Goal: Task Accomplishment & Management: Complete application form

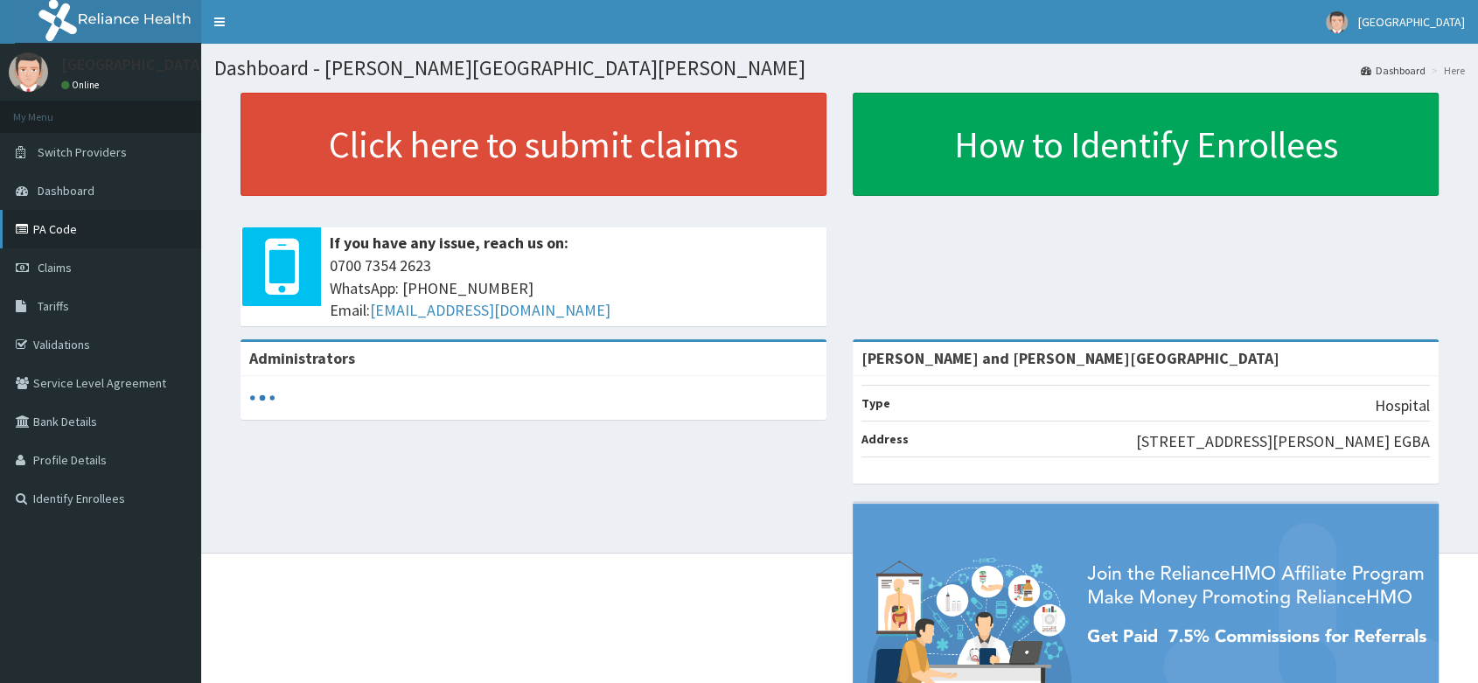
click at [28, 231] on icon at bounding box center [24, 229] width 17 height 12
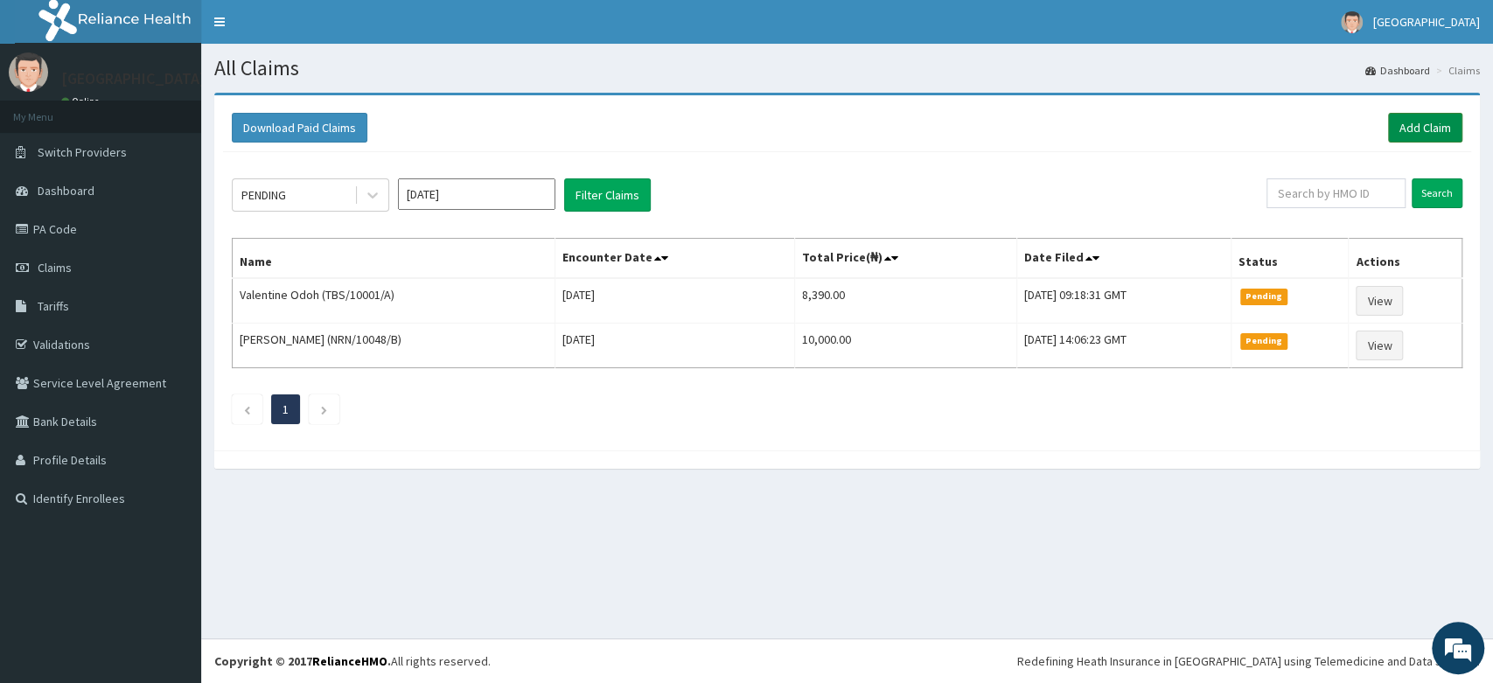
click at [1440, 123] on link "Add Claim" at bounding box center [1425, 128] width 74 height 30
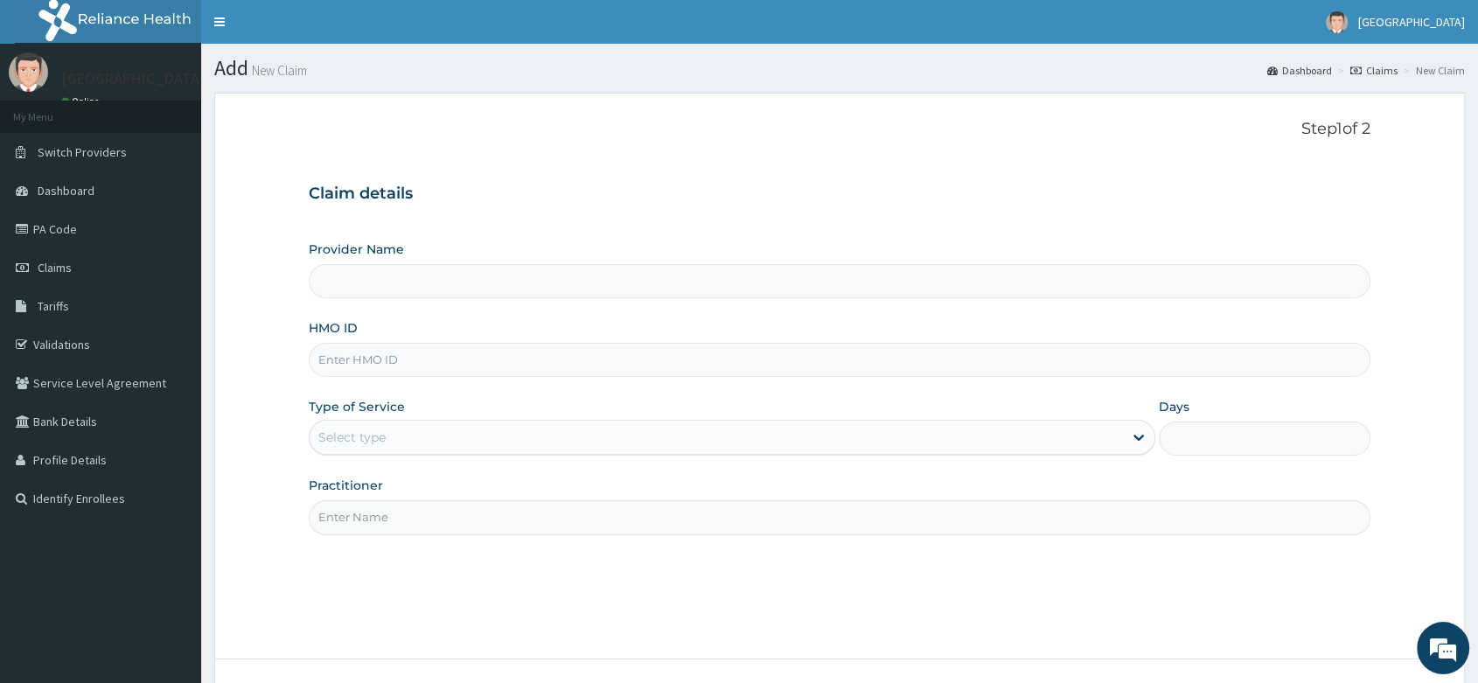
paste input "CHL/11034/E"
type input "CHL/11034/E"
type input "[PERSON_NAME] and [PERSON_NAME][GEOGRAPHIC_DATA]"
type input "CHL/11034/E"
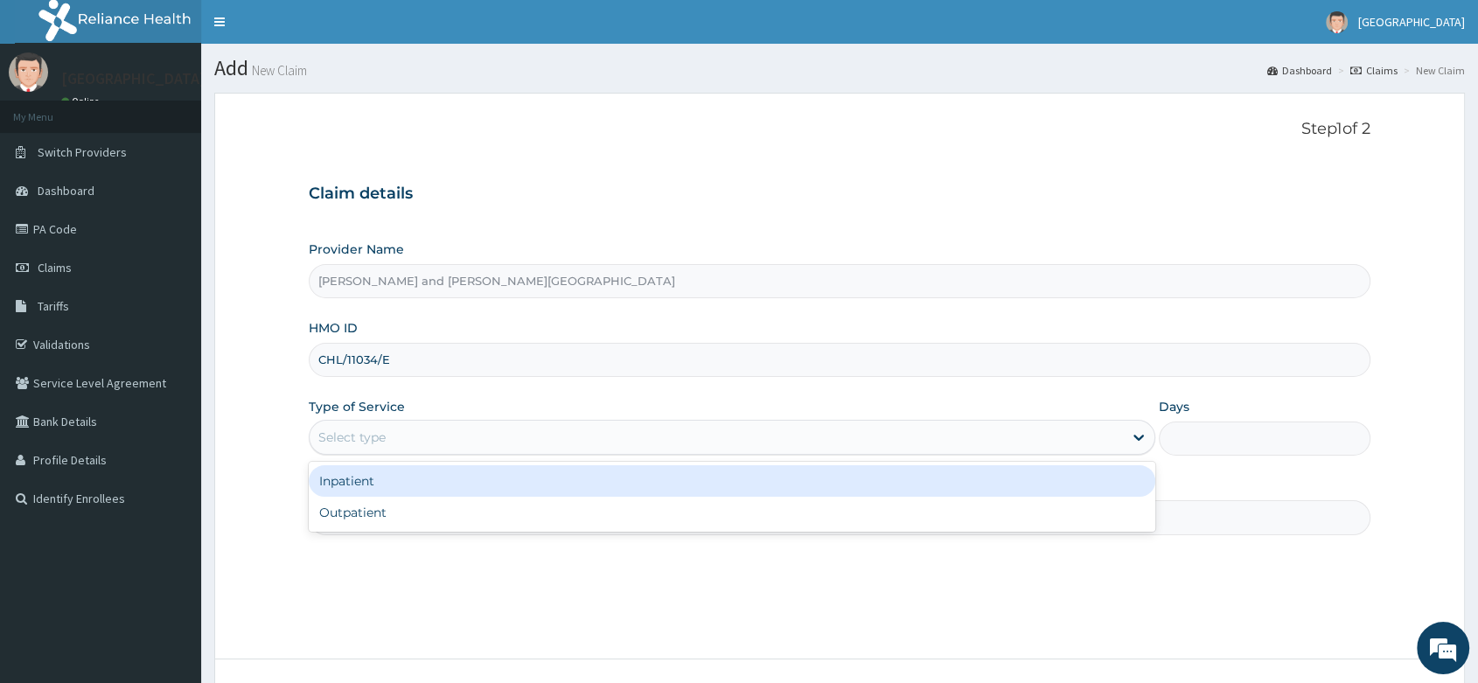
click at [351, 436] on div "Select type" at bounding box center [351, 437] width 67 height 17
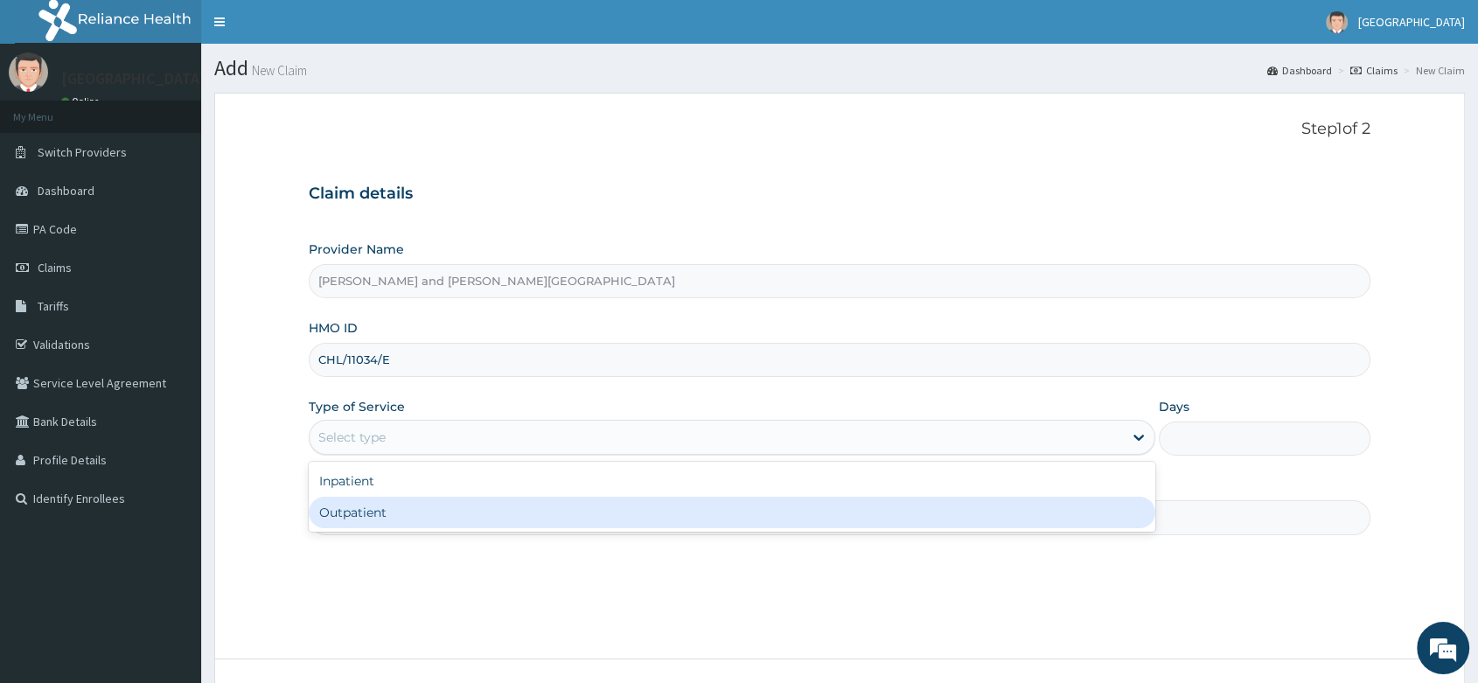
click at [389, 514] on div "Outpatient" at bounding box center [732, 512] width 847 height 31
type input "1"
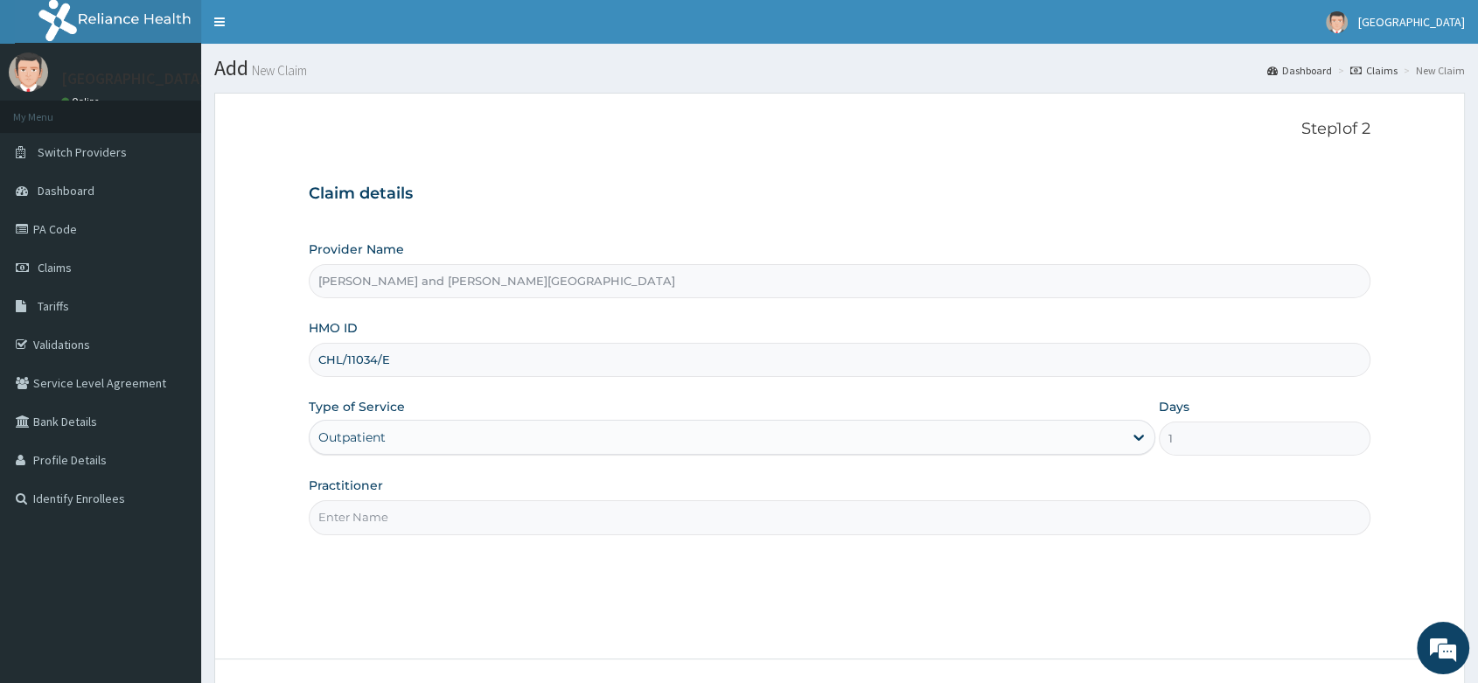
click at [344, 510] on input "Practitioner" at bounding box center [840, 517] width 1062 height 34
type input "[PERSON_NAME]"
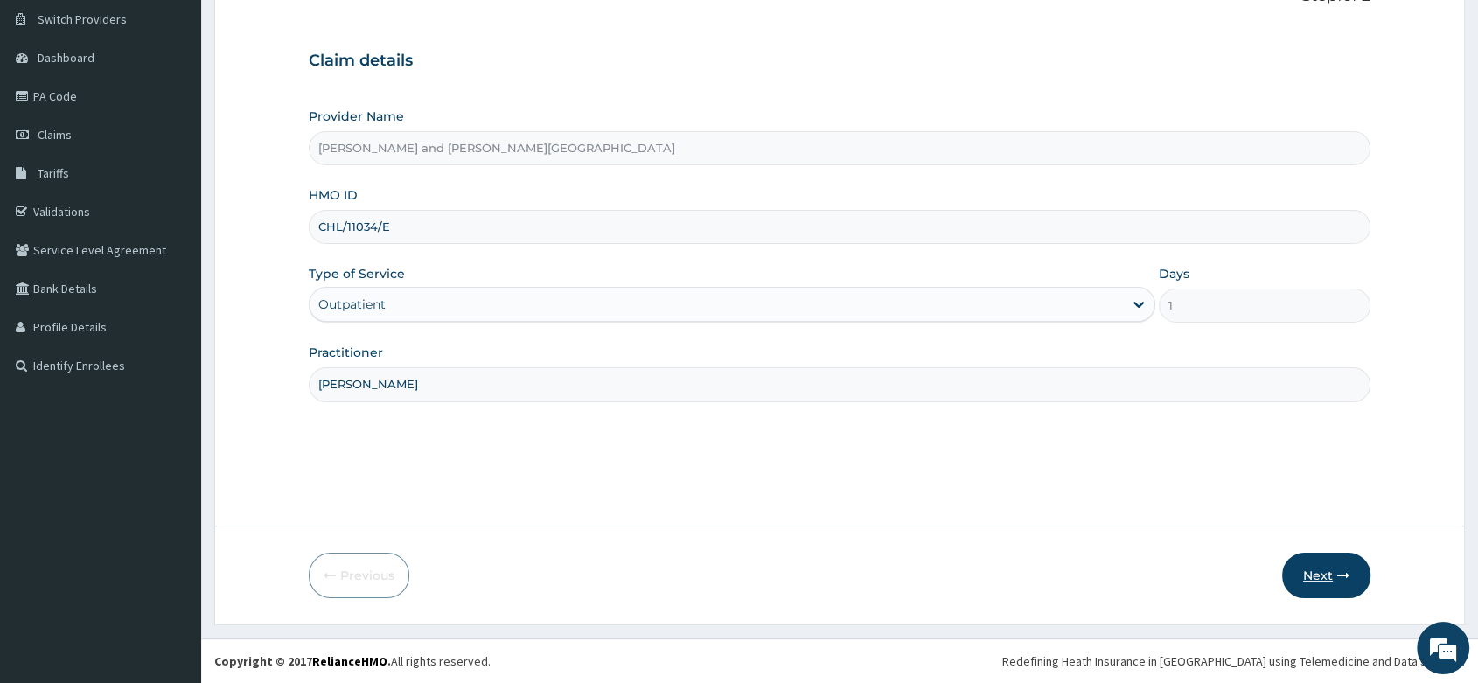
click at [1305, 579] on button "Next" at bounding box center [1326, 575] width 88 height 45
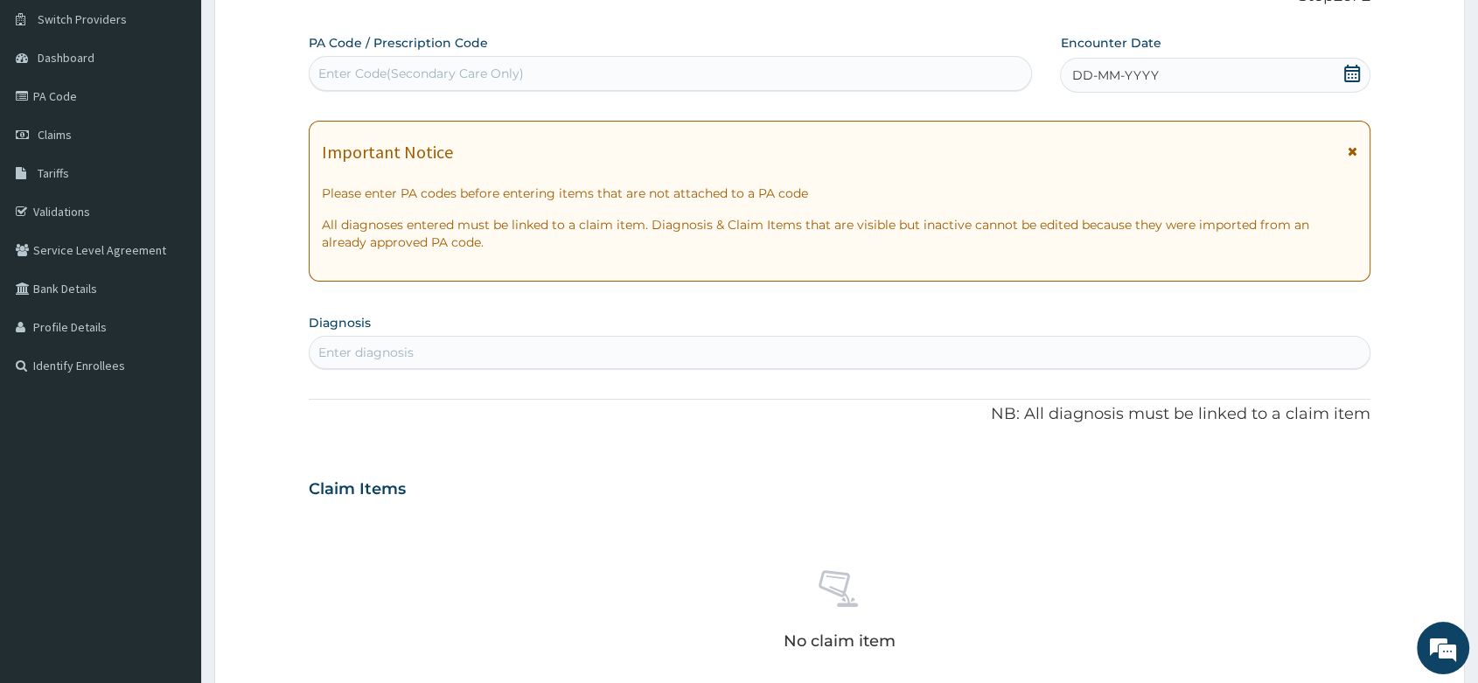
scroll to position [0, 0]
click at [1358, 74] on icon at bounding box center [1352, 73] width 17 height 17
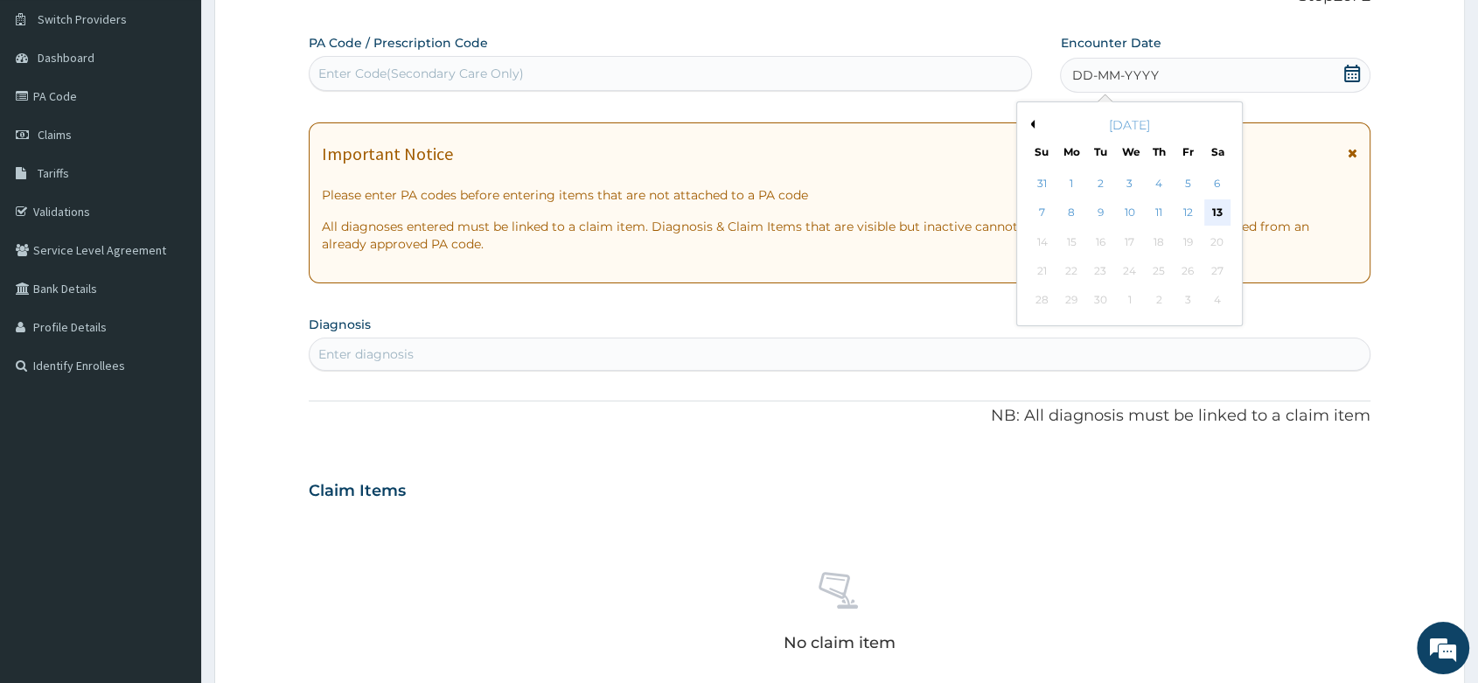
click at [1219, 210] on div "13" at bounding box center [1217, 213] width 26 height 26
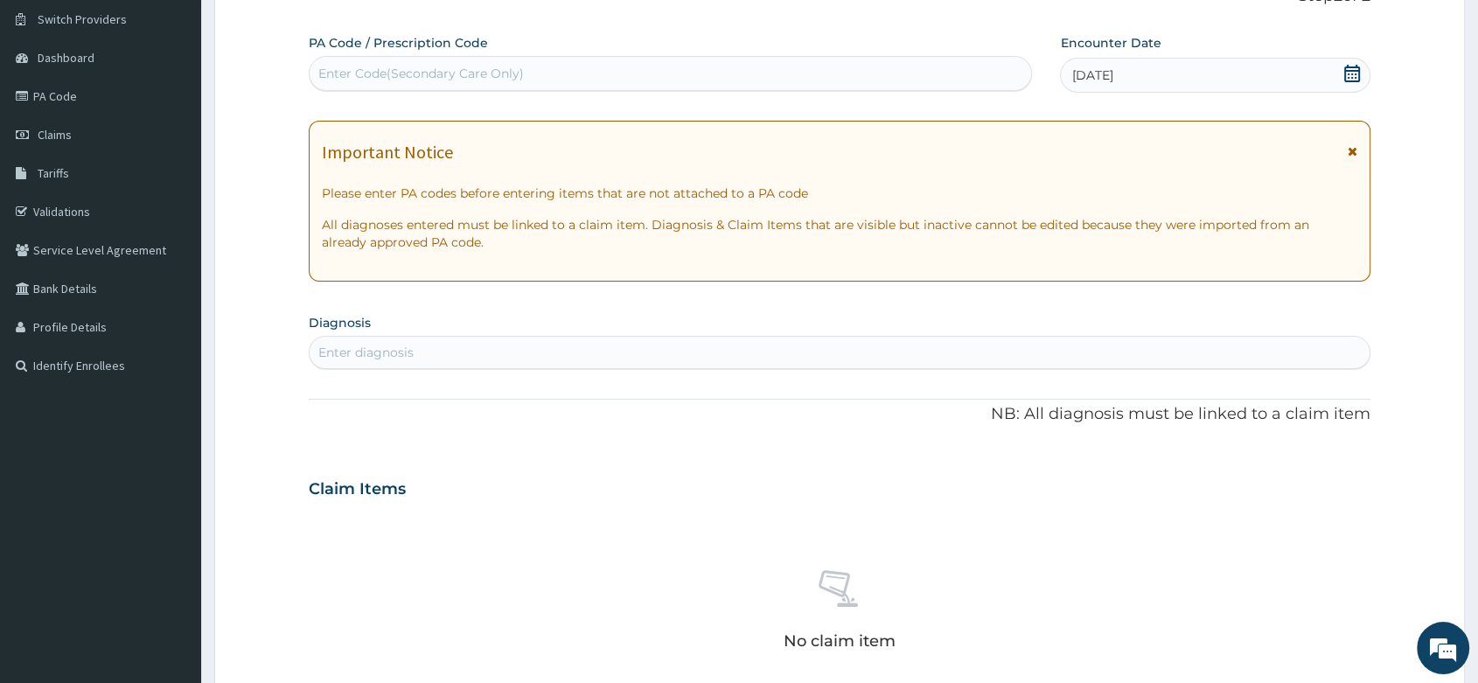
click at [402, 359] on div "Enter diagnosis" at bounding box center [365, 352] width 95 height 17
type input "RHINI"
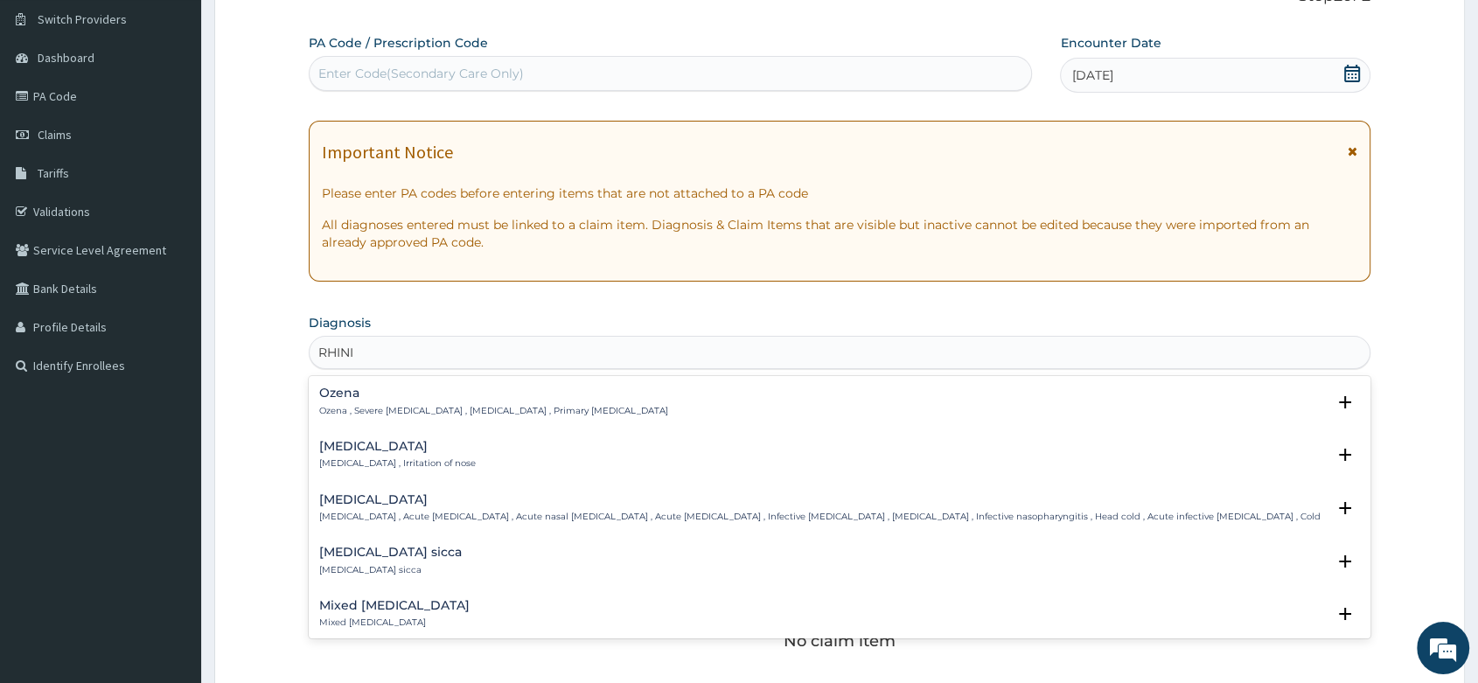
click at [360, 453] on div "Rhinitis Rhinitis , Irritation of nose" at bounding box center [397, 455] width 157 height 31
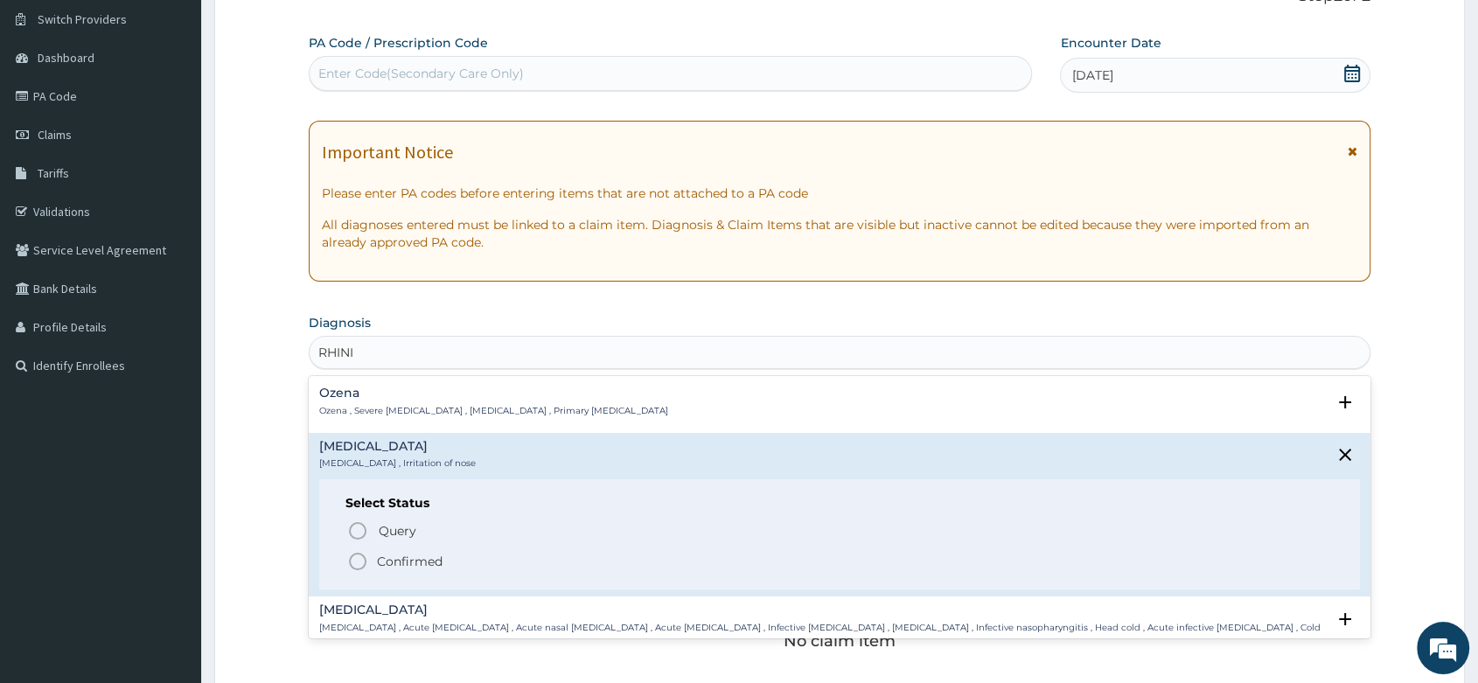
click at [357, 556] on icon "status option filled" at bounding box center [357, 561] width 21 height 21
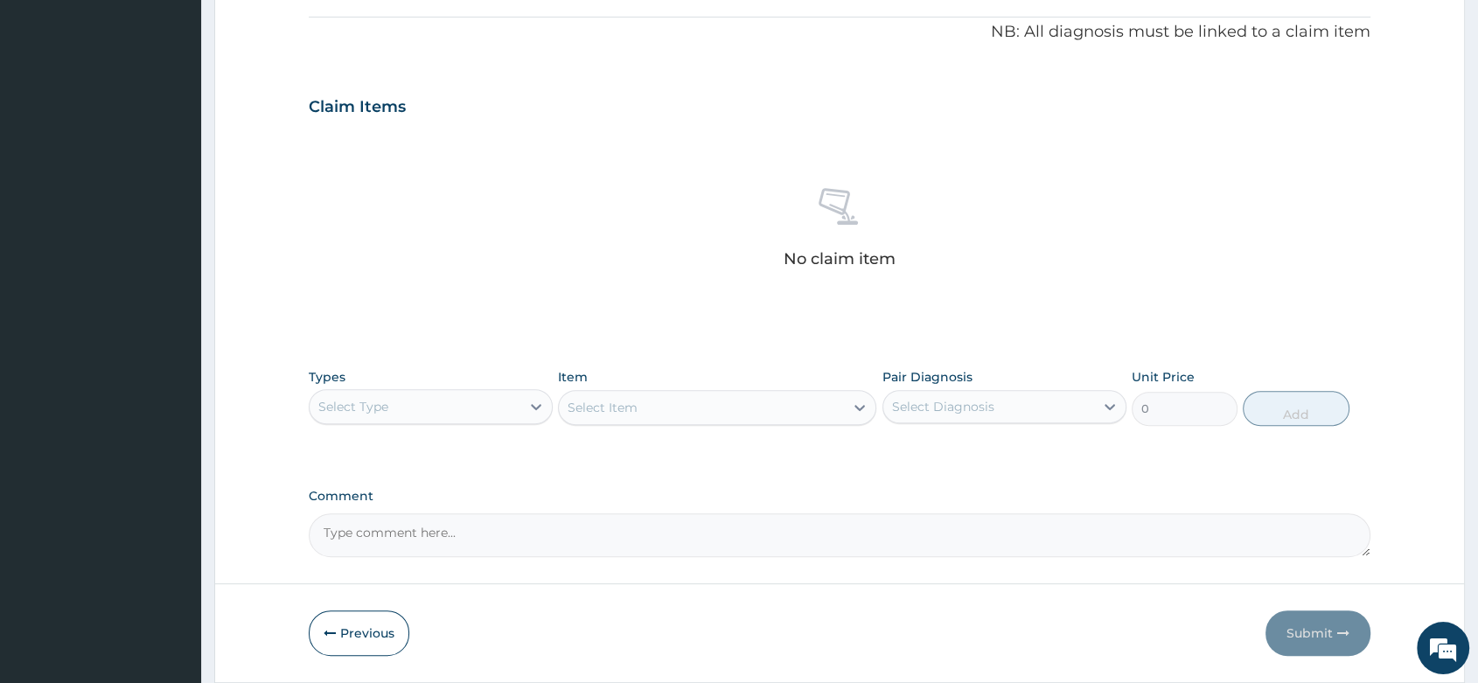
scroll to position [521, 0]
click at [492, 403] on div "Select Type" at bounding box center [415, 406] width 211 height 28
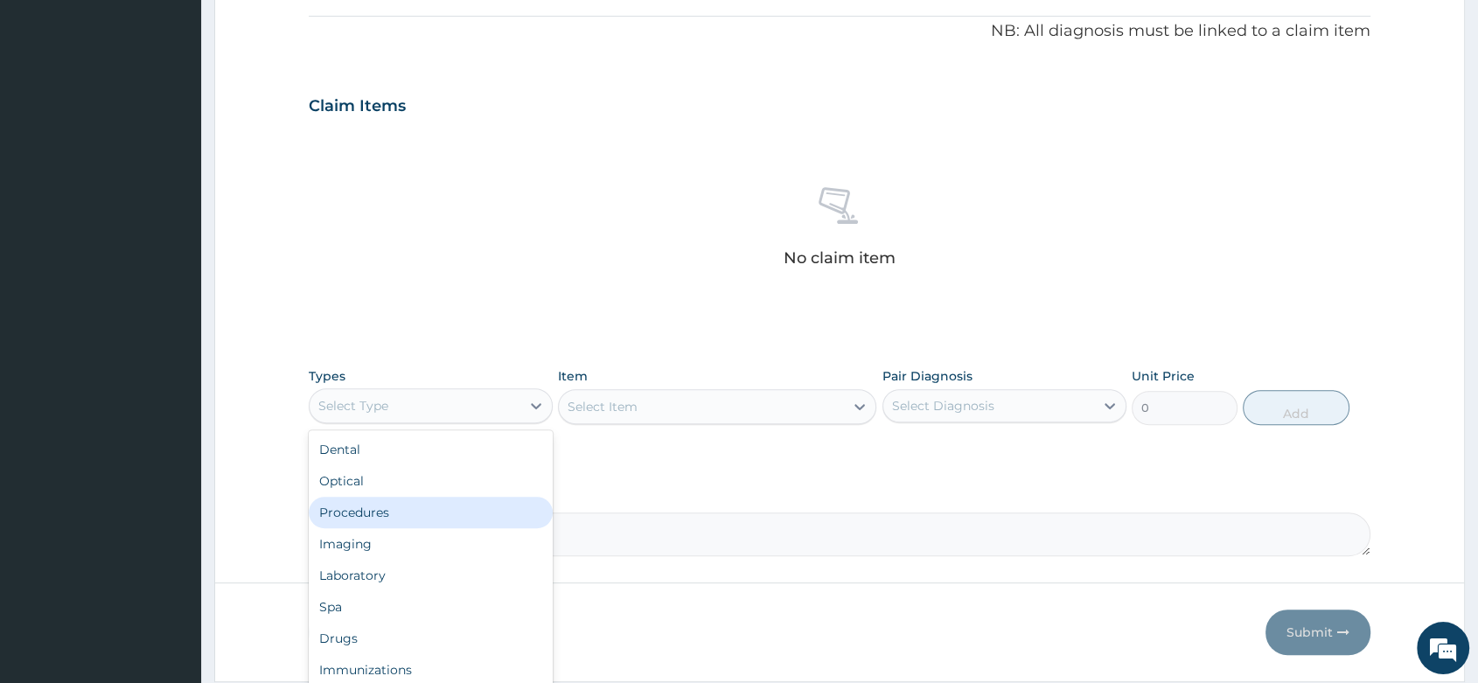
click at [411, 497] on div "Procedures" at bounding box center [431, 512] width 244 height 31
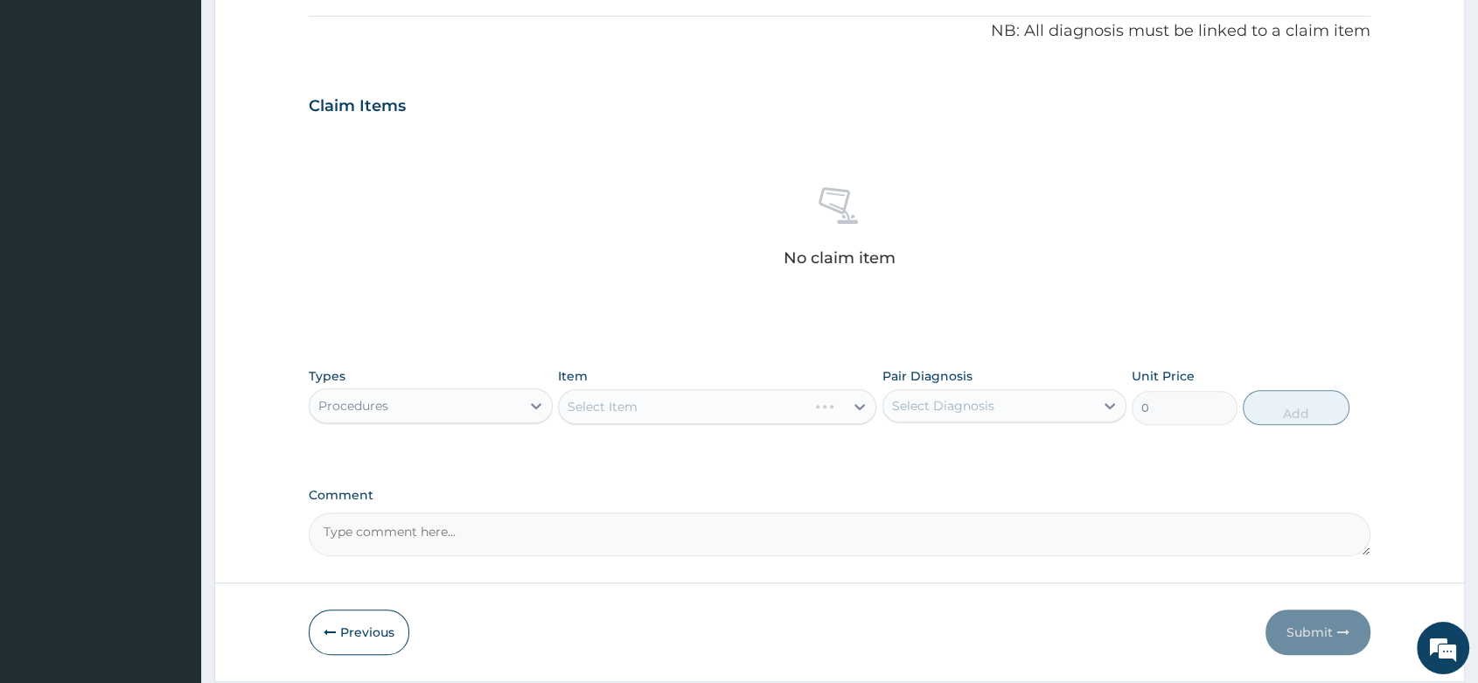
click at [589, 403] on div "Select Item" at bounding box center [717, 406] width 318 height 35
click at [696, 400] on div "Select Item" at bounding box center [717, 406] width 318 height 35
click at [609, 406] on div "Select Item" at bounding box center [717, 406] width 318 height 35
click at [672, 402] on div "Select Item" at bounding box center [717, 406] width 318 height 35
click at [612, 403] on div "Select Item" at bounding box center [717, 406] width 318 height 35
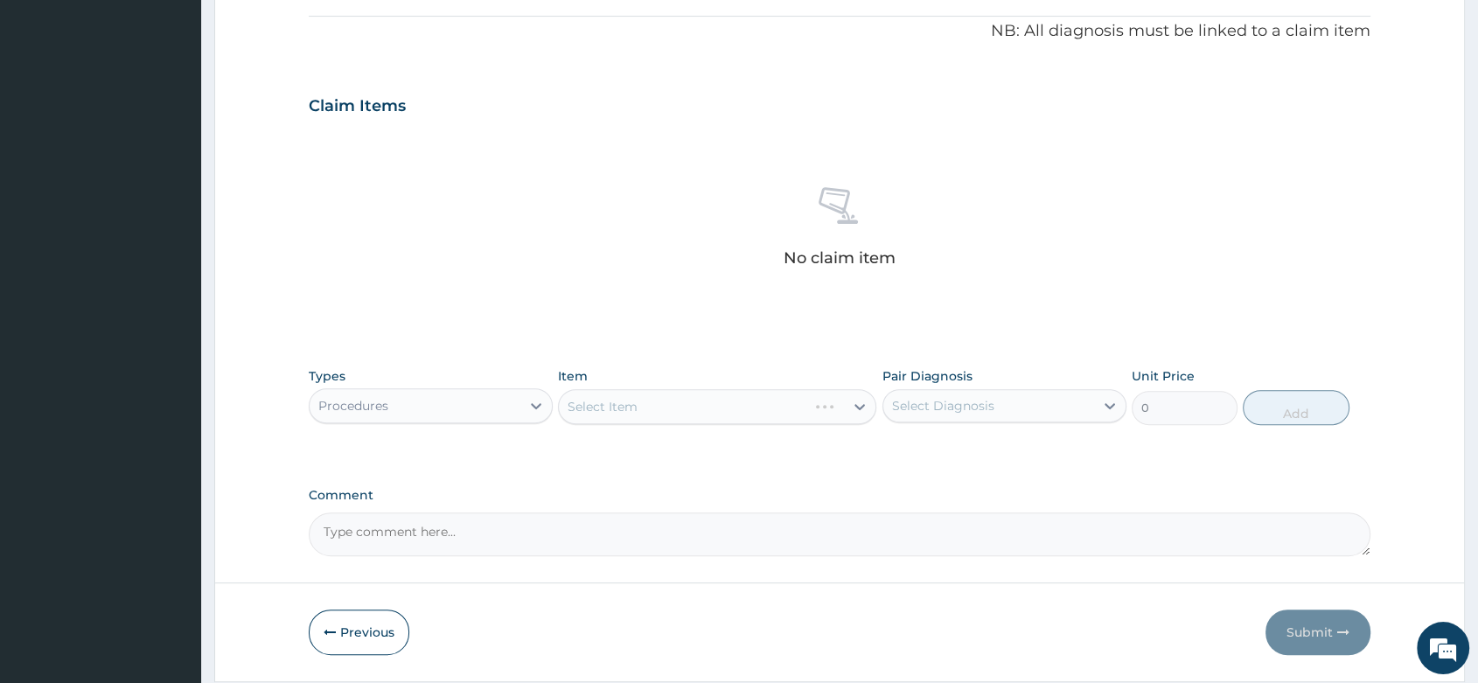
click at [593, 399] on div "Select Item" at bounding box center [717, 406] width 318 height 35
click at [658, 405] on div "Select Item" at bounding box center [717, 406] width 318 height 35
click at [622, 408] on div "Select Item" at bounding box center [603, 406] width 70 height 17
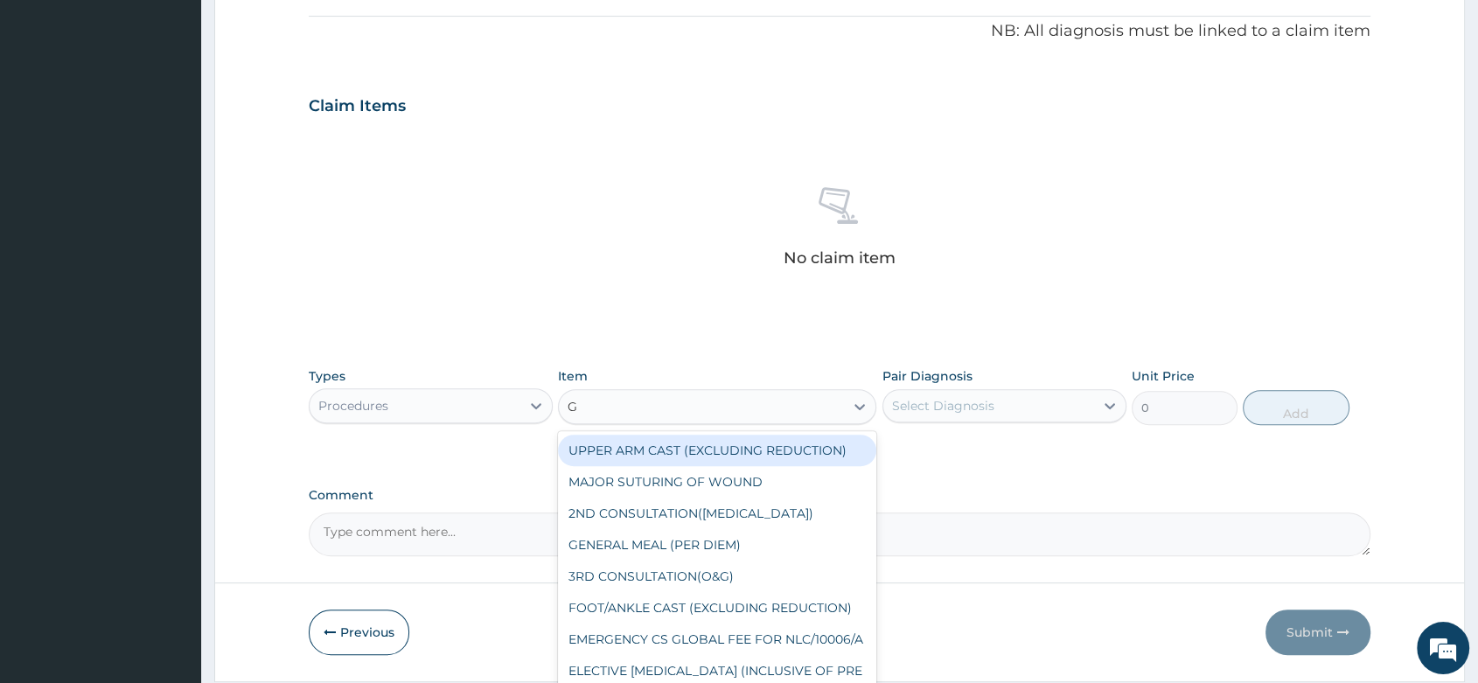
type input "GP"
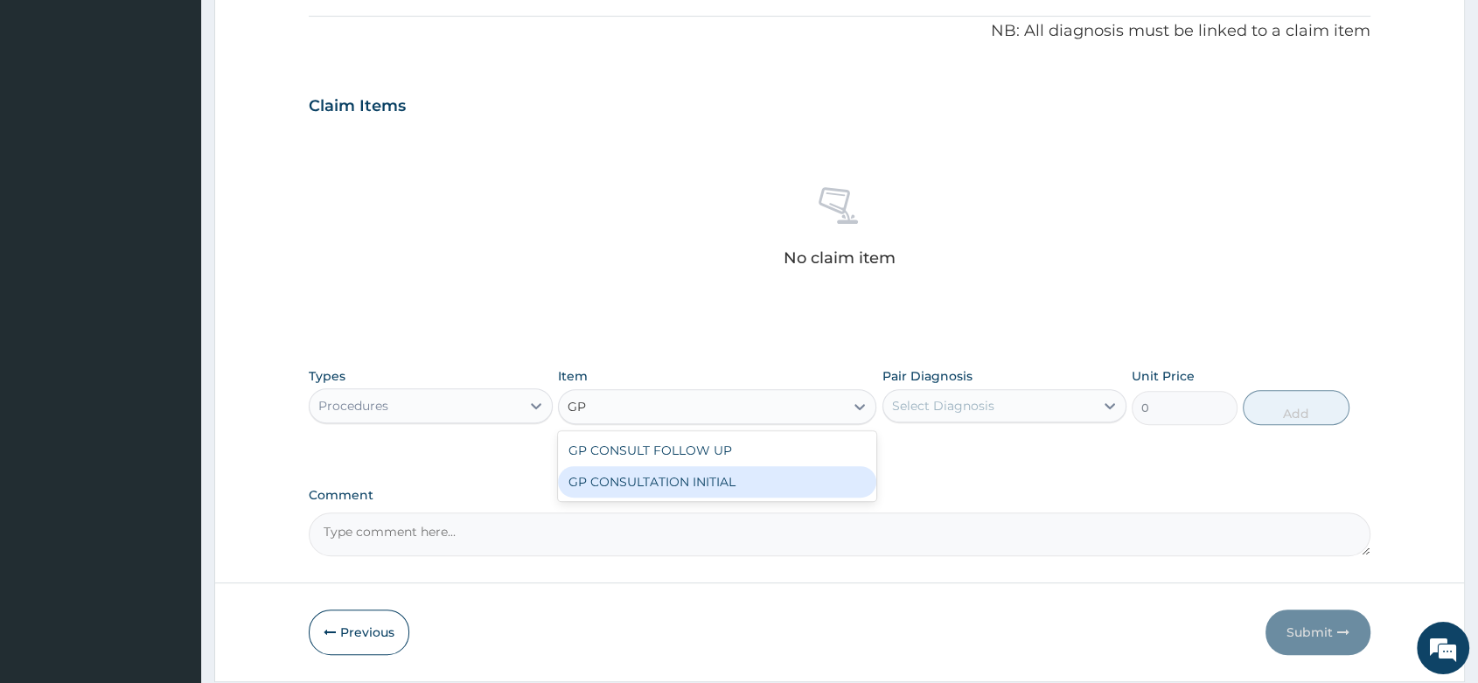
click at [703, 480] on div "GP CONSULTATION INITIAL" at bounding box center [717, 481] width 318 height 31
type input "2000"
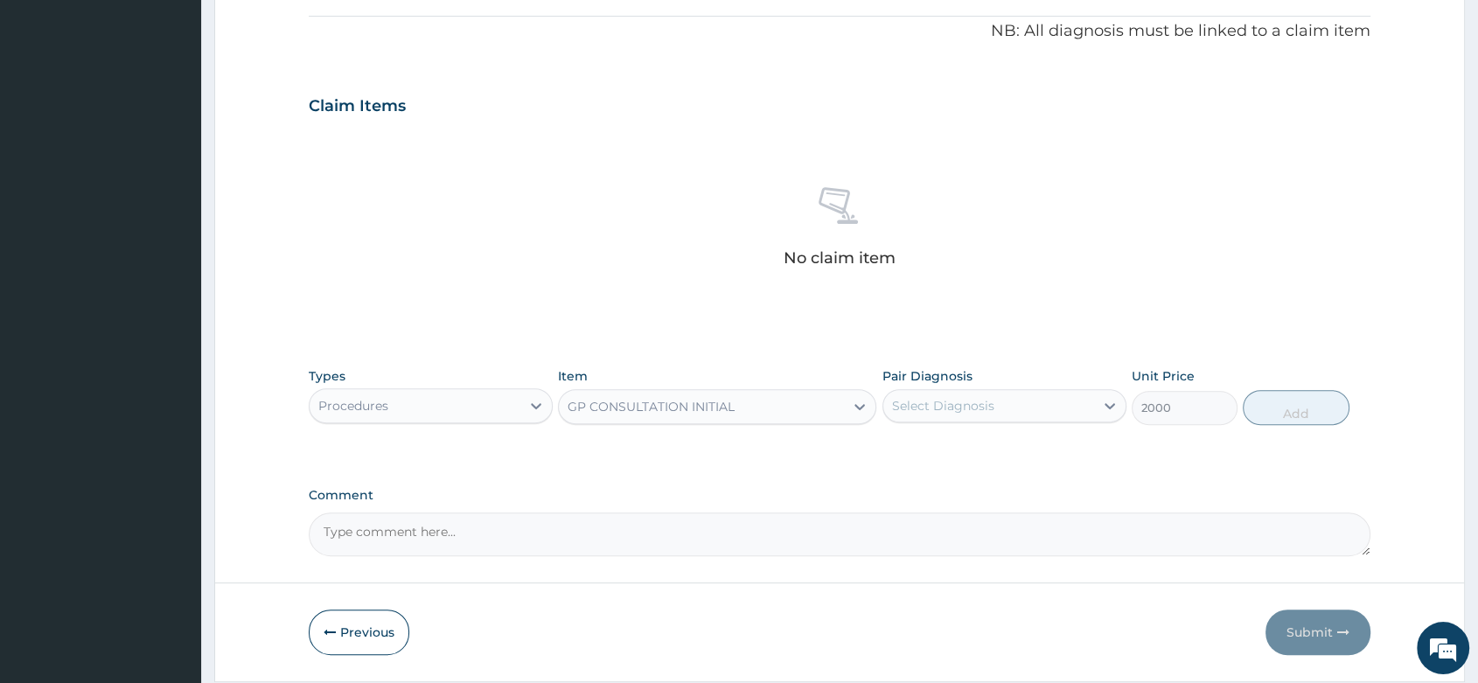
click at [993, 401] on div "Select Diagnosis" at bounding box center [988, 406] width 211 height 28
click at [962, 450] on div "[MEDICAL_DATA]" at bounding box center [1005, 451] width 244 height 36
checkbox input "true"
click at [1284, 408] on button "Add" at bounding box center [1296, 407] width 106 height 35
type input "0"
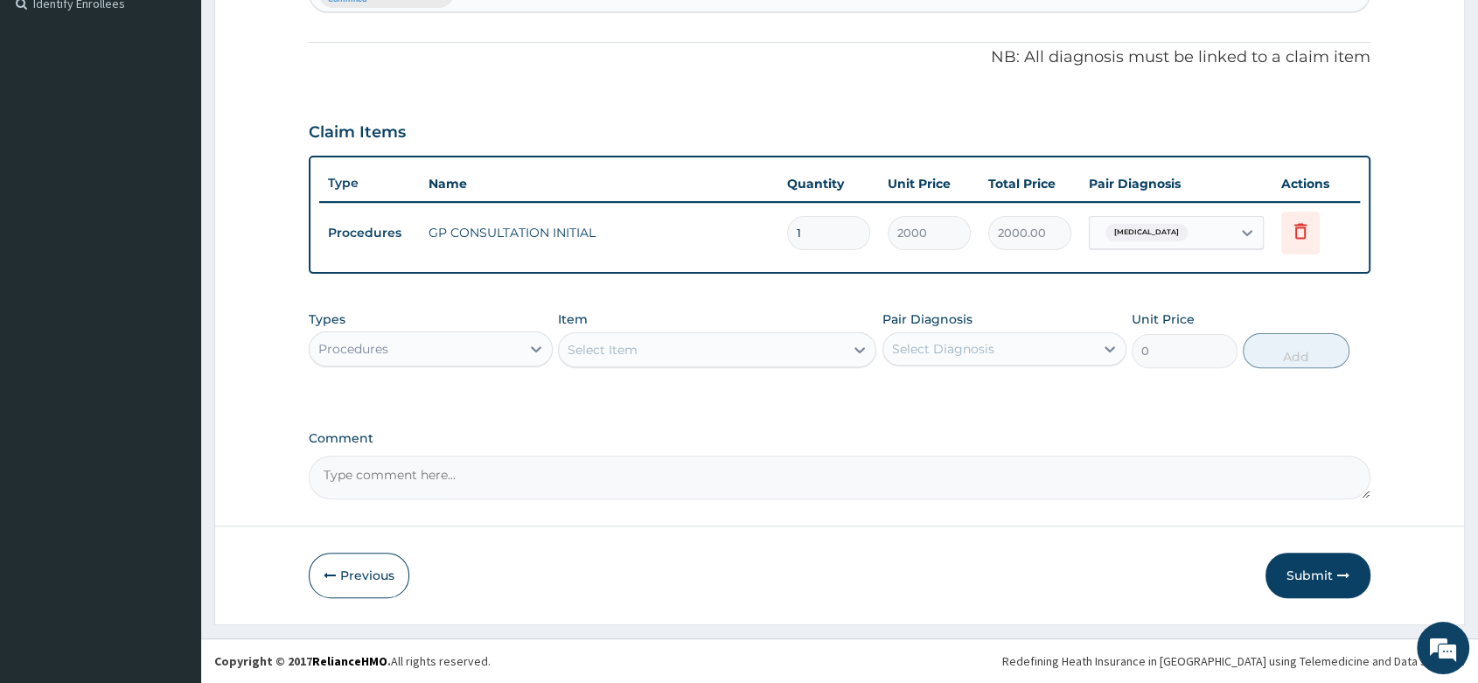
scroll to position [493, 0]
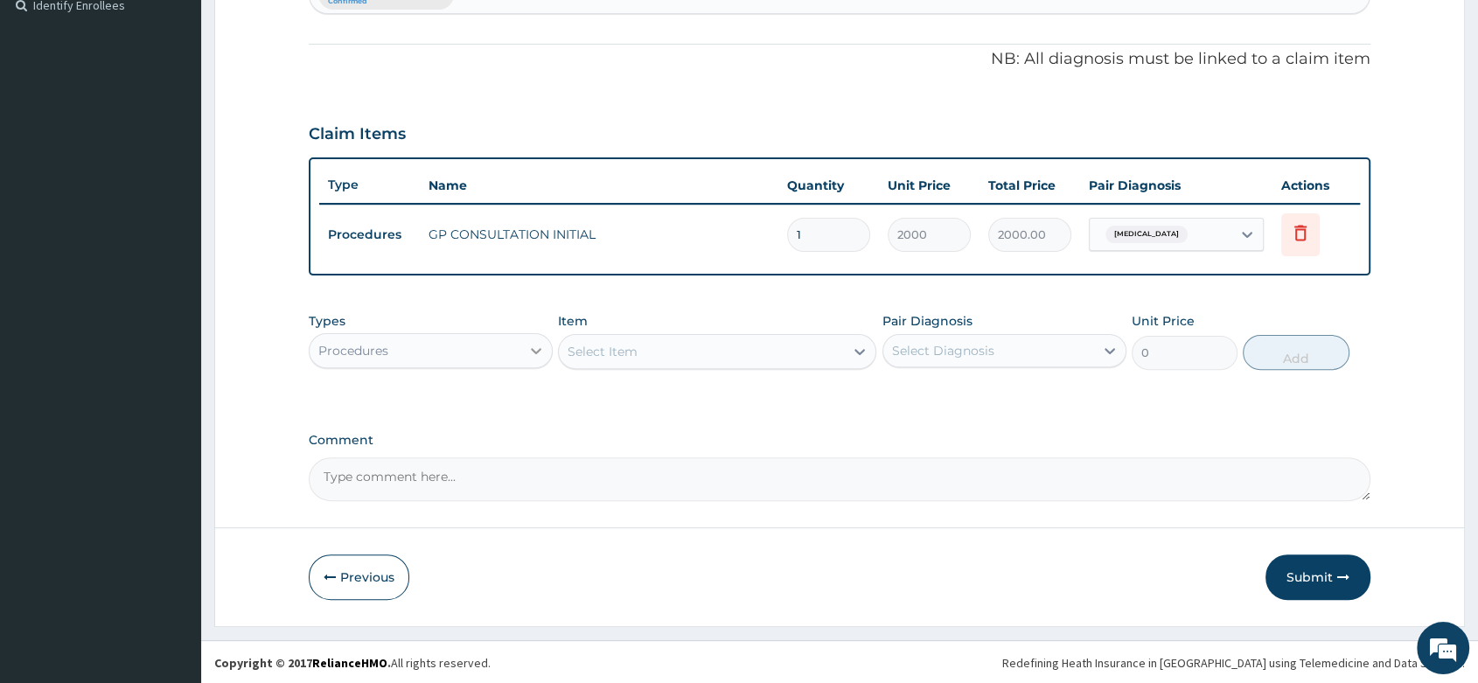
click at [531, 356] on icon at bounding box center [535, 350] width 17 height 17
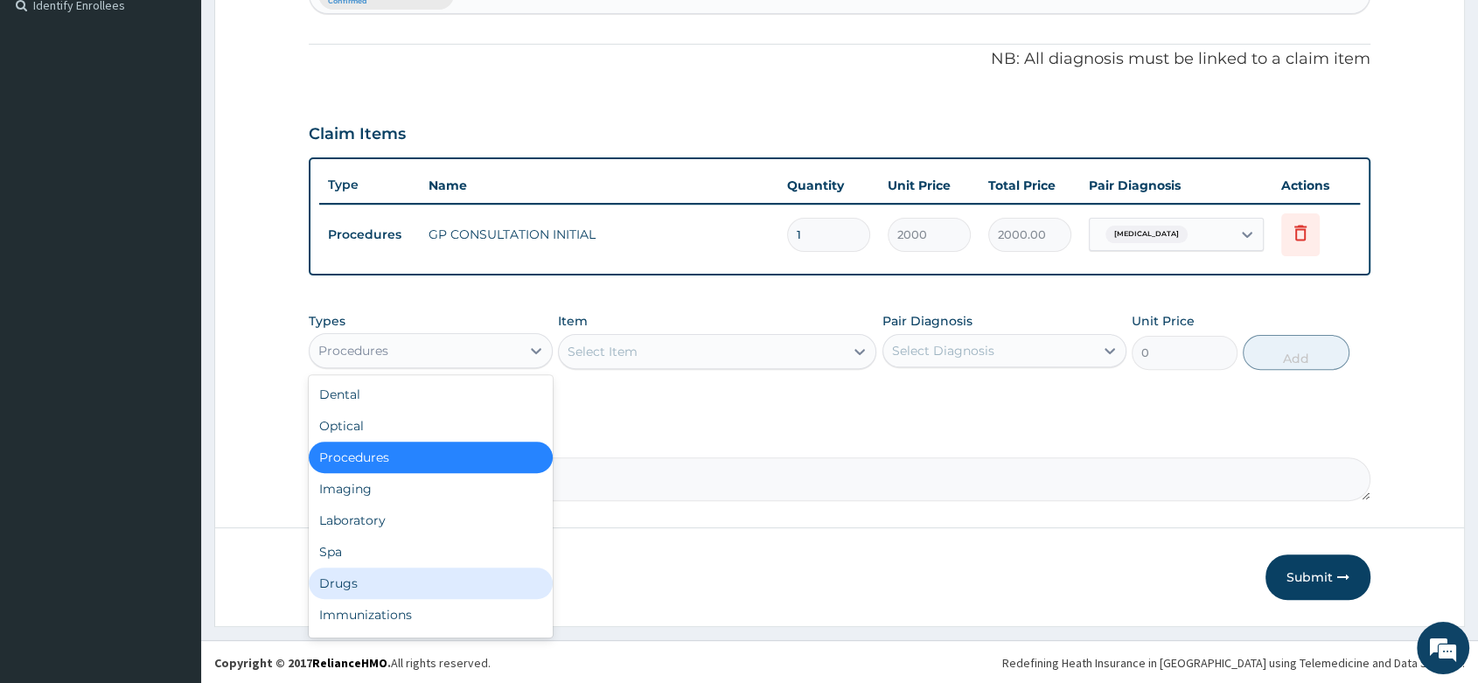
drag, startPoint x: 366, startPoint y: 580, endPoint x: 553, endPoint y: 262, distance: 369.3
click at [367, 579] on div "Drugs" at bounding box center [431, 583] width 244 height 31
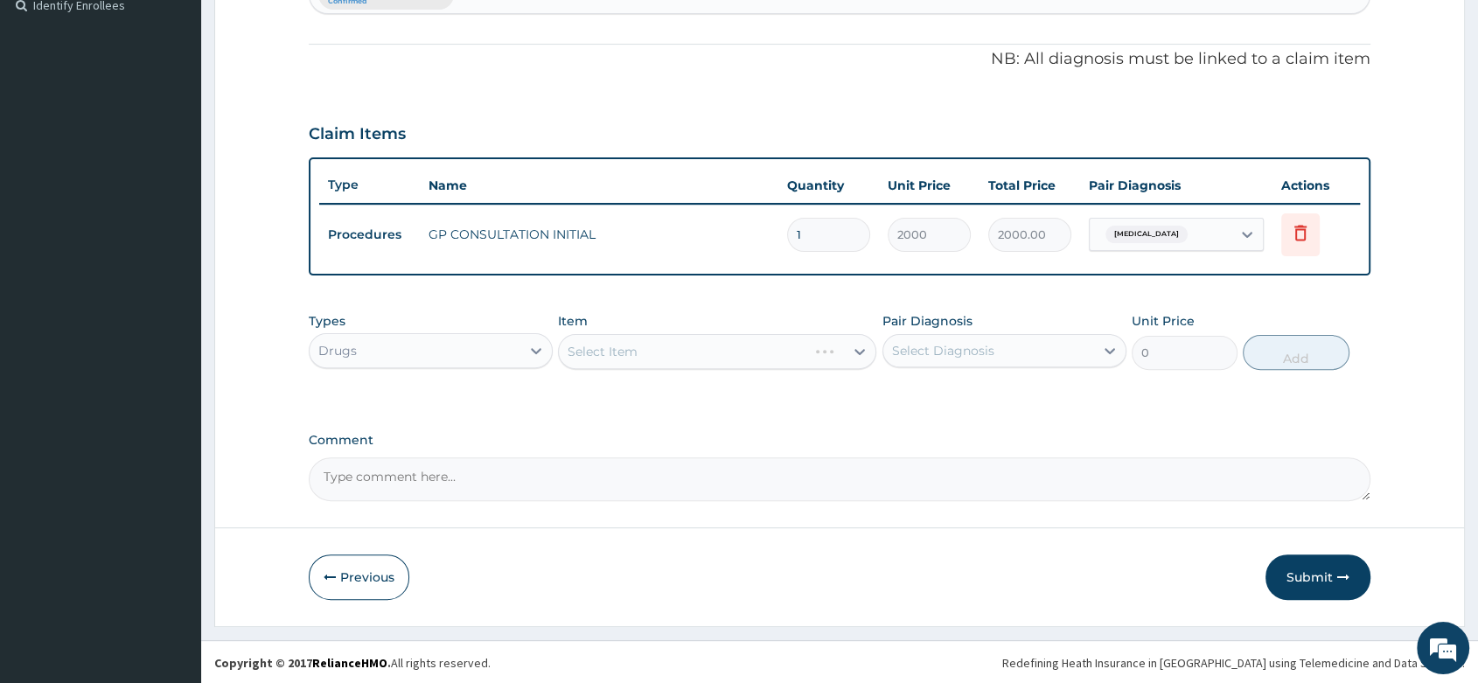
click at [604, 354] on div "Select Item" at bounding box center [717, 351] width 318 height 35
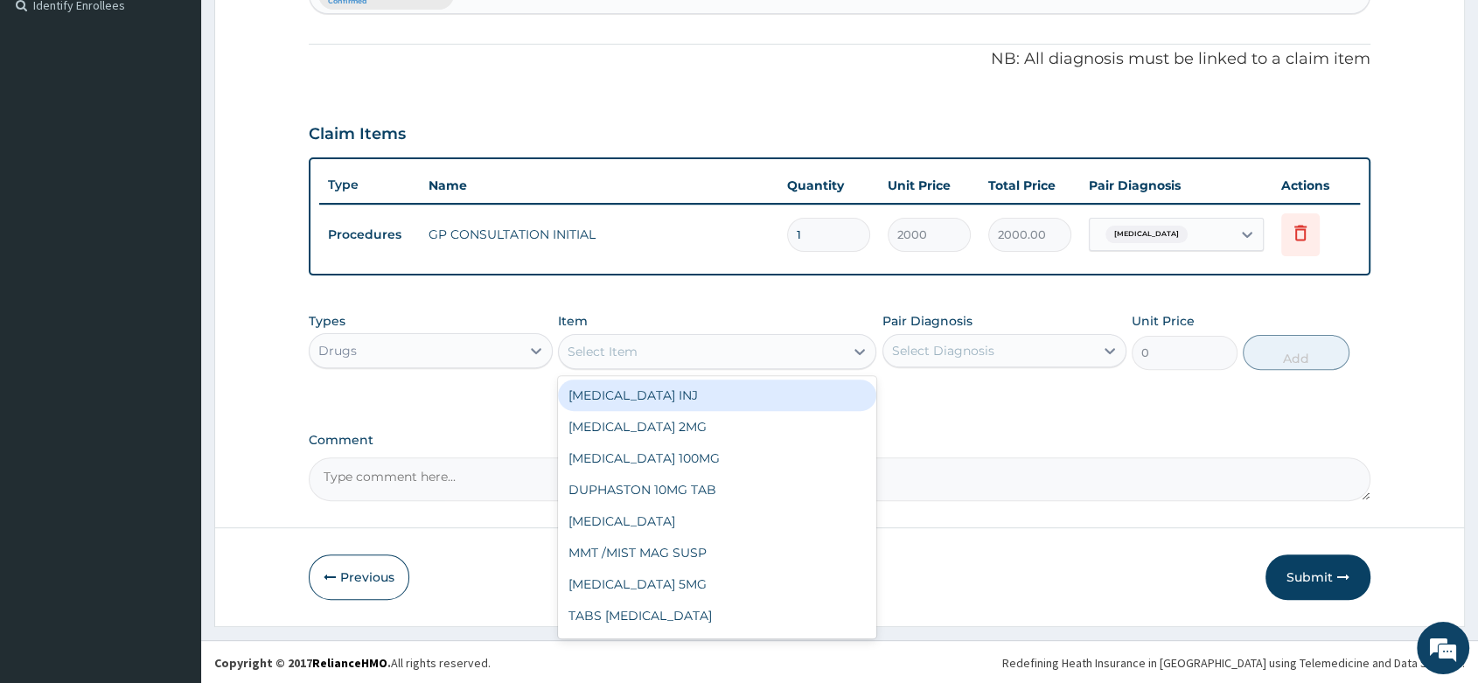
click at [625, 366] on div "Select Item" at bounding box center [717, 351] width 318 height 35
type input "AZITHR"
click at [693, 394] on div "SUSP [MEDICAL_DATA]" at bounding box center [717, 395] width 318 height 31
type input "2000"
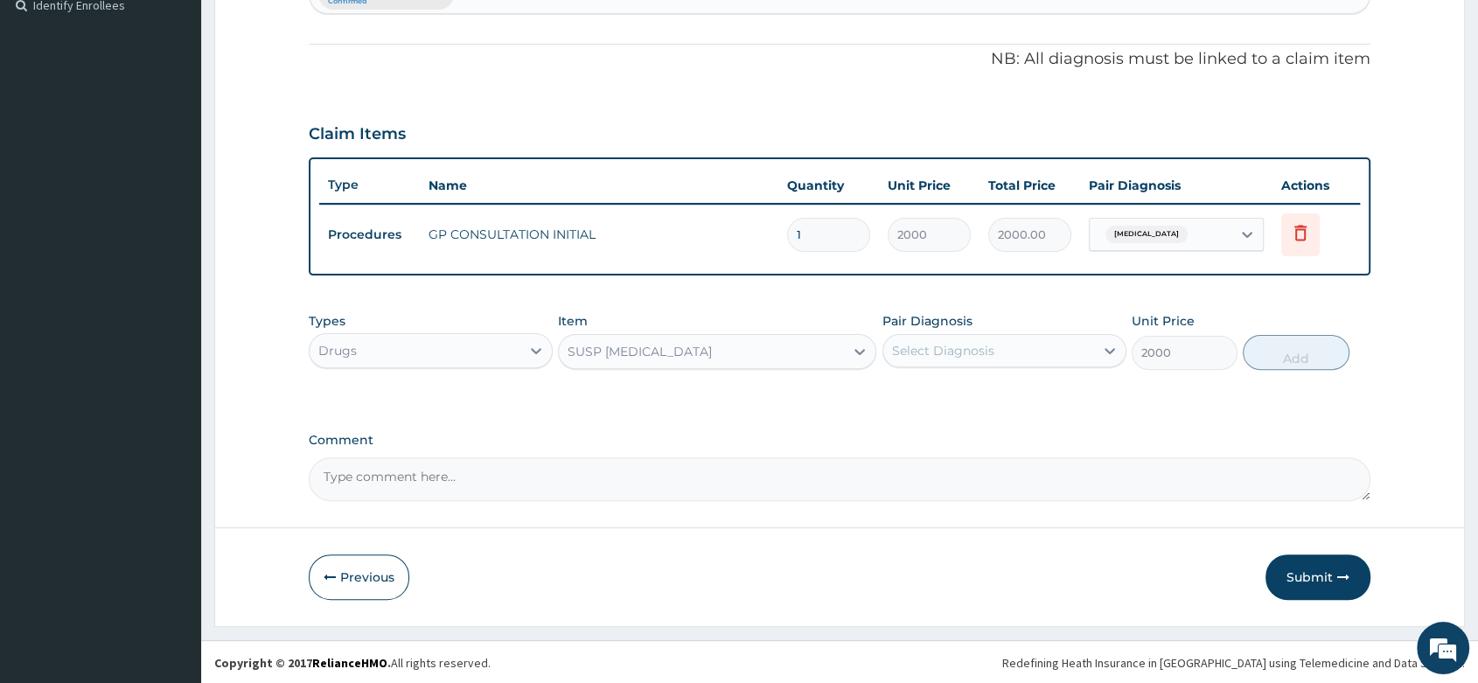
click at [669, 347] on div "SUSP [MEDICAL_DATA]" at bounding box center [640, 351] width 144 height 17
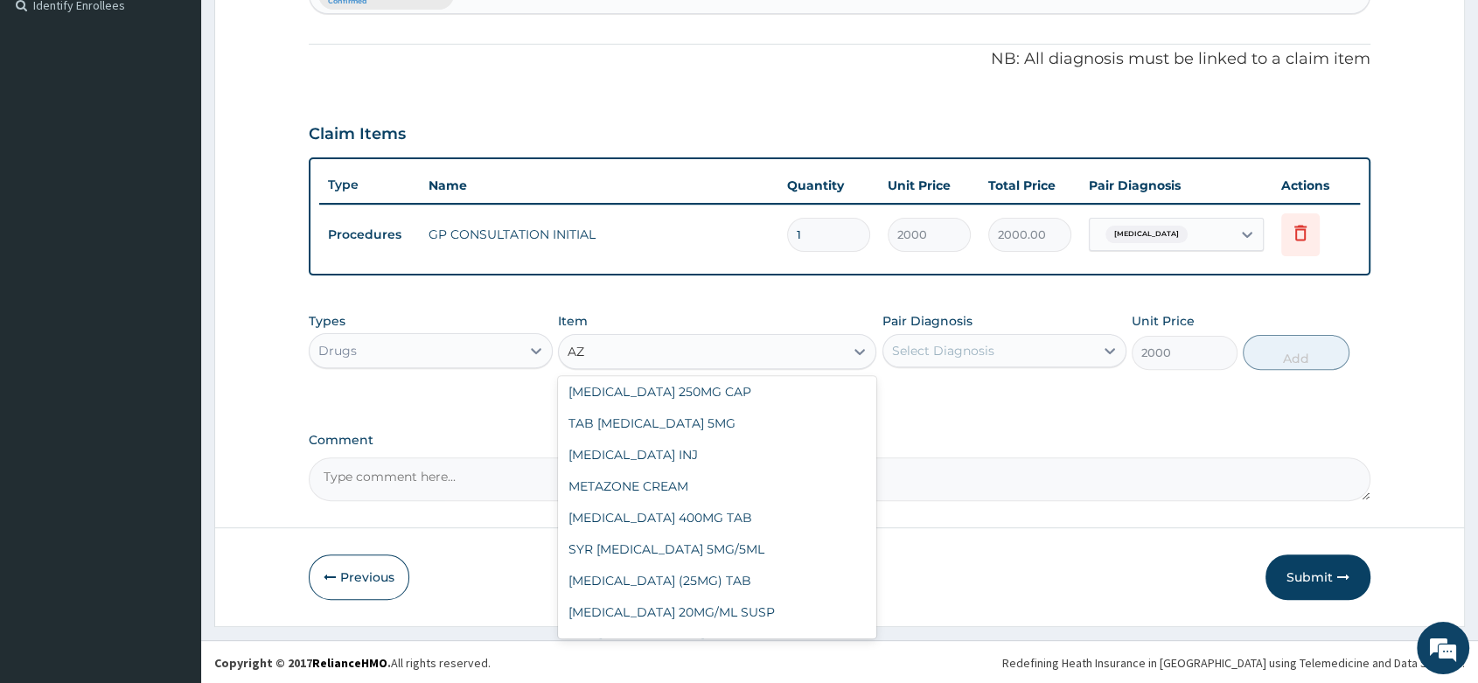
scroll to position [0, 0]
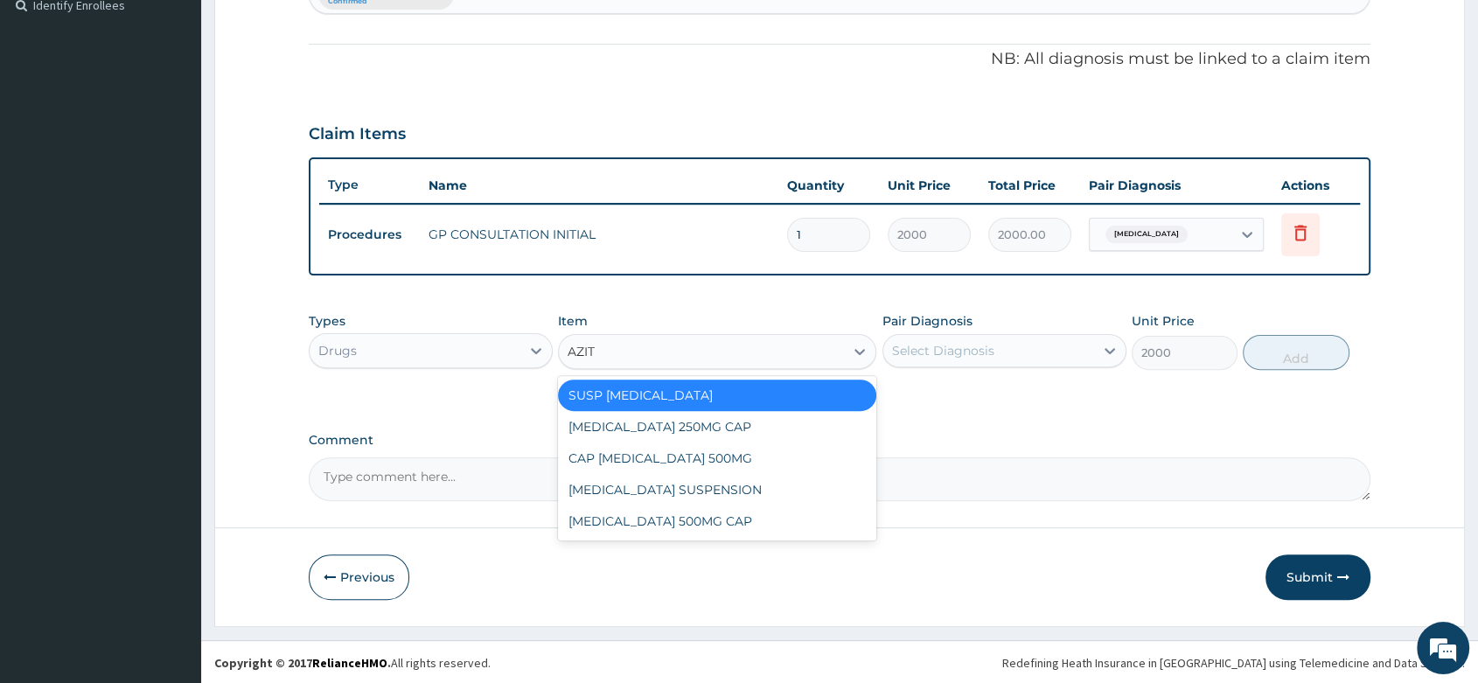
type input "AZITH"
click at [717, 488] on div "[MEDICAL_DATA] SUSPENSION" at bounding box center [717, 489] width 318 height 31
type input "1500"
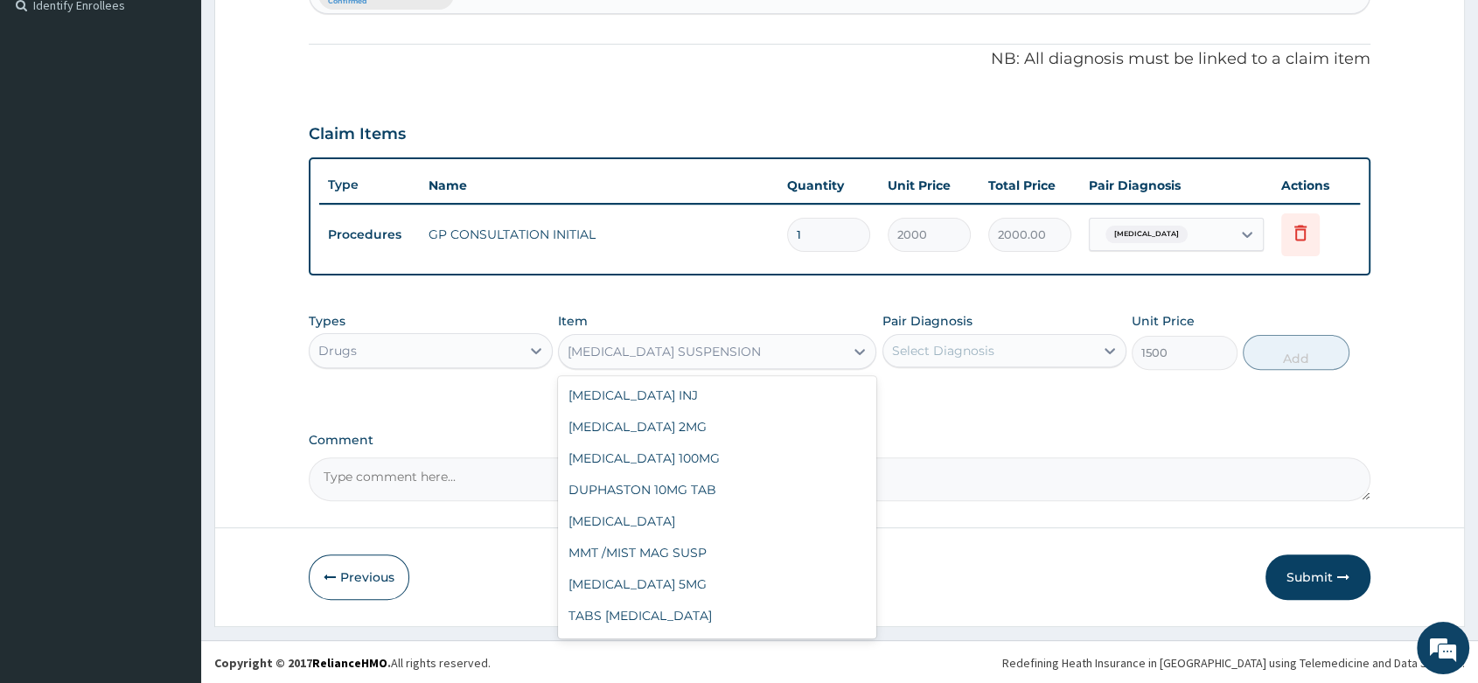
click at [677, 361] on div "[MEDICAL_DATA] SUSPENSION" at bounding box center [701, 352] width 285 height 28
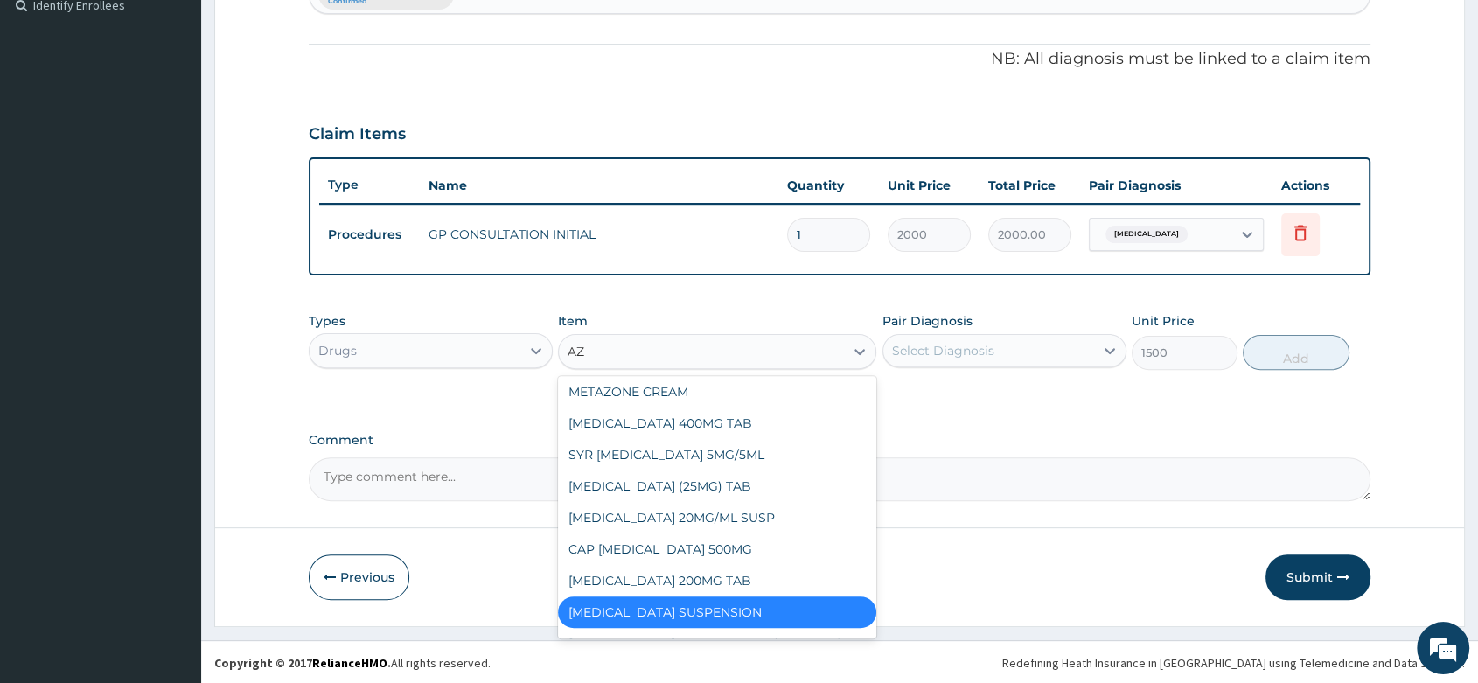
type input "AZI"
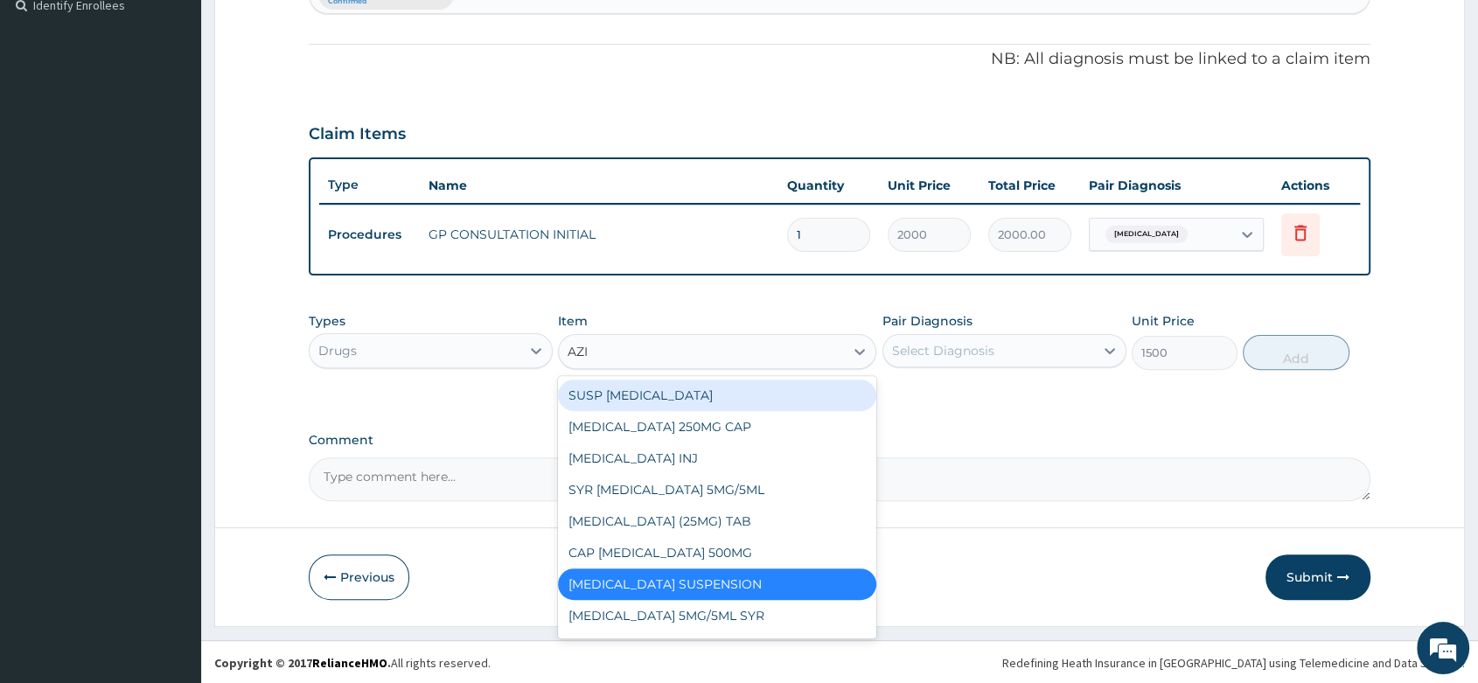
click at [660, 397] on div "SUSP [MEDICAL_DATA]" at bounding box center [717, 395] width 318 height 31
type input "2000"
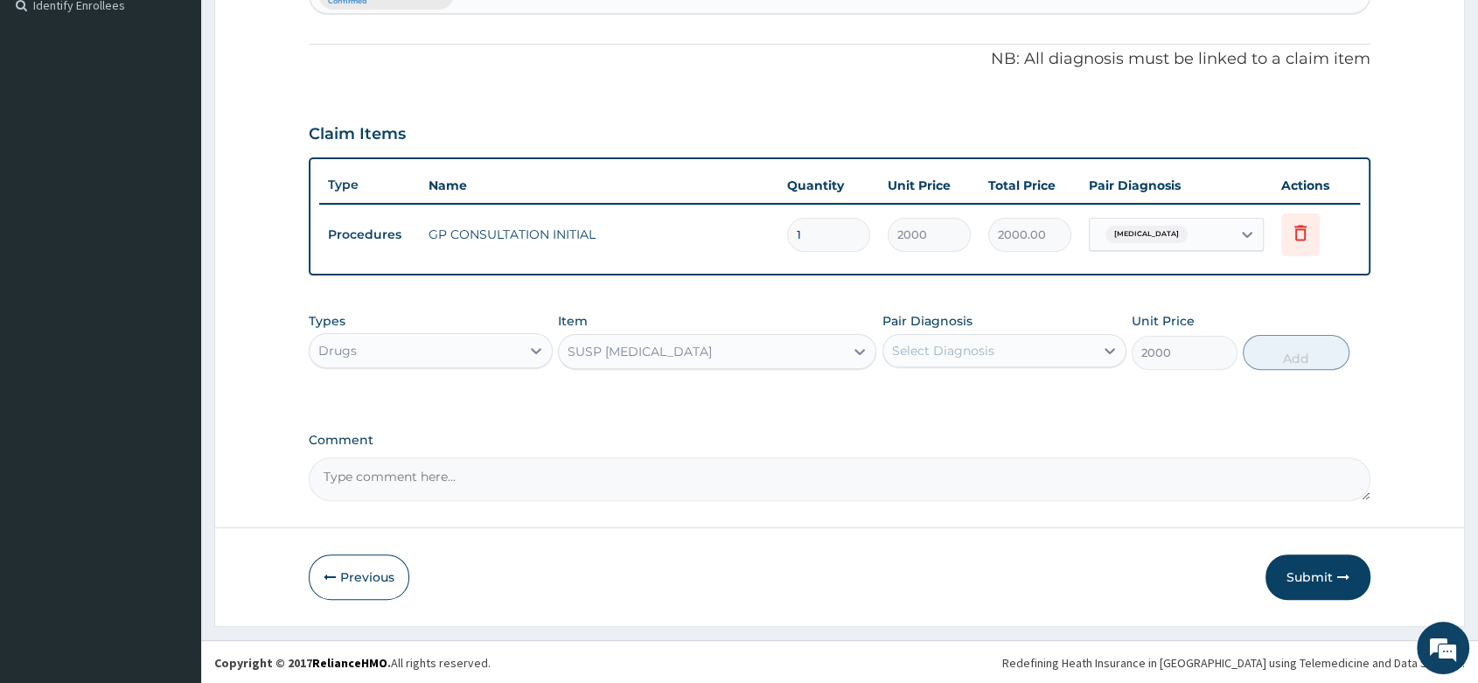
click at [948, 362] on div "Select Diagnosis" at bounding box center [988, 351] width 211 height 28
click at [963, 401] on div "[MEDICAL_DATA]" at bounding box center [1005, 396] width 244 height 36
checkbox input "true"
click at [1294, 355] on button "Add" at bounding box center [1296, 352] width 106 height 35
type input "0"
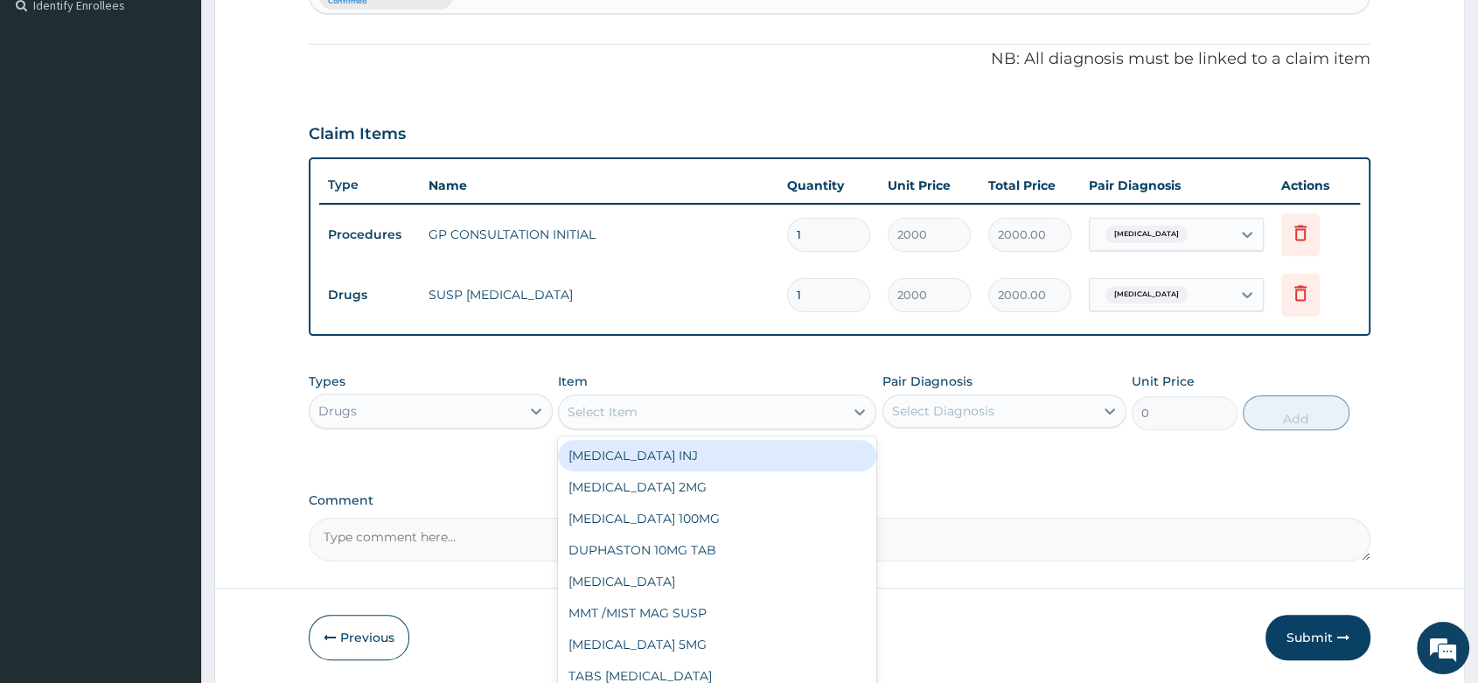
click at [687, 425] on div "Select Item" at bounding box center [717, 411] width 318 height 35
type input "LORAT"
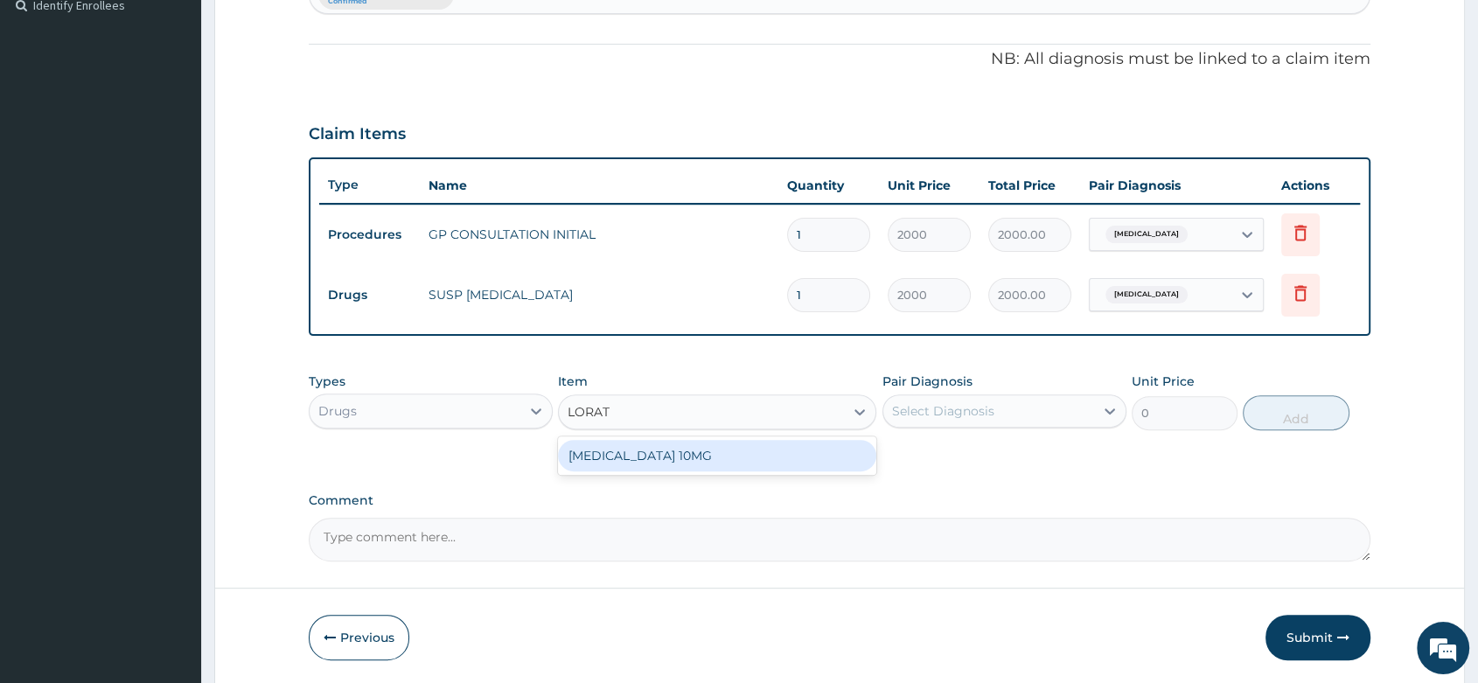
click at [698, 467] on div "[MEDICAL_DATA] 10MG" at bounding box center [717, 455] width 318 height 31
type input "30"
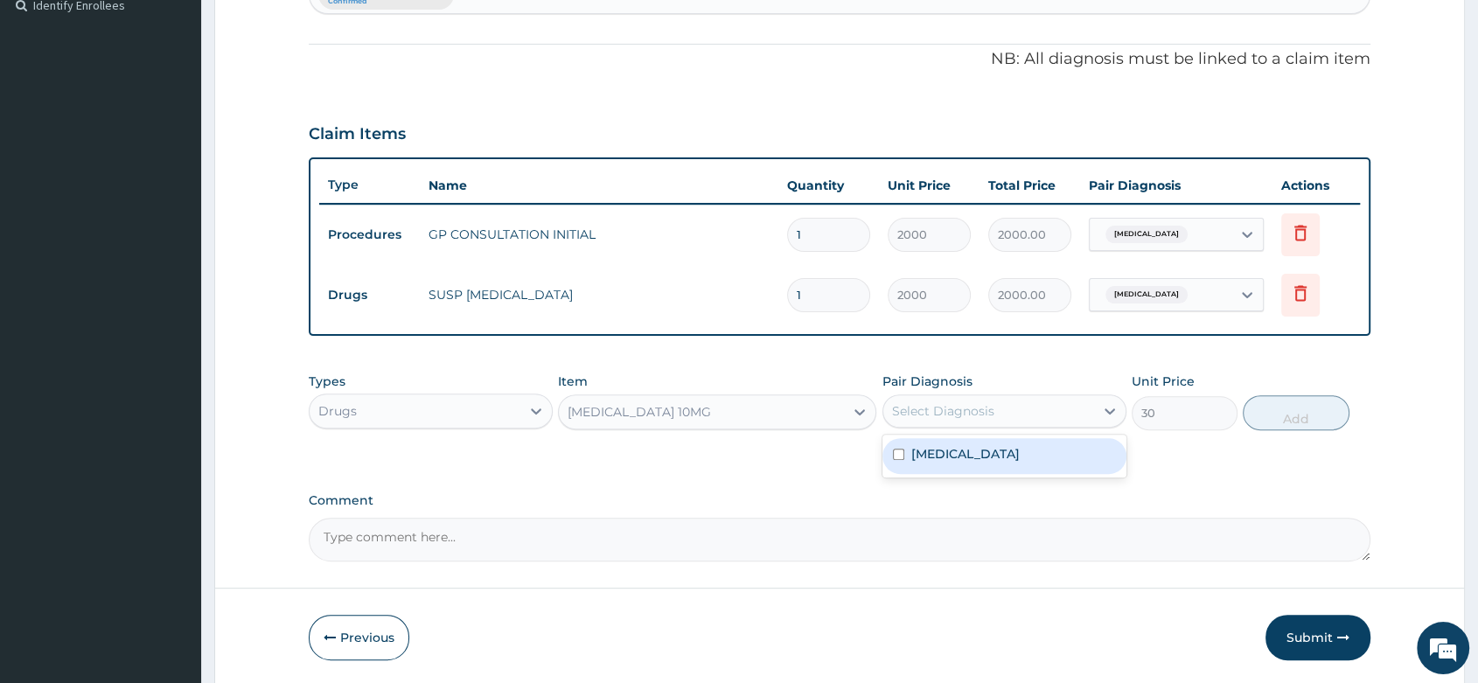
drag, startPoint x: 1005, startPoint y: 409, endPoint x: 983, endPoint y: 488, distance: 81.7
click at [1005, 409] on div "Select Diagnosis" at bounding box center [988, 411] width 211 height 28
click at [1007, 443] on div "[MEDICAL_DATA]" at bounding box center [1005, 456] width 244 height 36
checkbox input "true"
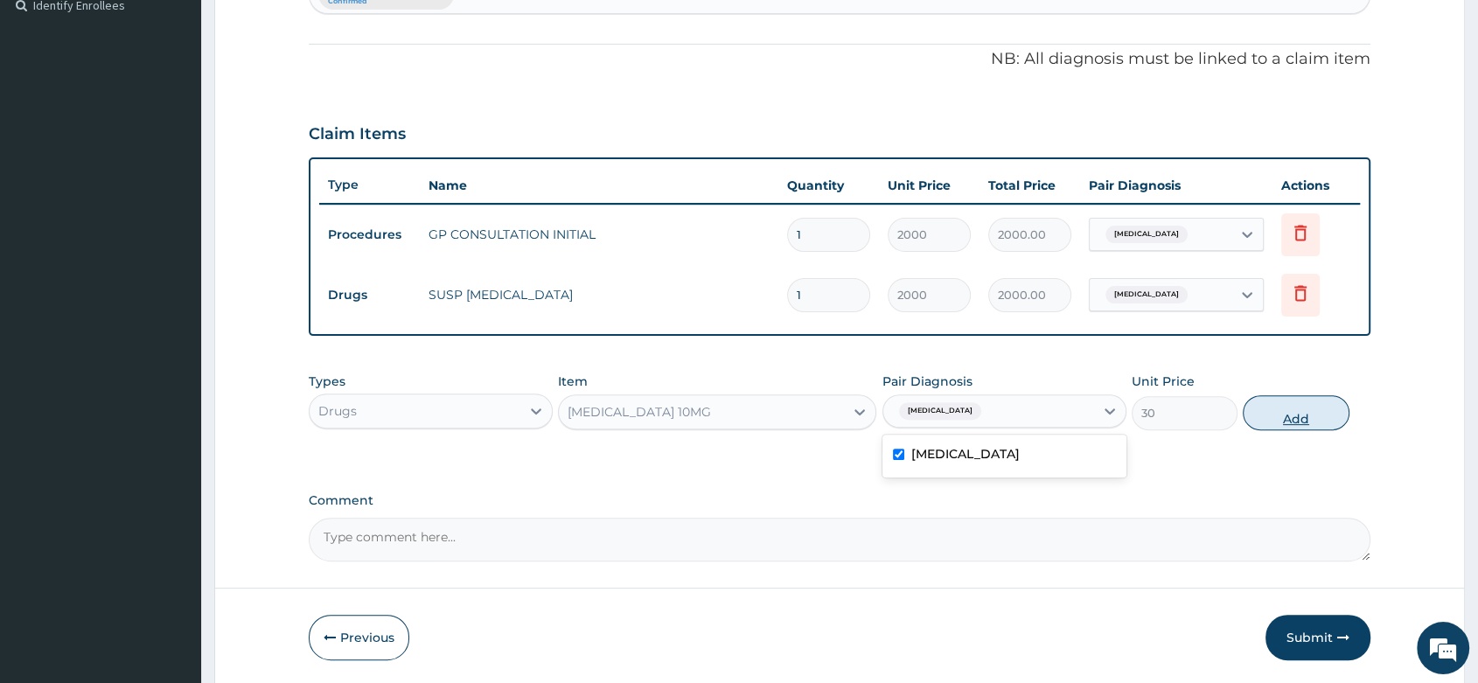
click at [1295, 409] on button "Add" at bounding box center [1296, 412] width 106 height 35
type input "0"
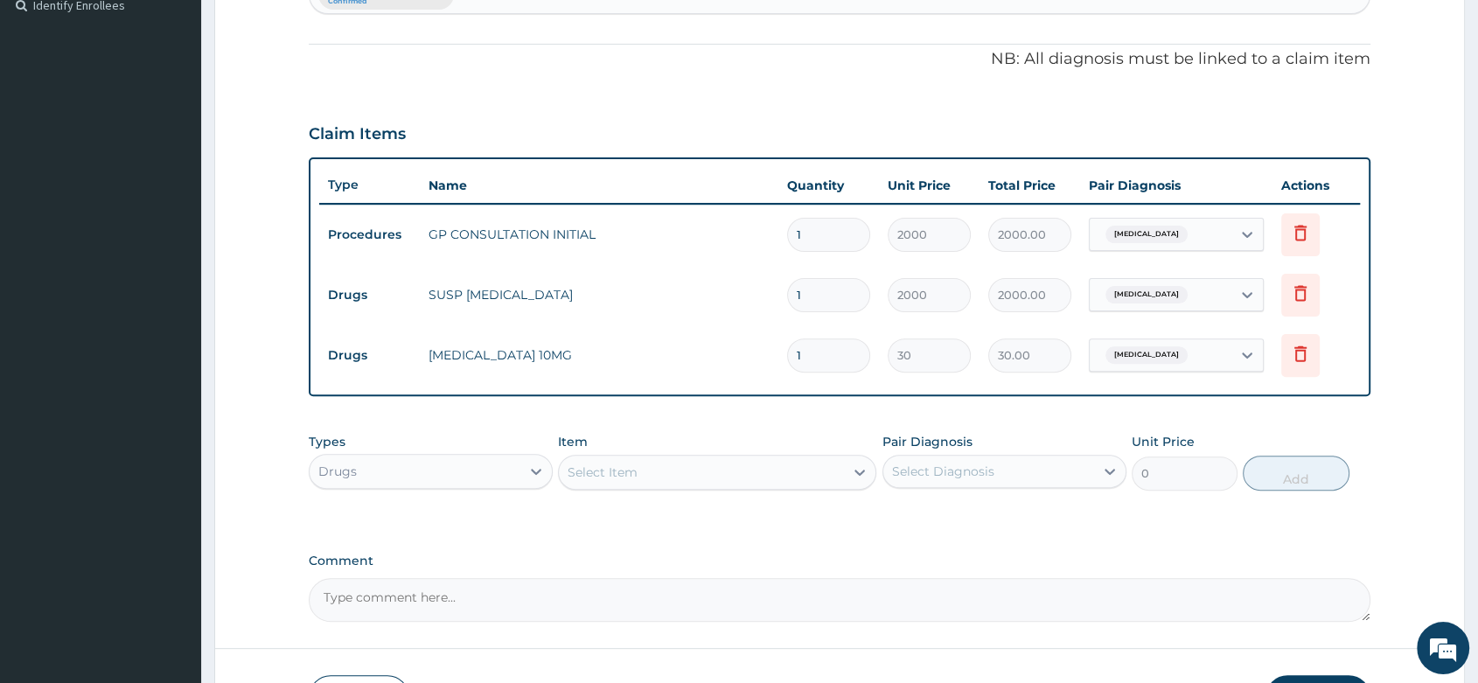
type input "0.00"
type input "5"
type input "150.00"
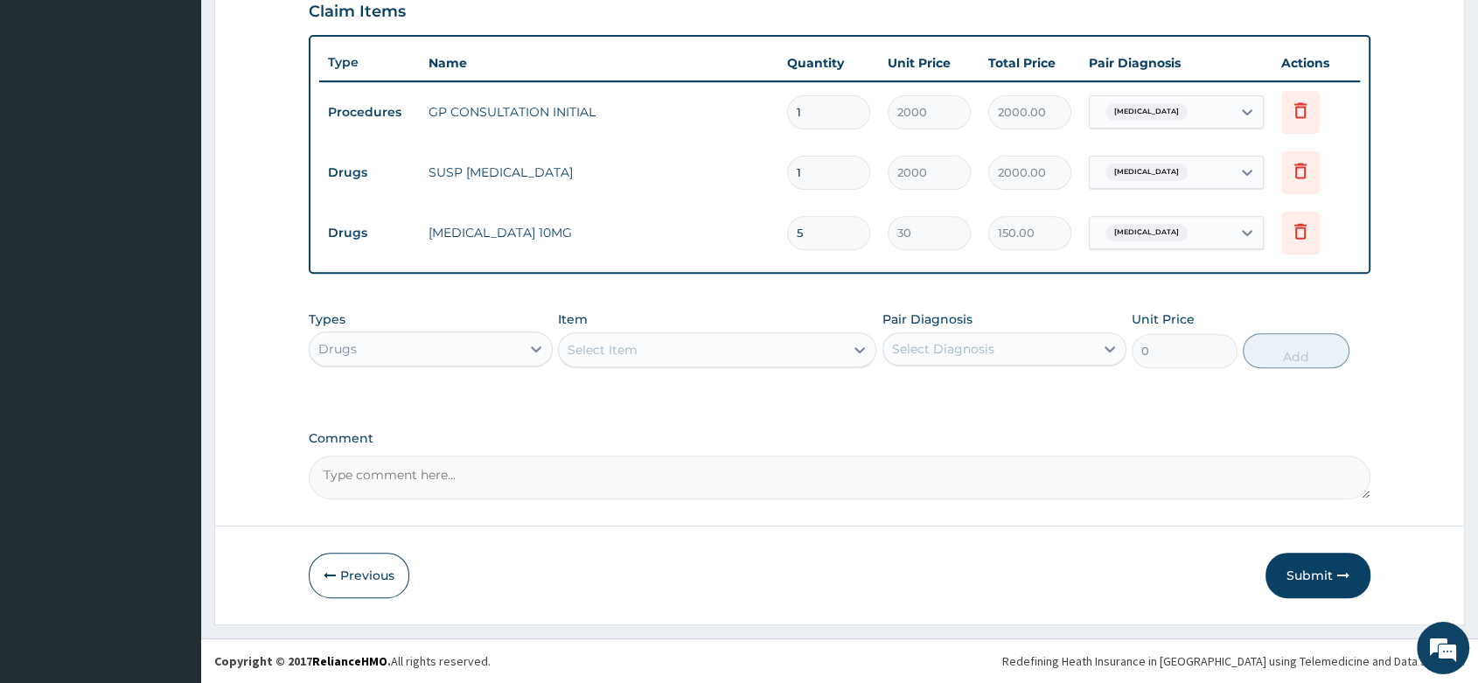
type input "5"
click at [1302, 580] on button "Submit" at bounding box center [1318, 575] width 105 height 45
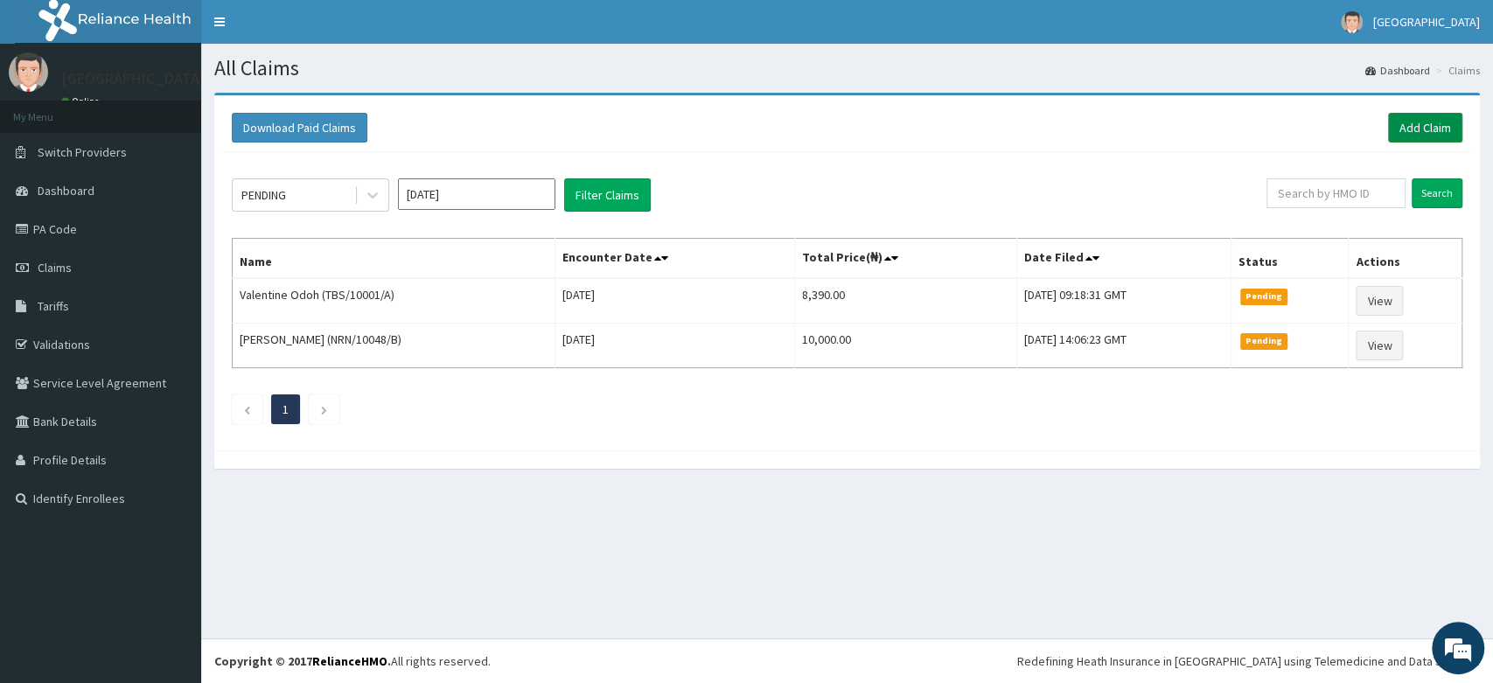
click at [1461, 125] on link "Add Claim" at bounding box center [1425, 128] width 74 height 30
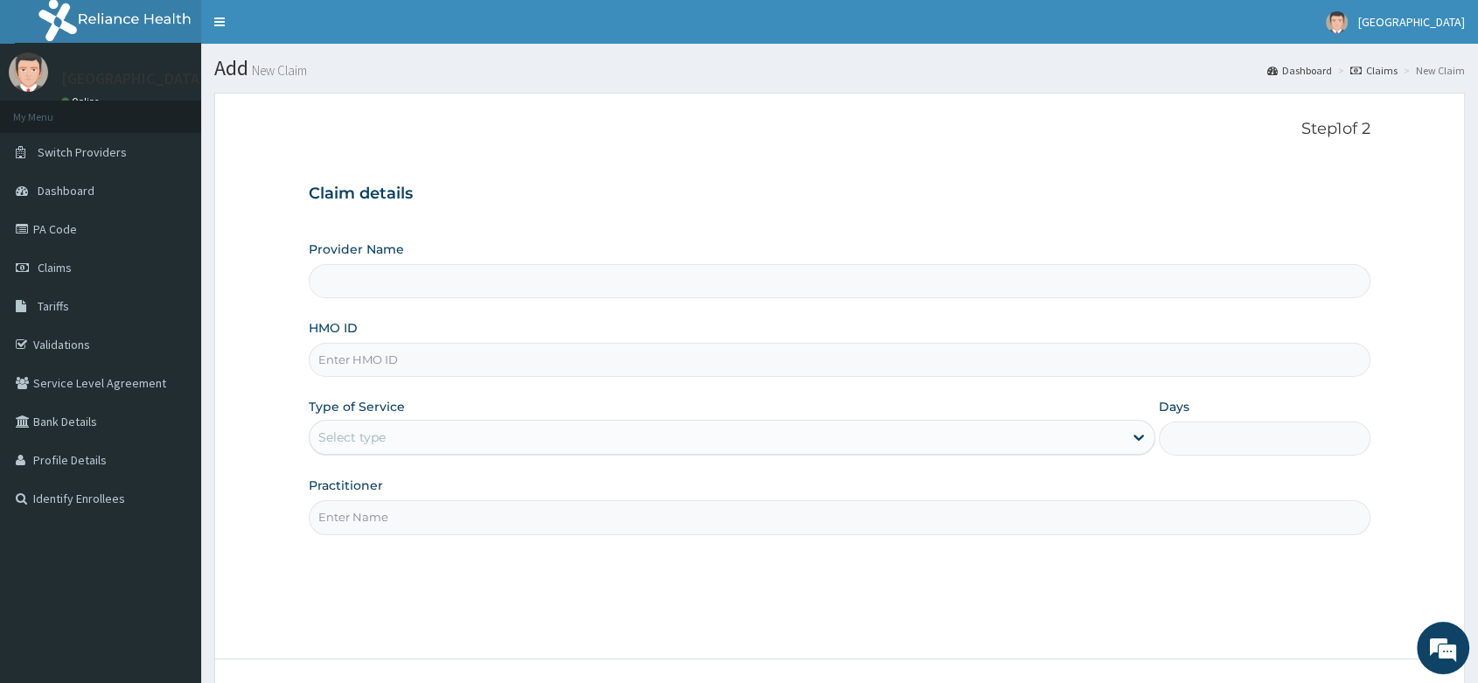
paste input "CHL/11034/D"
type input "CHL/11034/D"
type input "Peter and Grace Medical centre"
type input "CHL/11034/D"
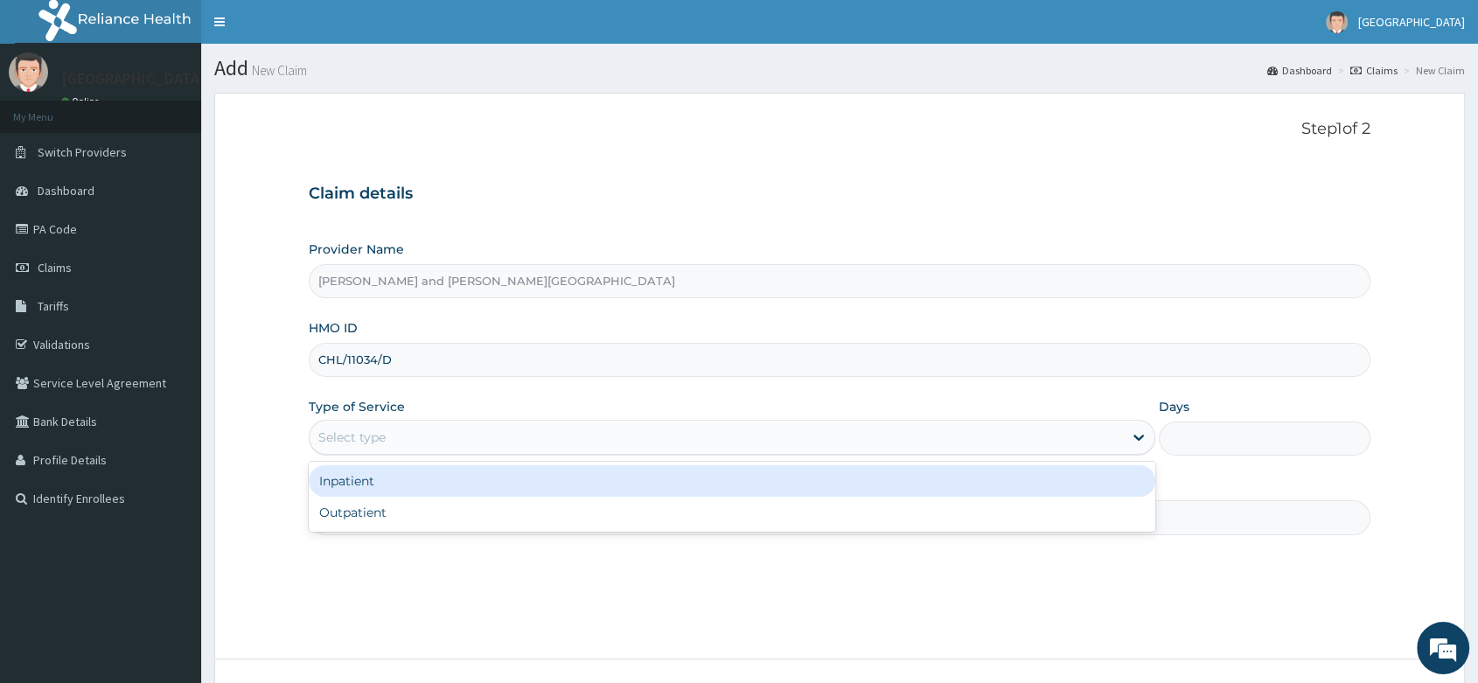
click at [378, 429] on div "Select type" at bounding box center [351, 437] width 67 height 17
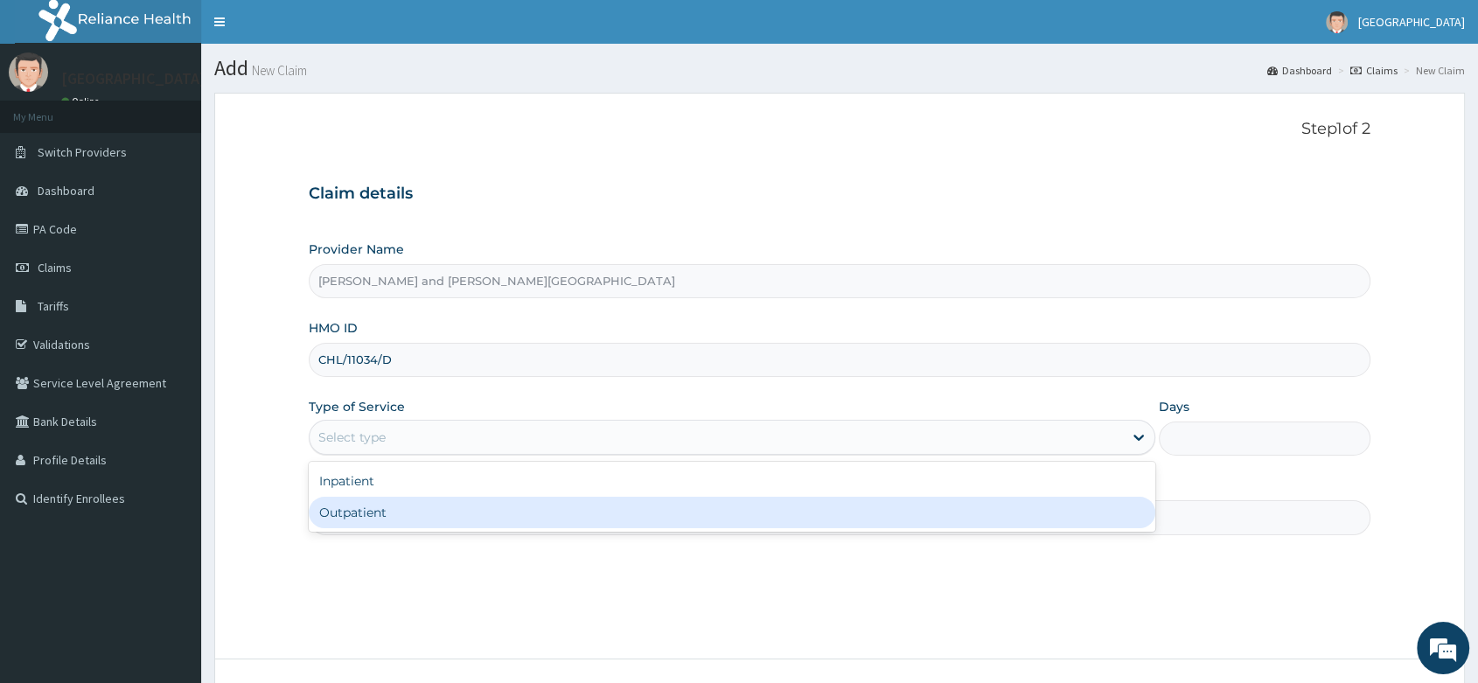
click at [380, 507] on div "Outpatient" at bounding box center [732, 512] width 847 height 31
type input "1"
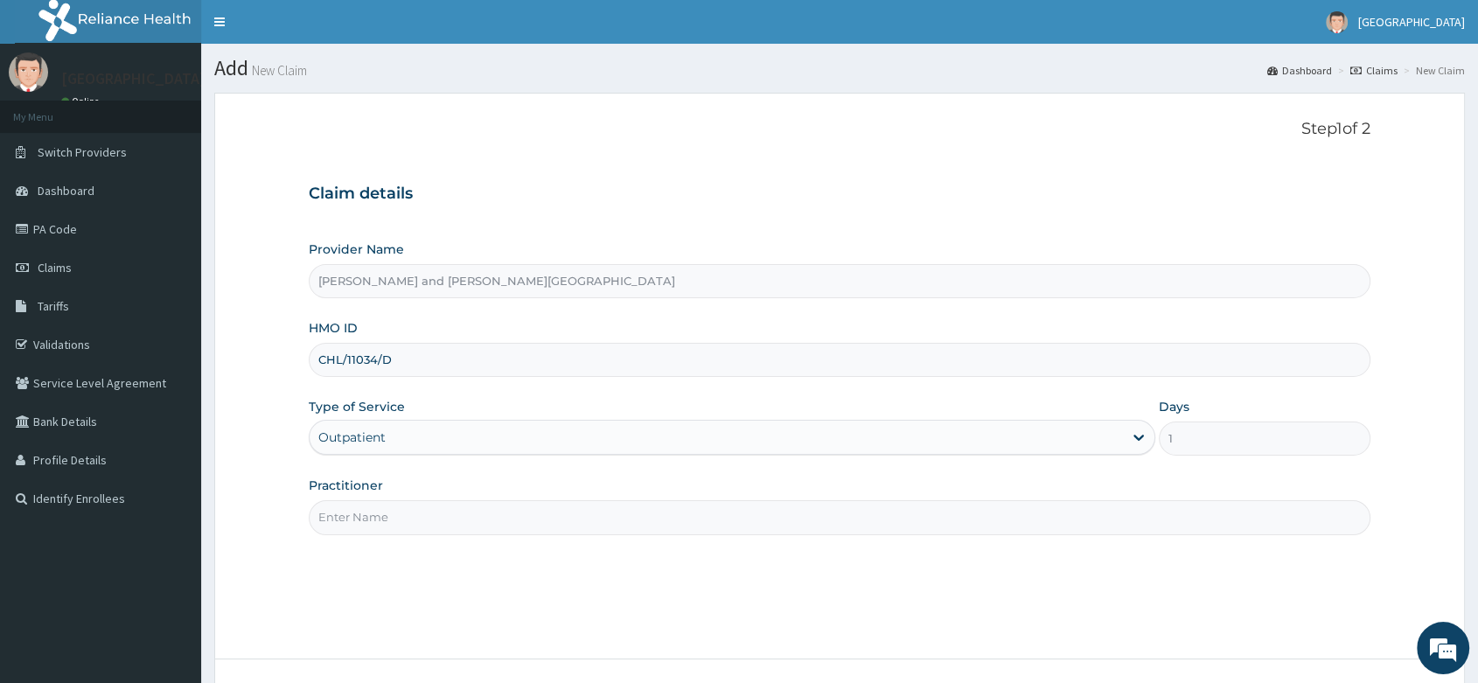
click at [483, 511] on input "Practitioner" at bounding box center [840, 517] width 1062 height 34
type input "[PERSON_NAME]"
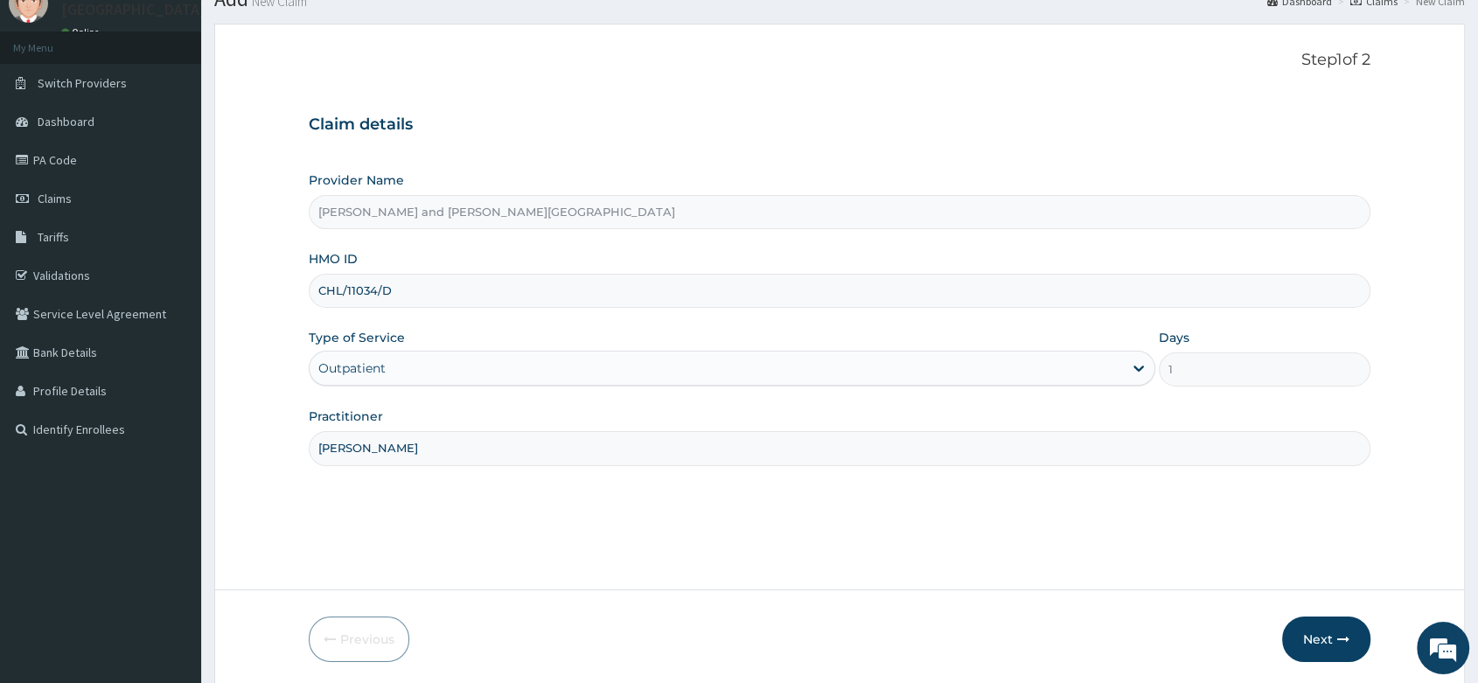
scroll to position [133, 0]
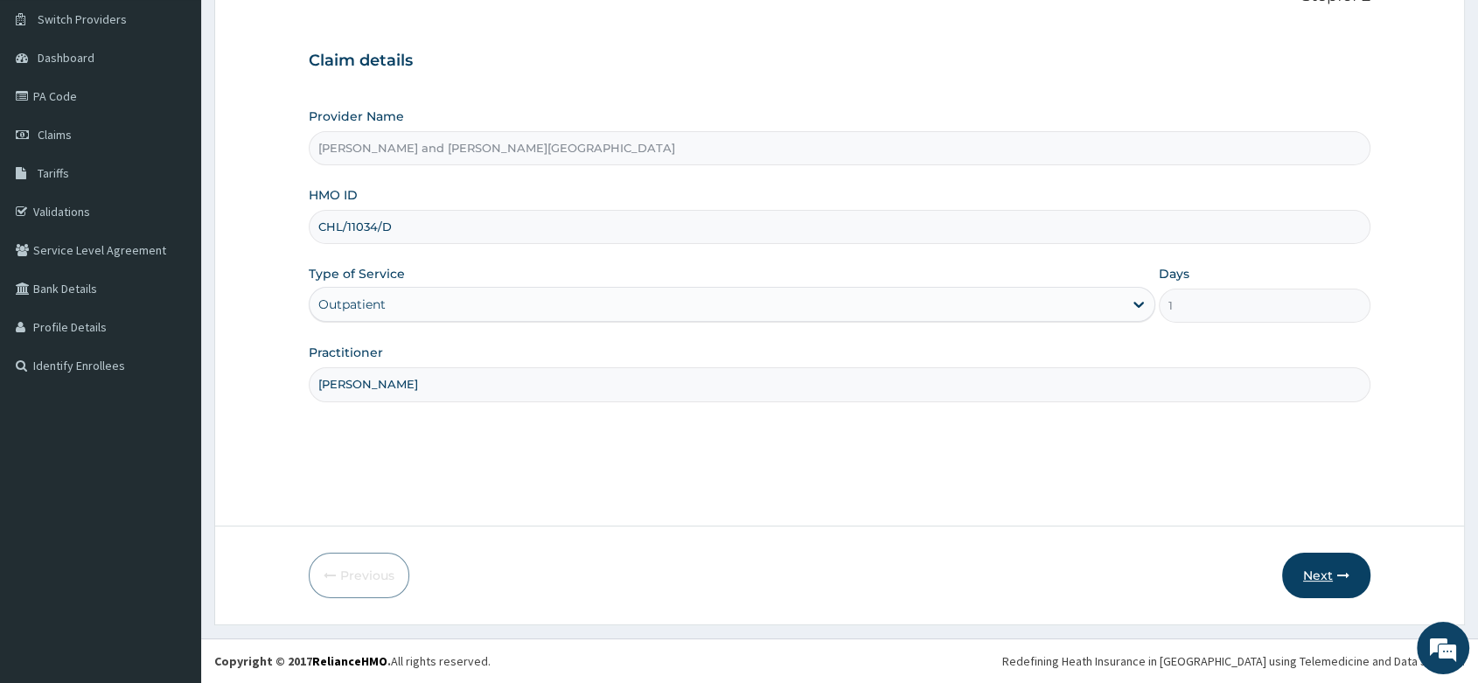
click at [1333, 579] on button "Next" at bounding box center [1326, 575] width 88 height 45
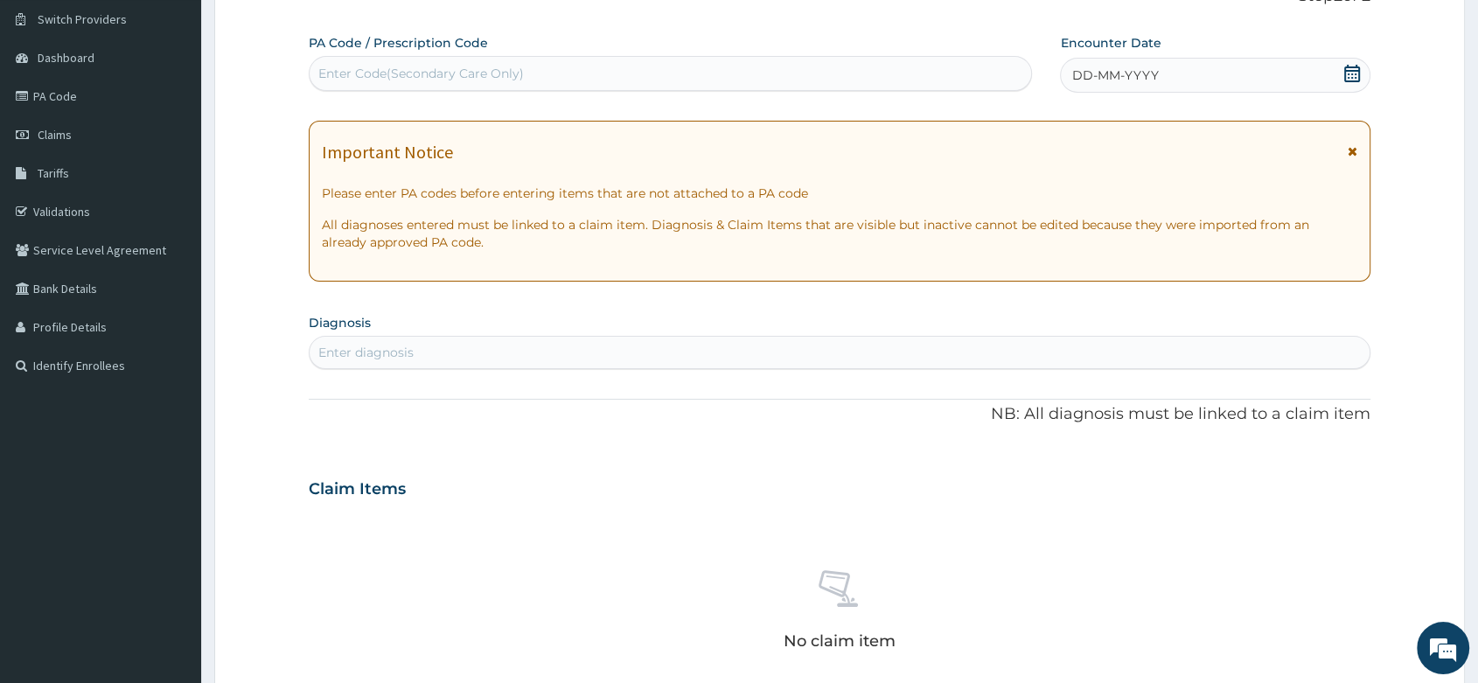
click at [1351, 76] on icon at bounding box center [1352, 73] width 17 height 17
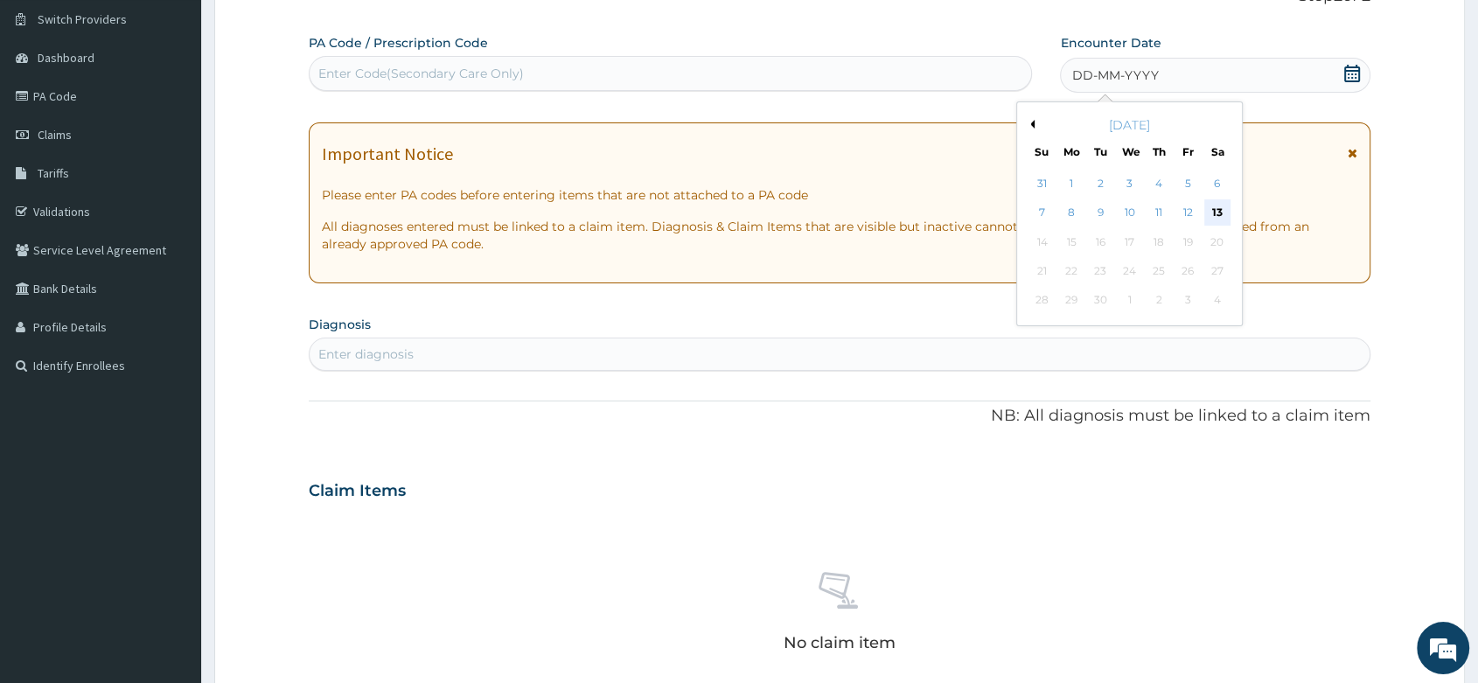
scroll to position [0, 0]
click at [1217, 215] on div "13" at bounding box center [1217, 213] width 26 height 26
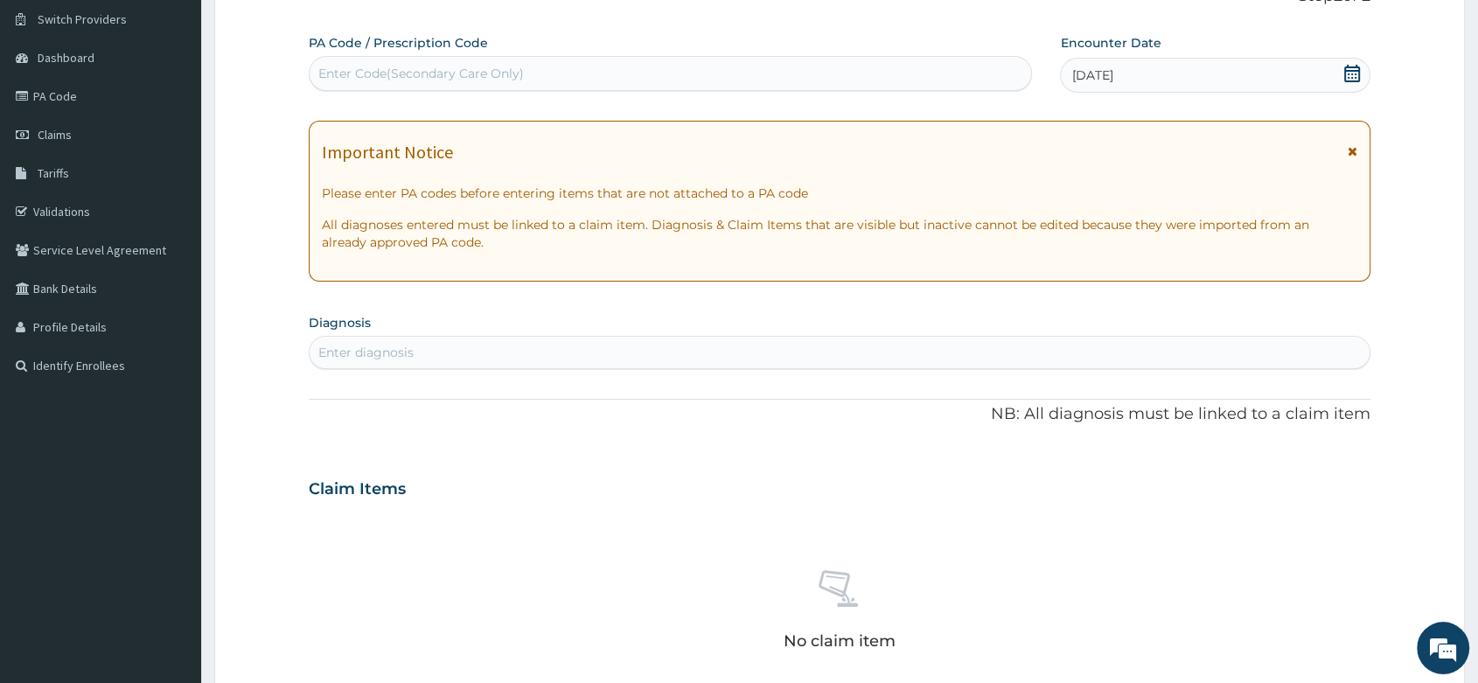
click at [493, 369] on div "PA Code / Prescription Code Enter Code(Secondary Care Only) Encounter Date 13-0…" at bounding box center [840, 486] width 1062 height 905
click at [454, 358] on div "Enter diagnosis" at bounding box center [840, 353] width 1060 height 28
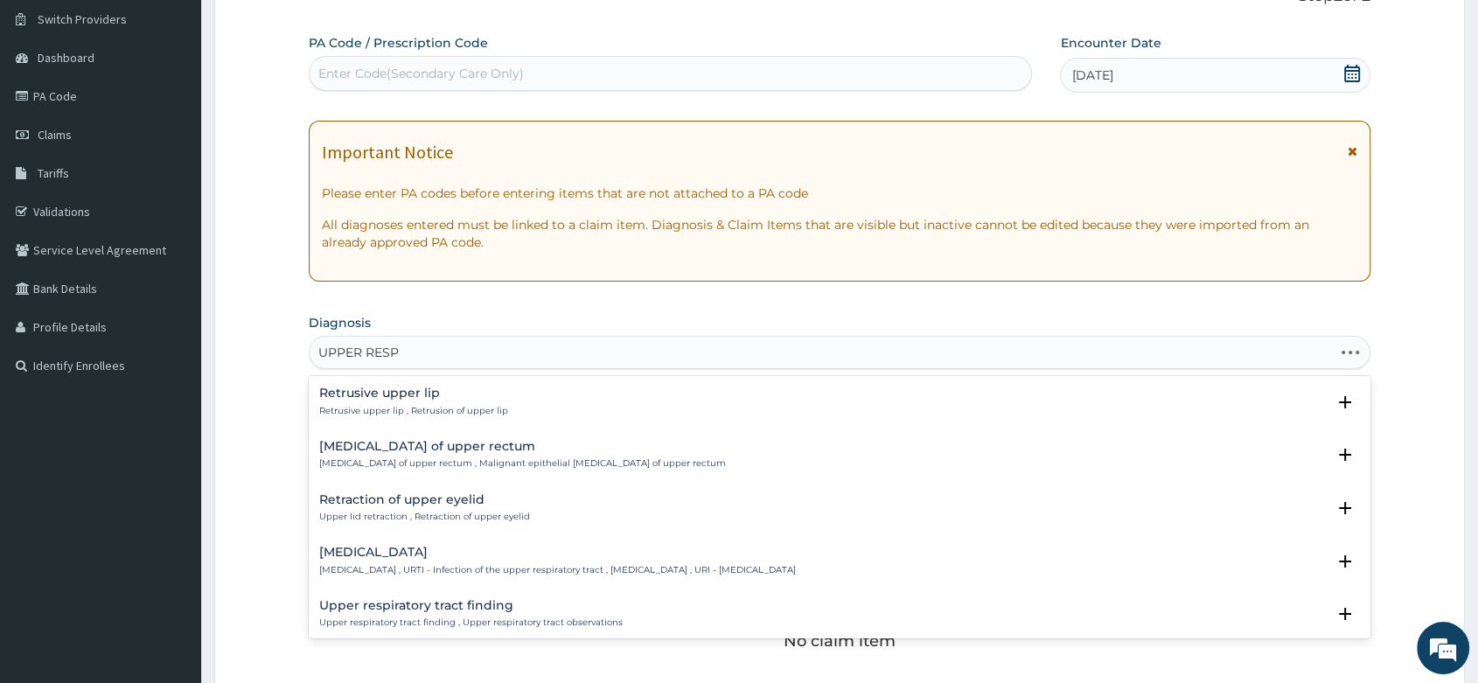
type input "UPPER RESPI"
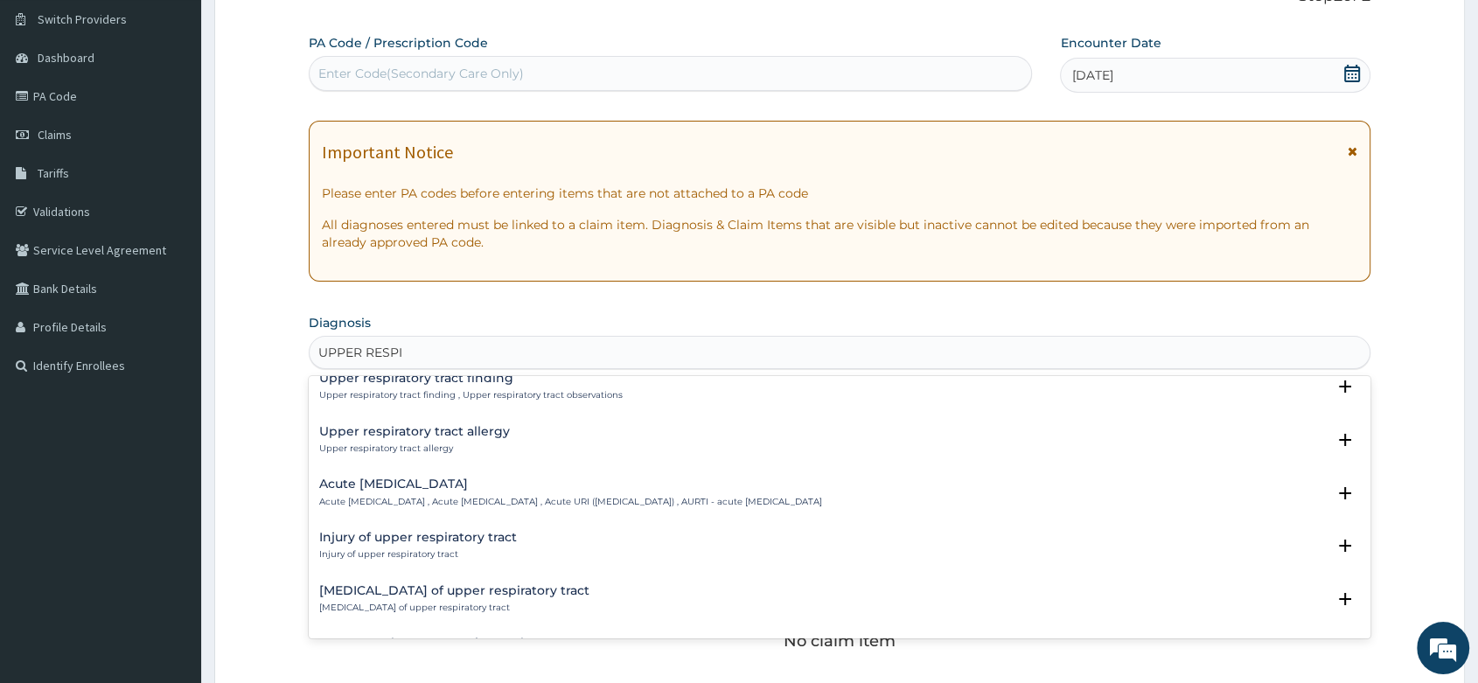
scroll to position [97, 0]
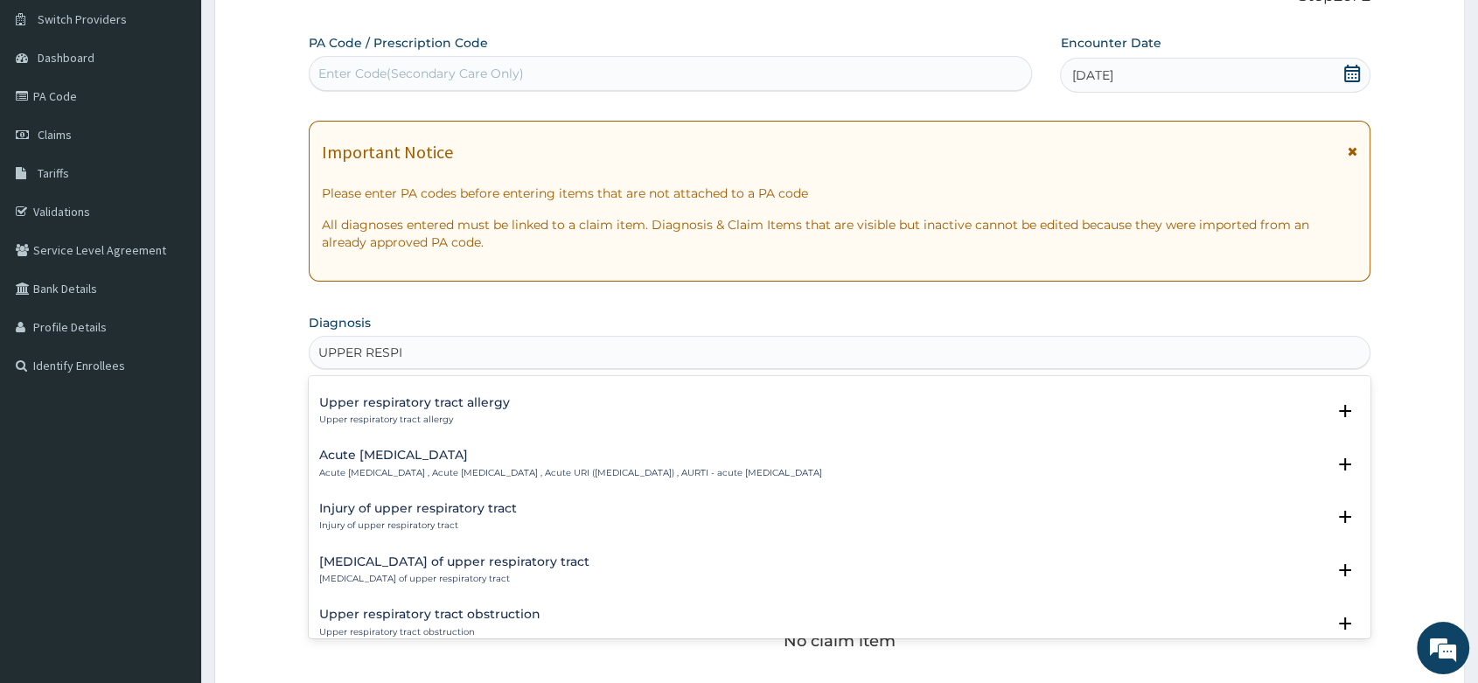
click at [504, 460] on h4 "Acute upper respiratory infection" at bounding box center [570, 455] width 503 height 13
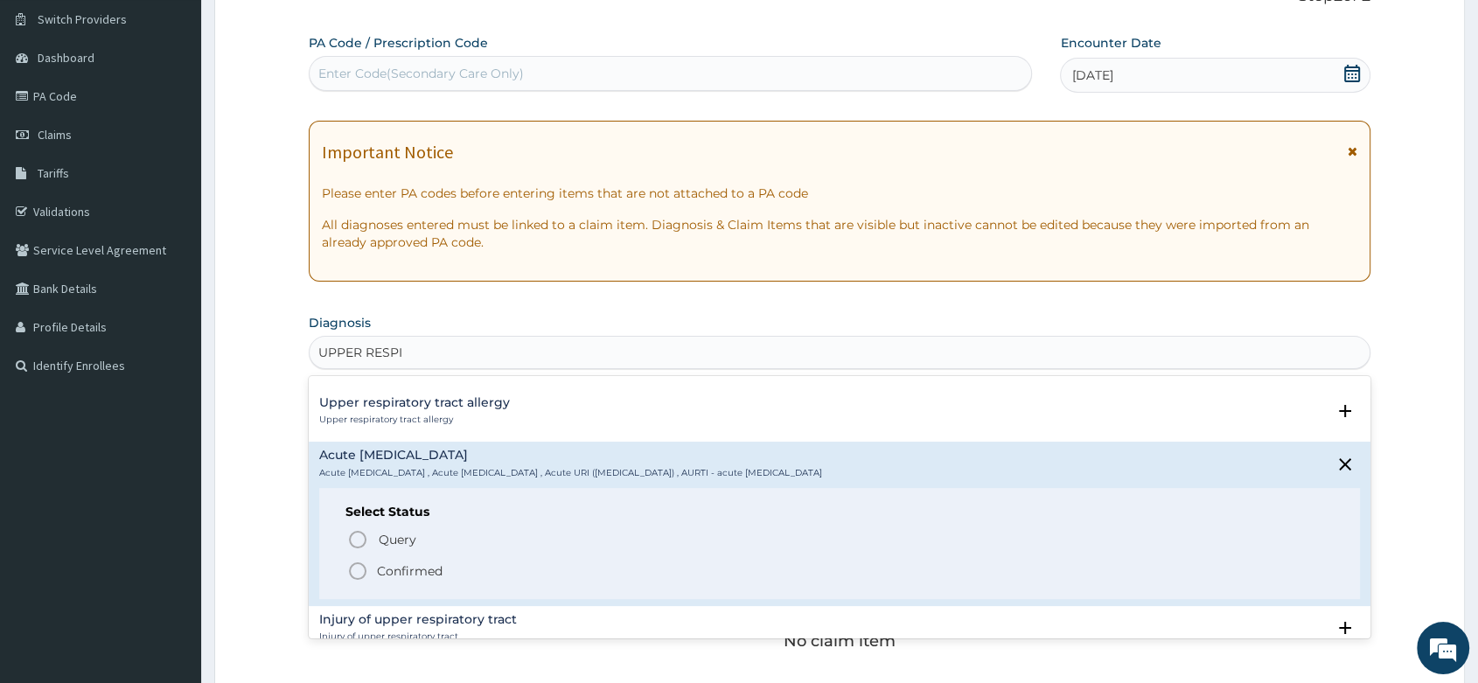
click at [357, 569] on icon "status option filled" at bounding box center [357, 571] width 21 height 21
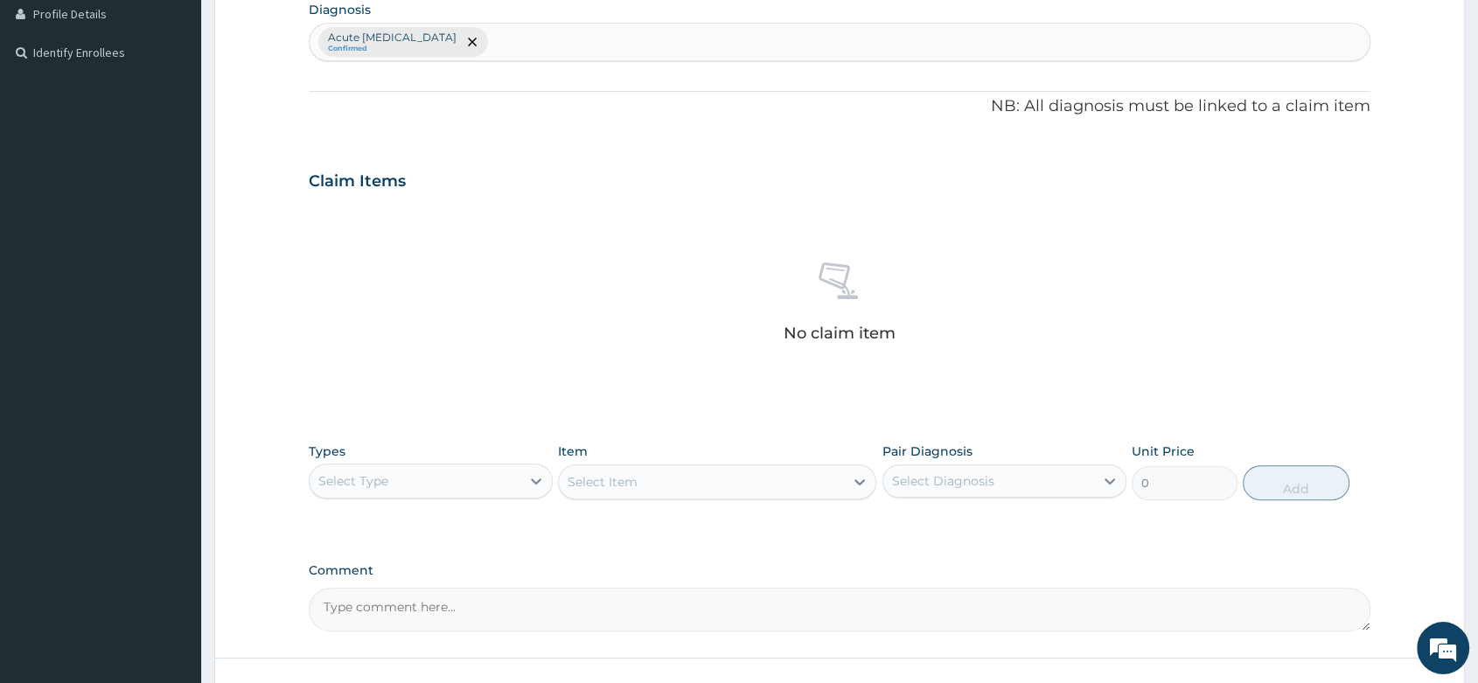
scroll to position [521, 0]
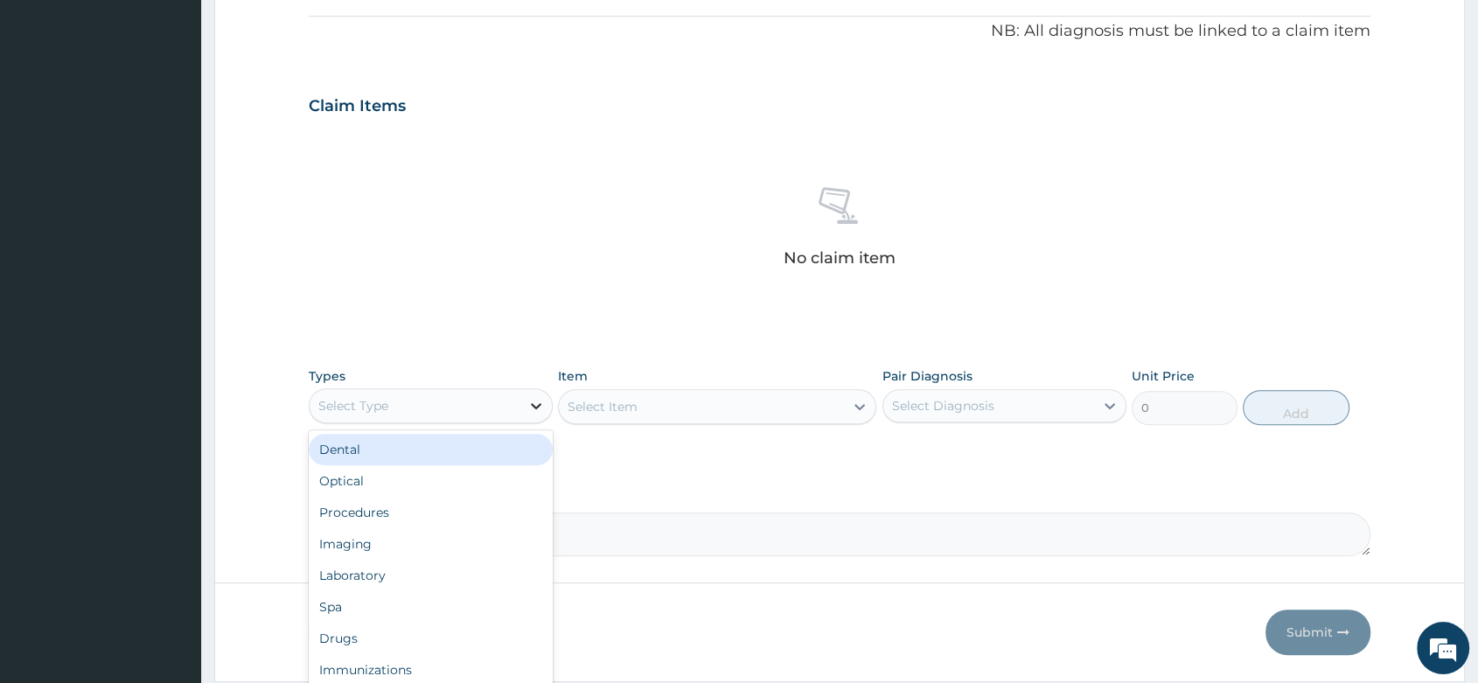
click at [543, 400] on icon at bounding box center [535, 405] width 17 height 17
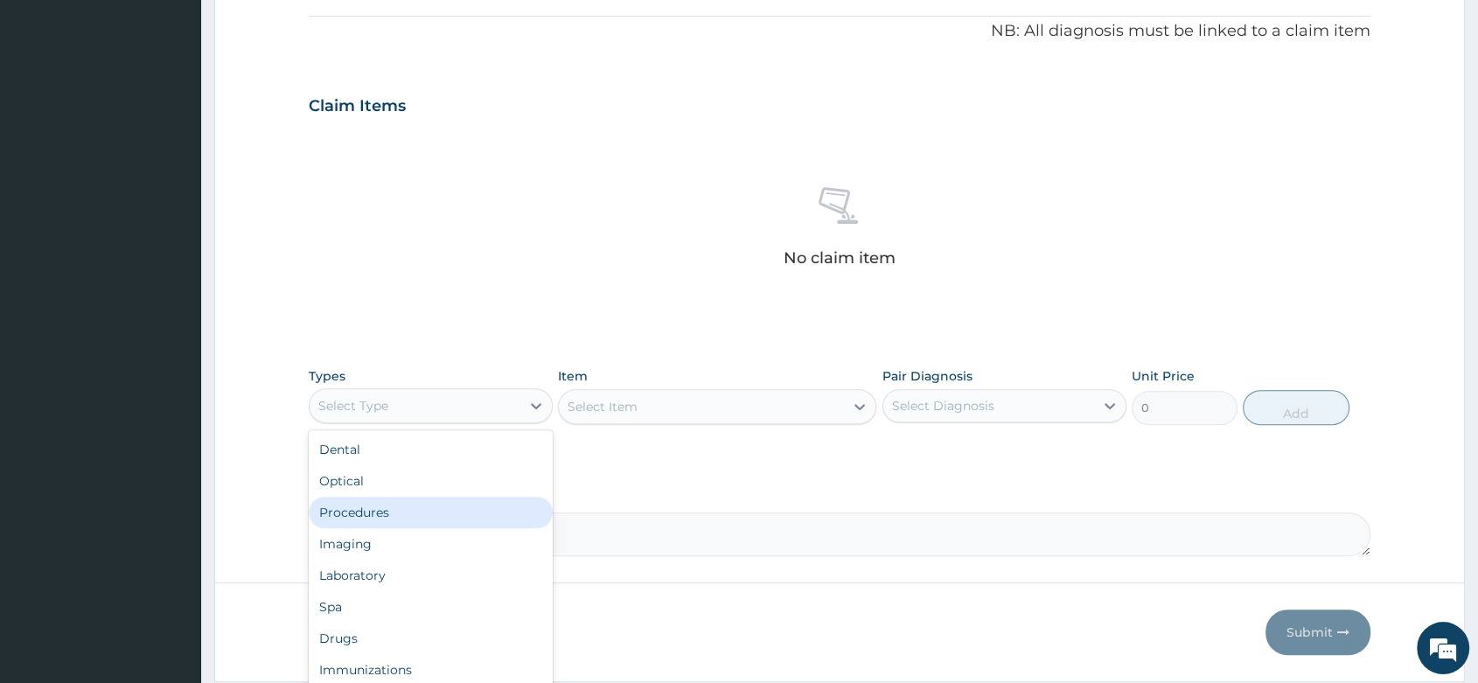
click at [345, 522] on div "Procedures" at bounding box center [431, 512] width 244 height 31
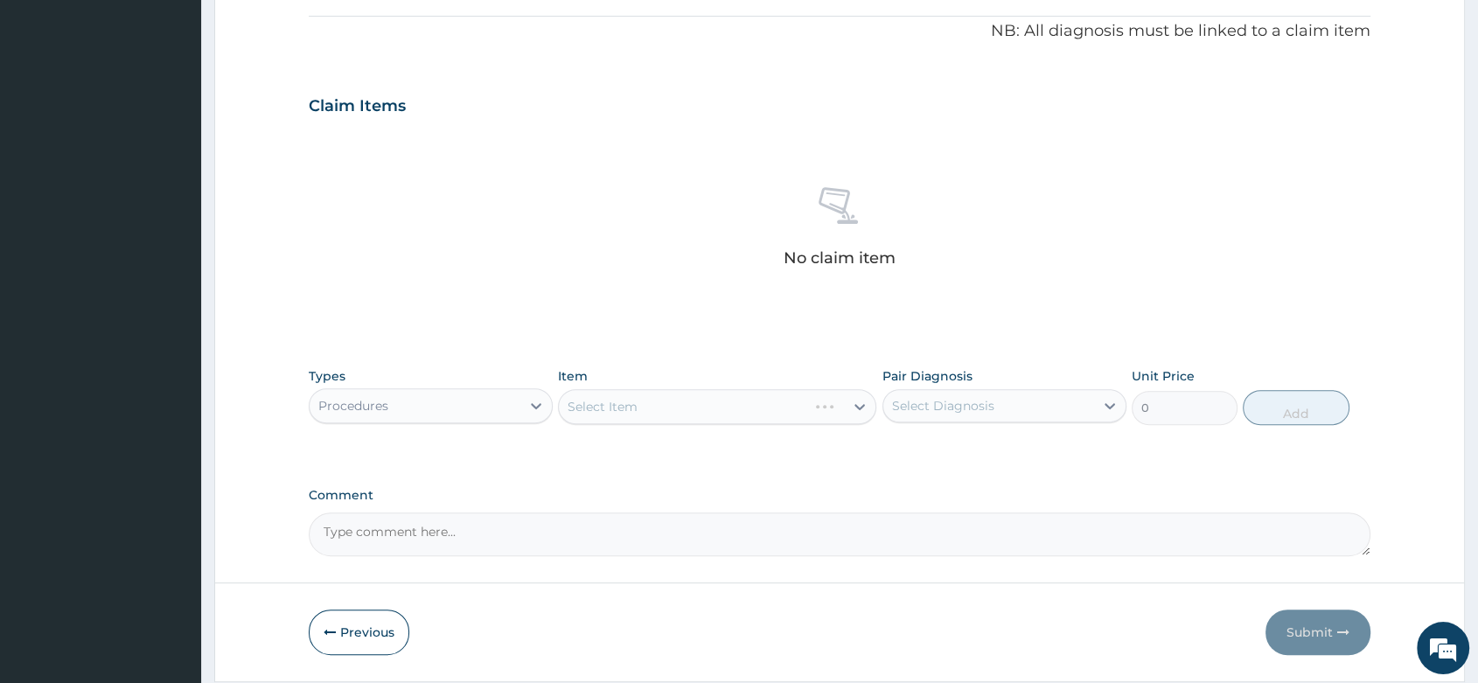
click at [636, 406] on div "Select Item" at bounding box center [717, 406] width 318 height 35
click at [596, 405] on div "Select Item" at bounding box center [717, 406] width 318 height 35
click at [654, 416] on div "Select Item" at bounding box center [717, 406] width 318 height 35
click at [636, 410] on div "Select Item" at bounding box center [717, 406] width 318 height 35
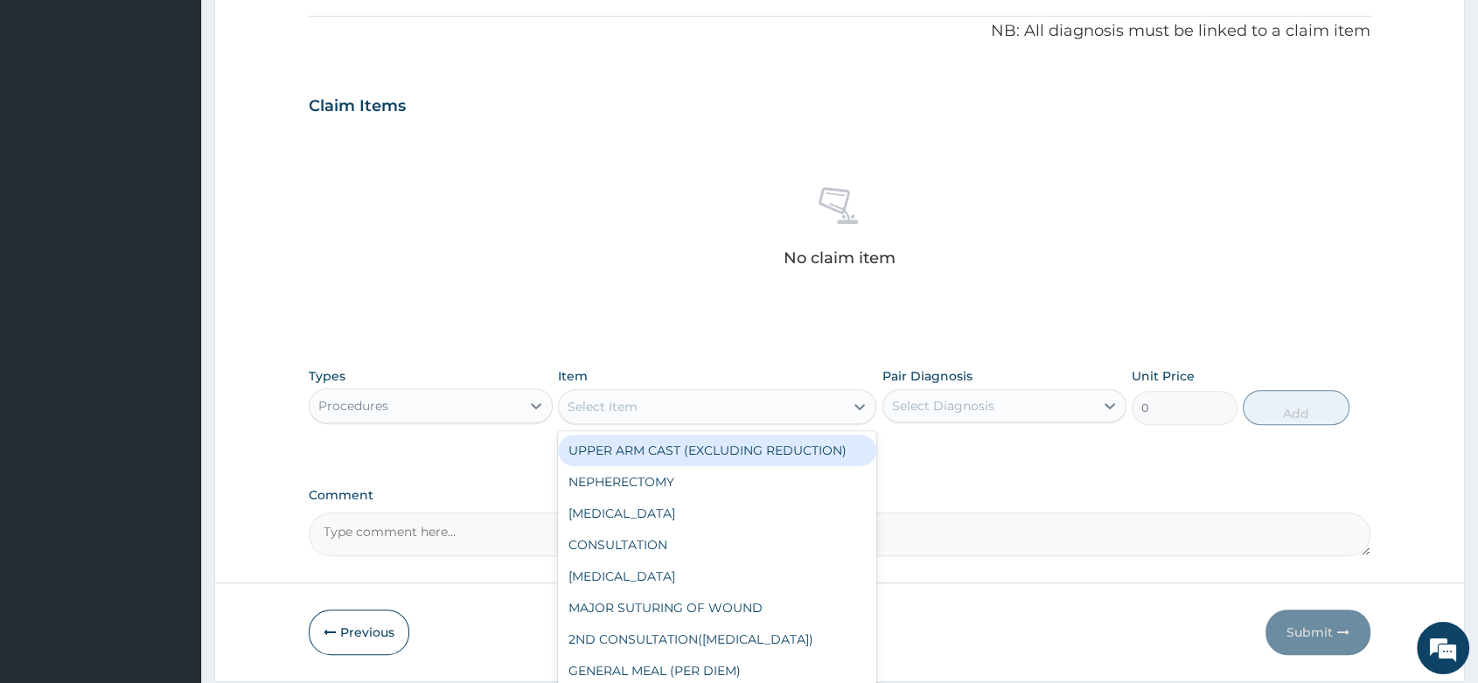
click at [658, 405] on div "Select Item" at bounding box center [701, 407] width 285 height 28
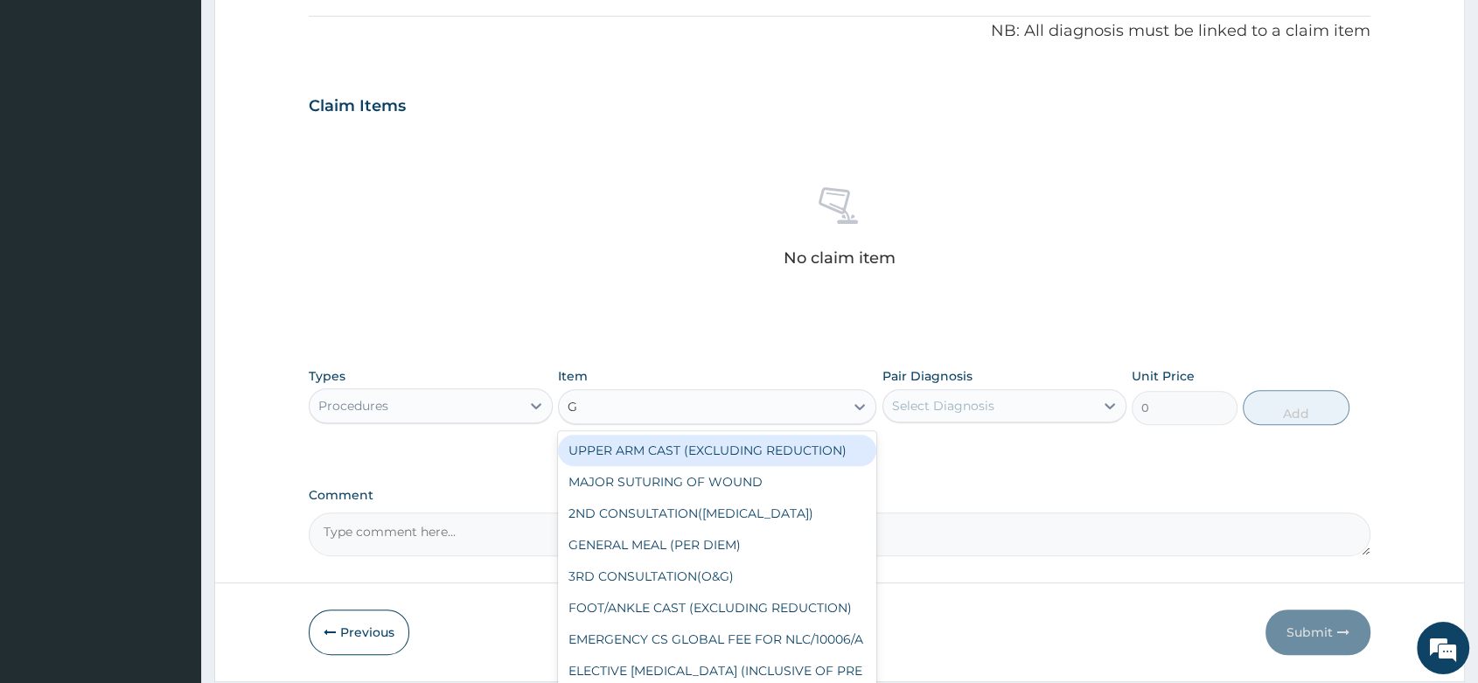
type input "GP"
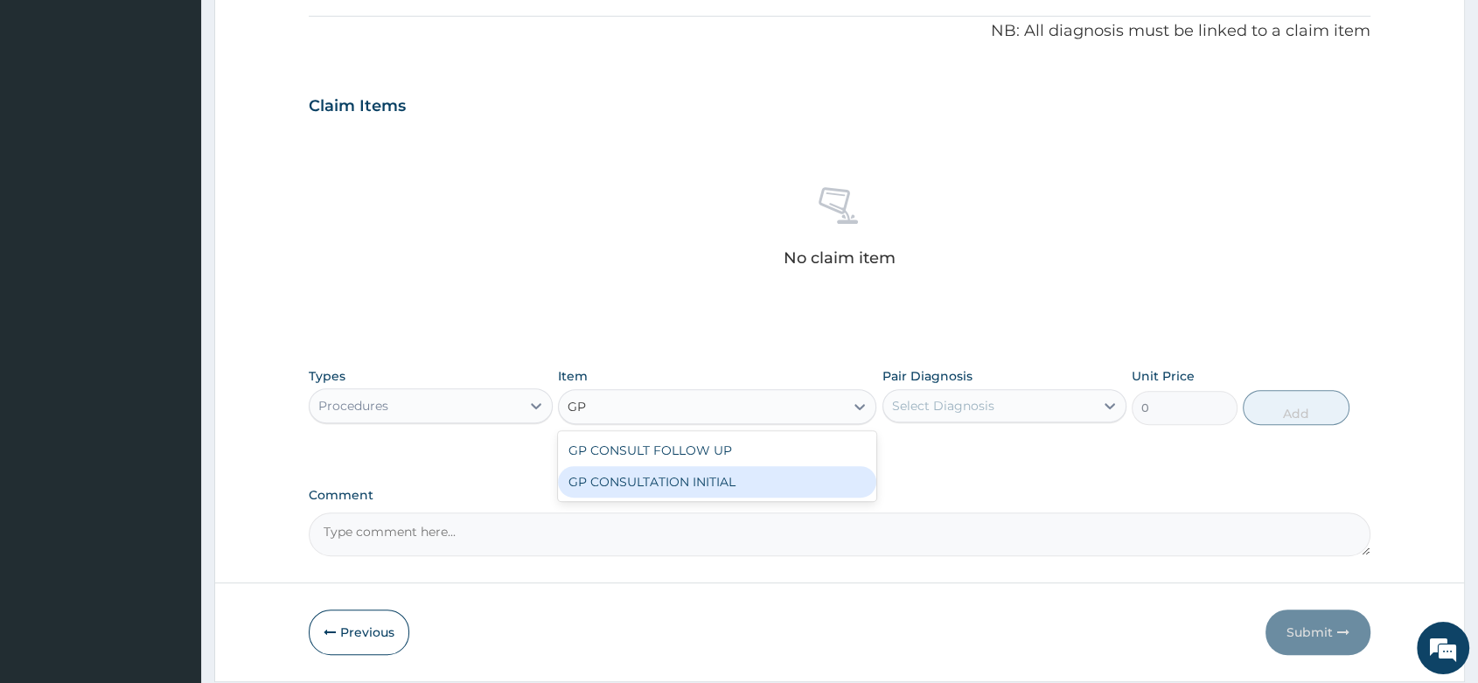
click at [684, 488] on div "GP CONSULTATION INITIAL" at bounding box center [717, 481] width 318 height 31
type input "2000"
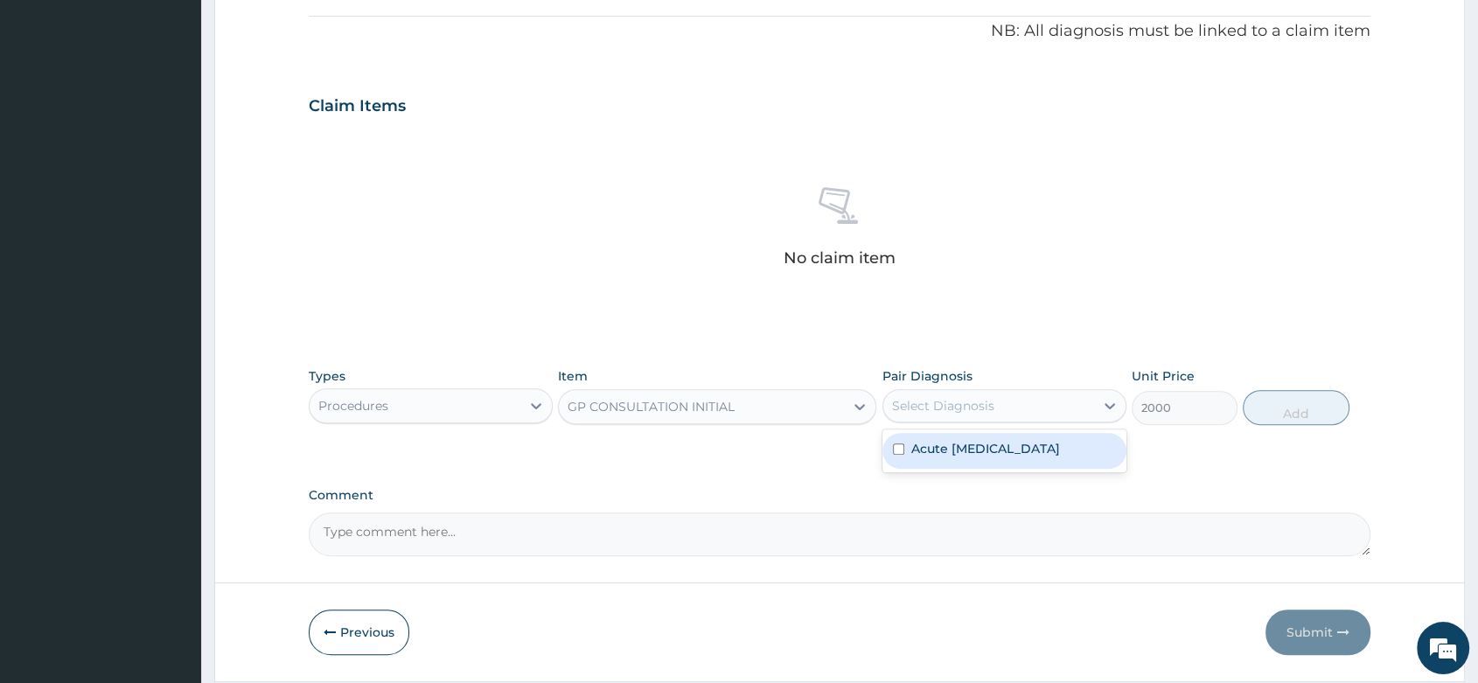
click at [973, 420] on div "Select Diagnosis" at bounding box center [1005, 405] width 244 height 33
click at [981, 456] on label "Acute upper respiratory infection" at bounding box center [985, 448] width 149 height 17
checkbox input "true"
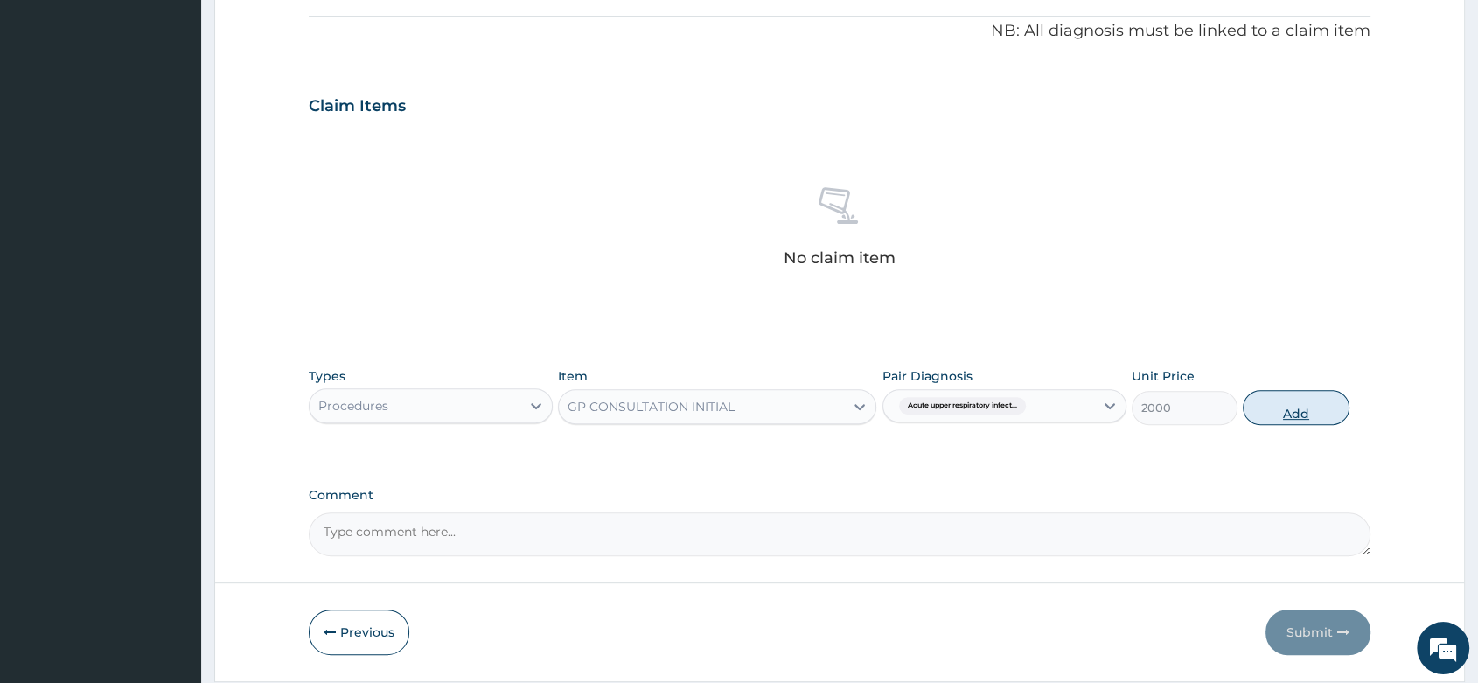
click at [1292, 408] on button "Add" at bounding box center [1296, 407] width 106 height 35
type input "0"
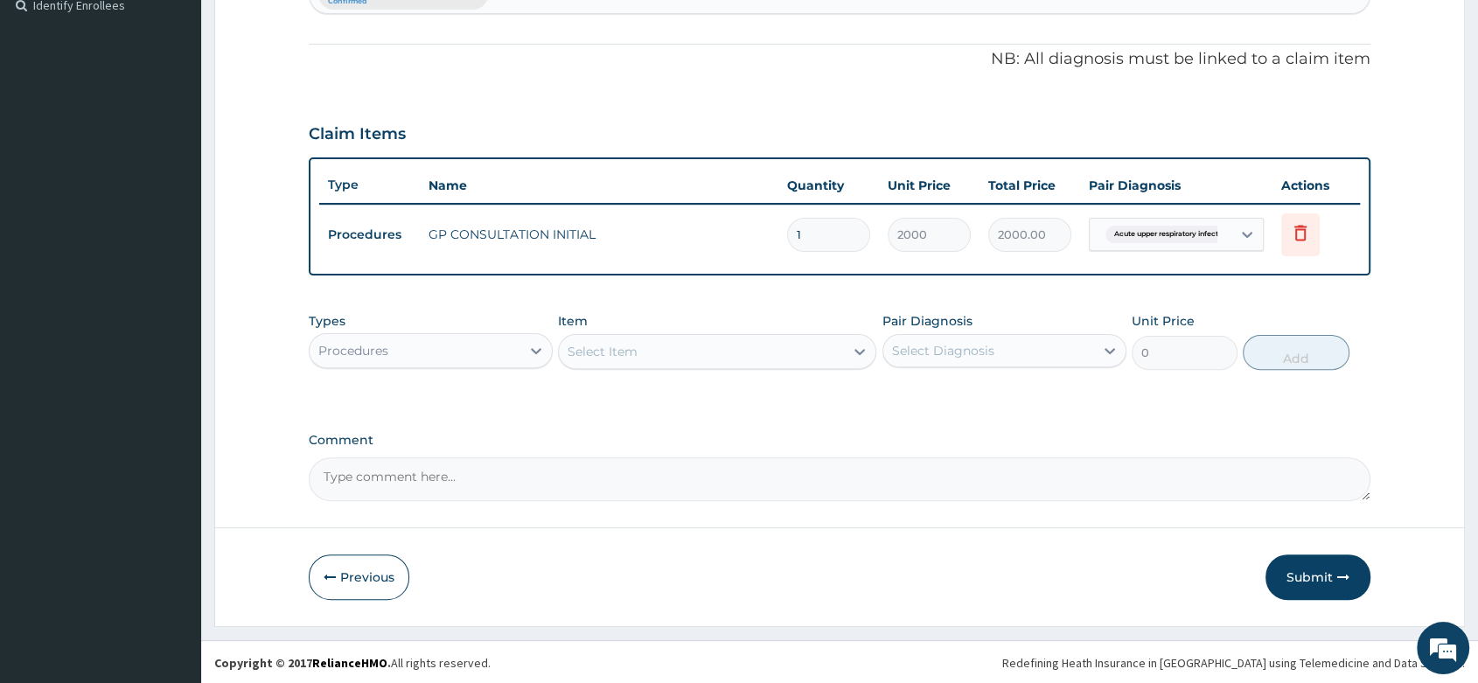
click at [433, 352] on div "Procedures" at bounding box center [415, 351] width 211 height 28
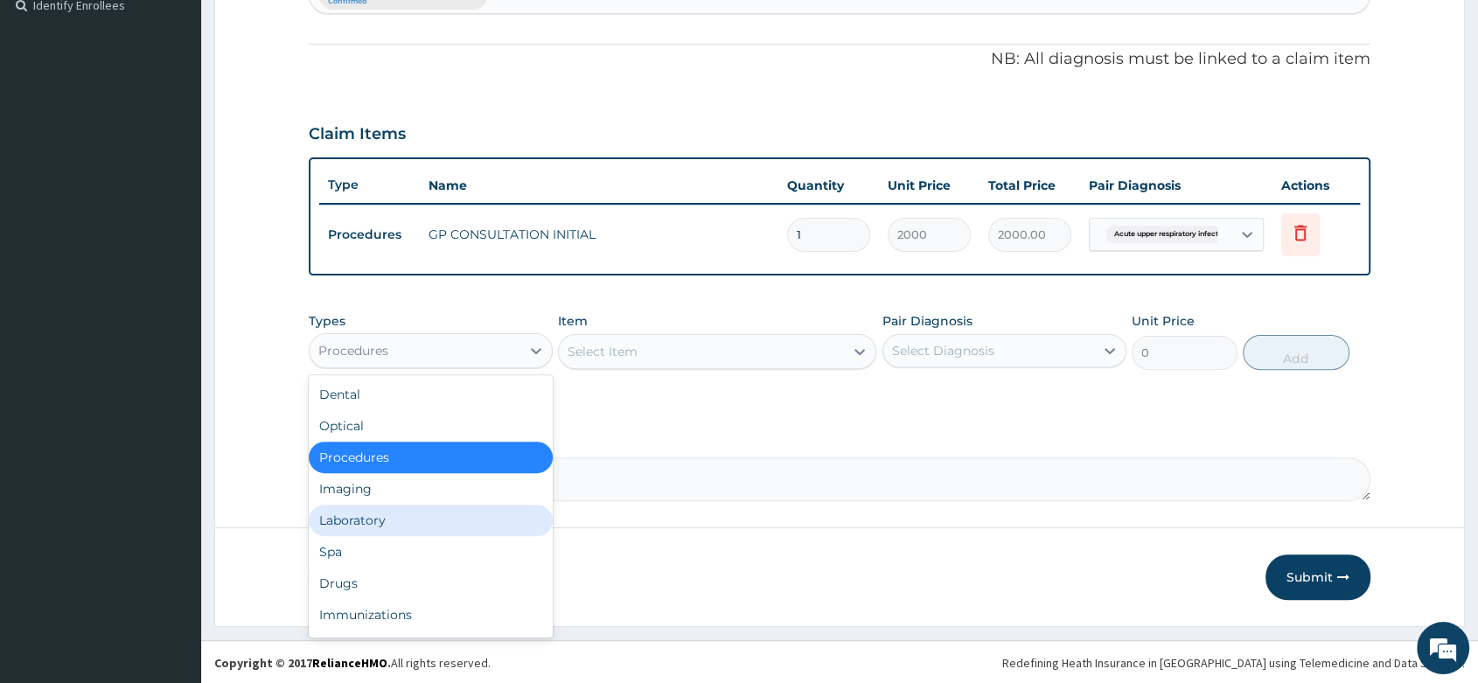
click at [387, 513] on div "Laboratory" at bounding box center [431, 520] width 244 height 31
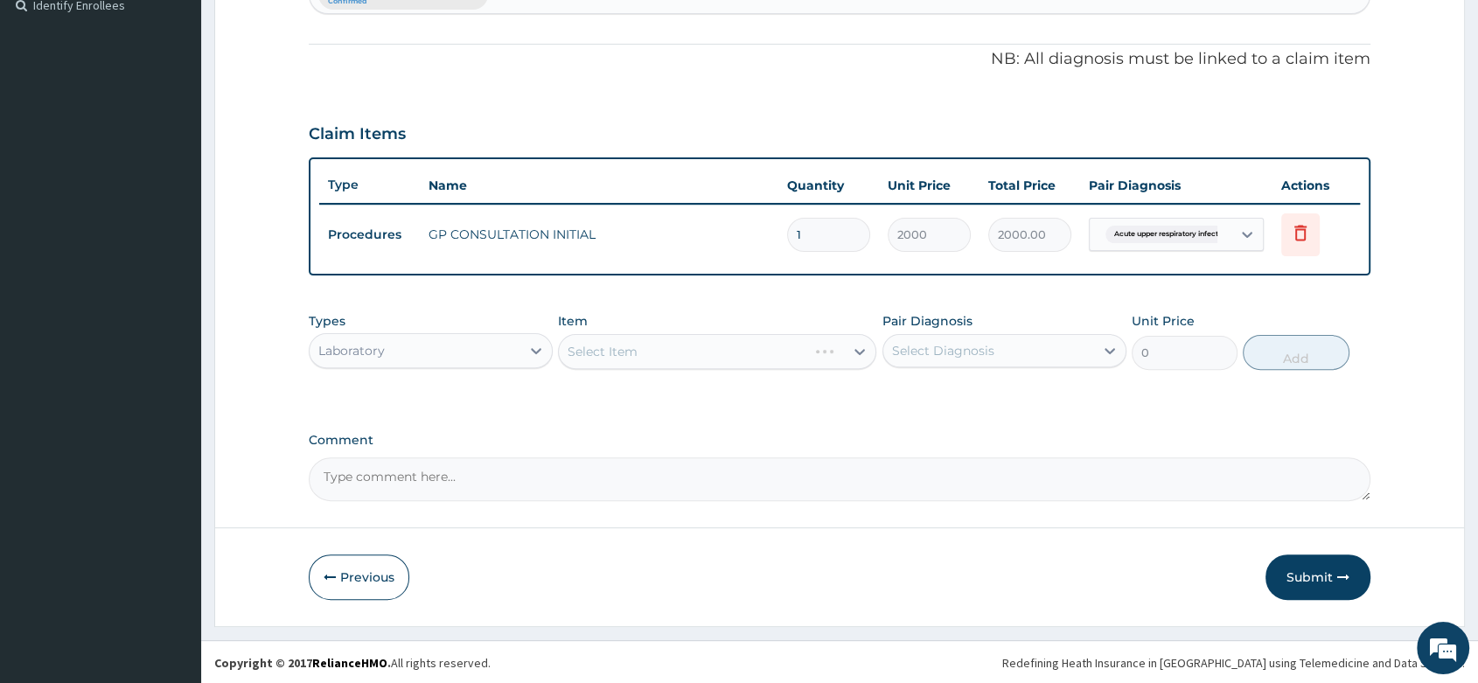
click at [379, 351] on div "Laboratory" at bounding box center [351, 350] width 66 height 17
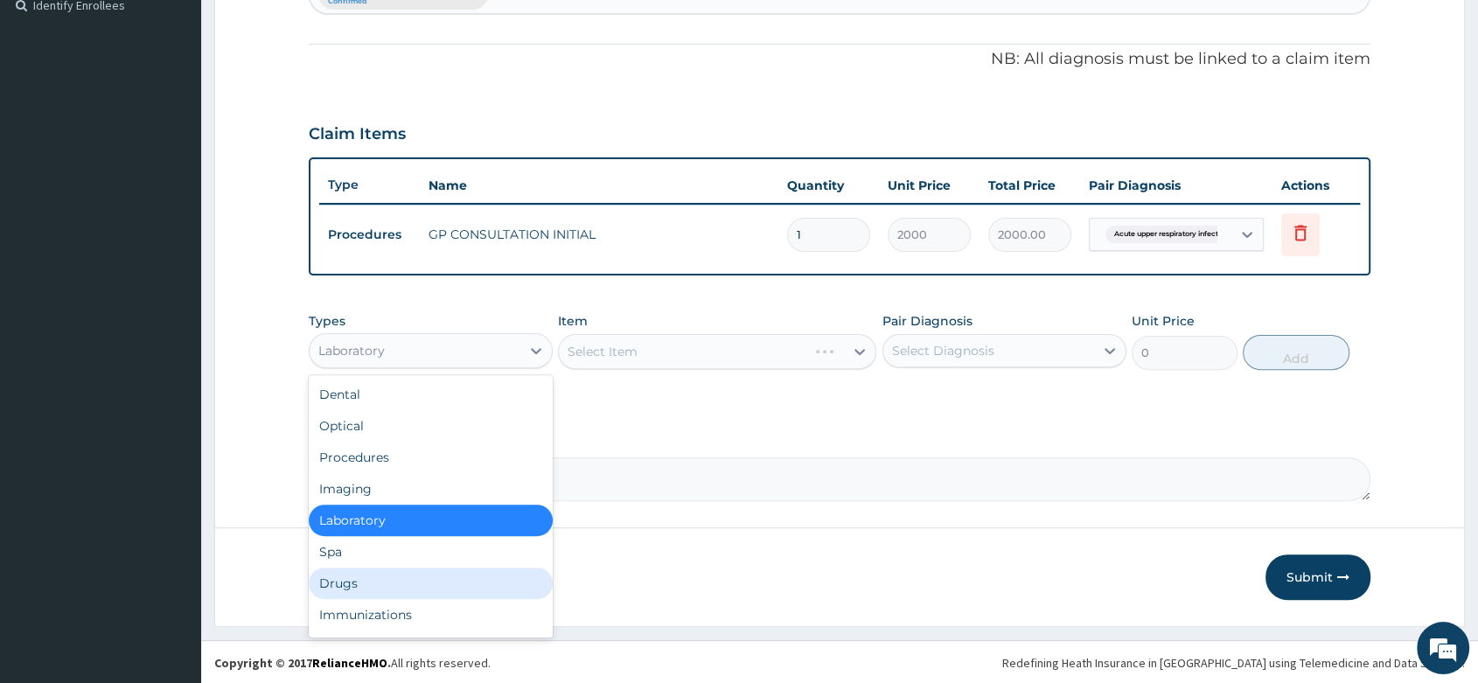
click at [346, 583] on div "Drugs" at bounding box center [431, 583] width 244 height 31
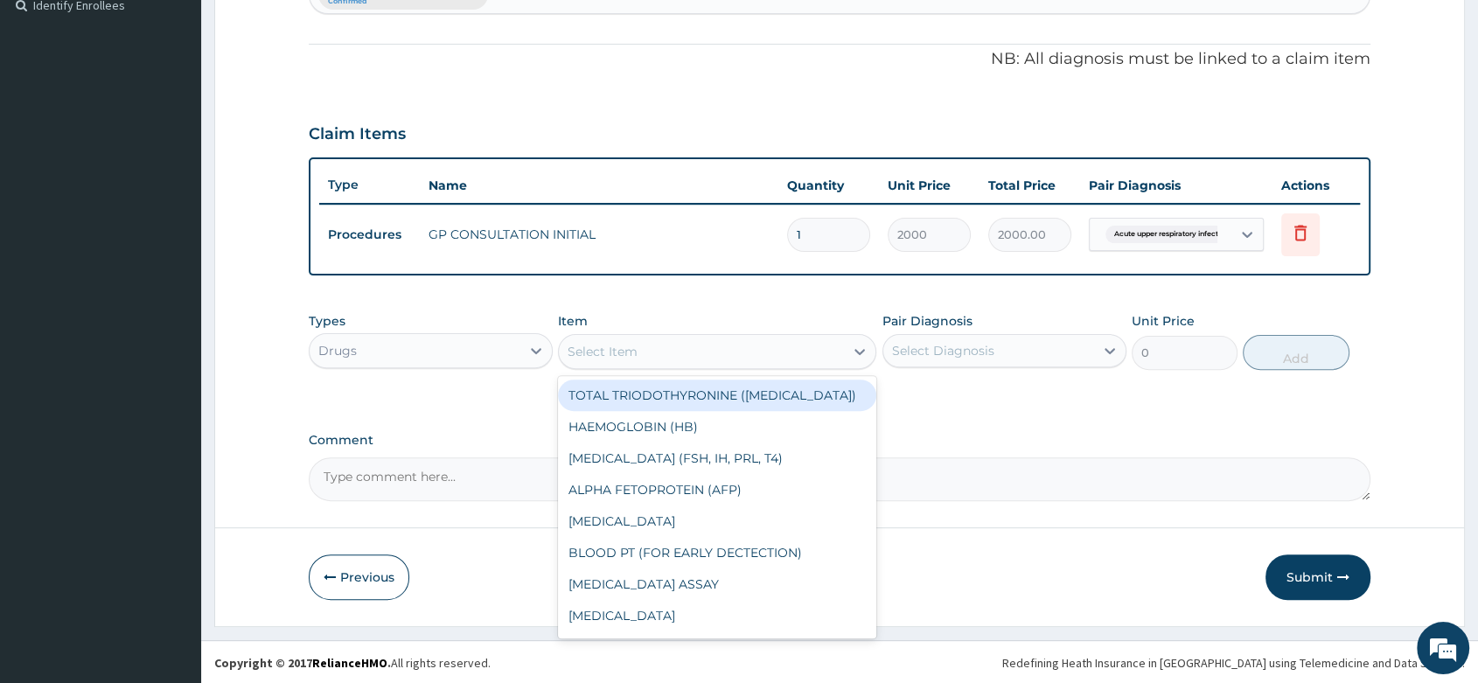
click at [629, 350] on div "Select Item" at bounding box center [603, 351] width 70 height 17
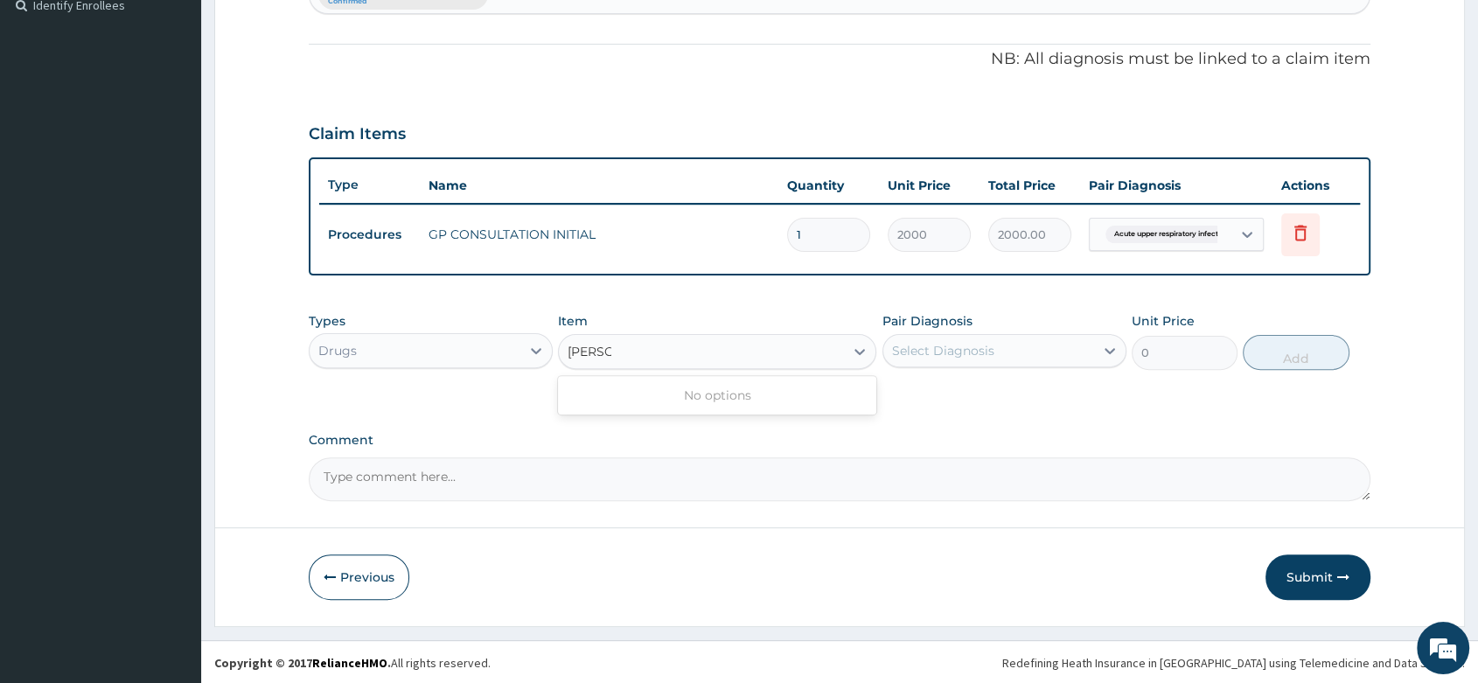
type input "LORAT"
click at [661, 400] on div "[MEDICAL_DATA] 10MG" at bounding box center [717, 395] width 318 height 31
type input "30"
click at [947, 356] on div "Select Diagnosis" at bounding box center [943, 350] width 102 height 17
click at [946, 402] on label "Acute upper respiratory infection" at bounding box center [985, 393] width 149 height 17
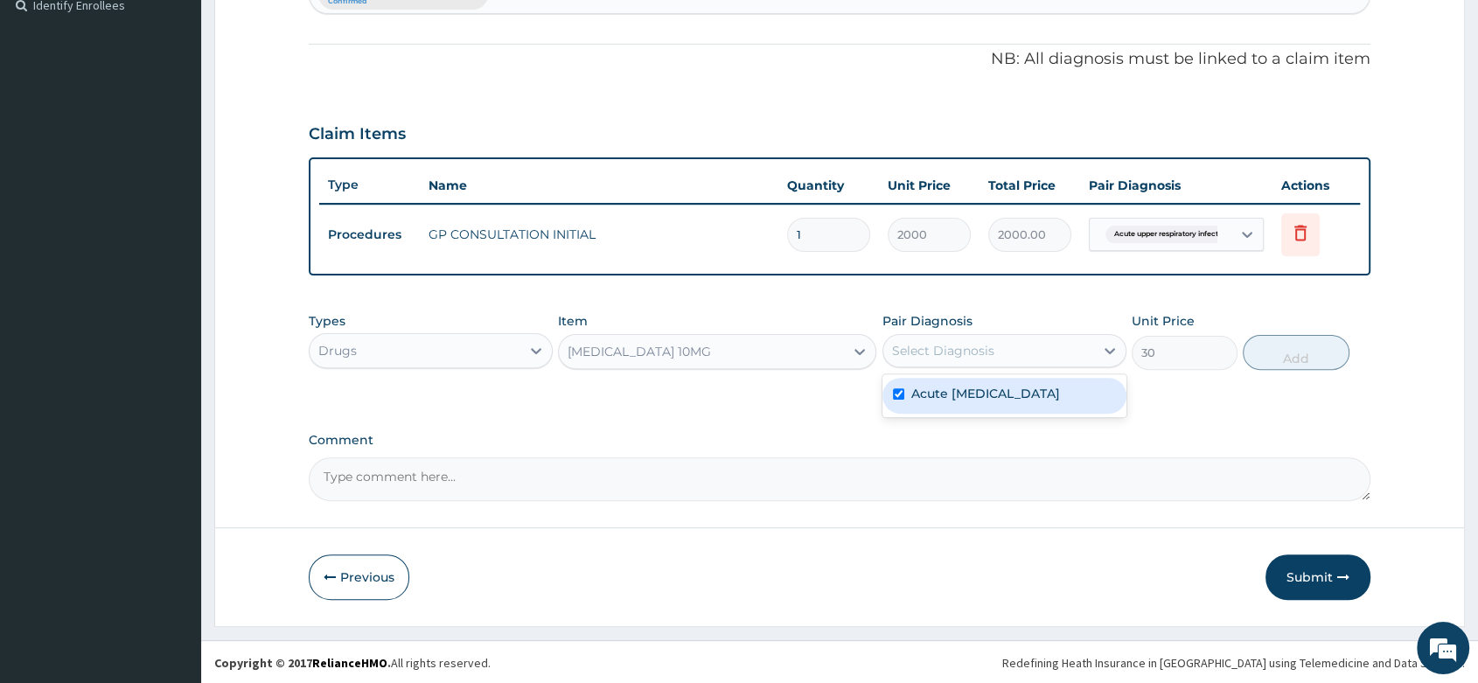
checkbox input "true"
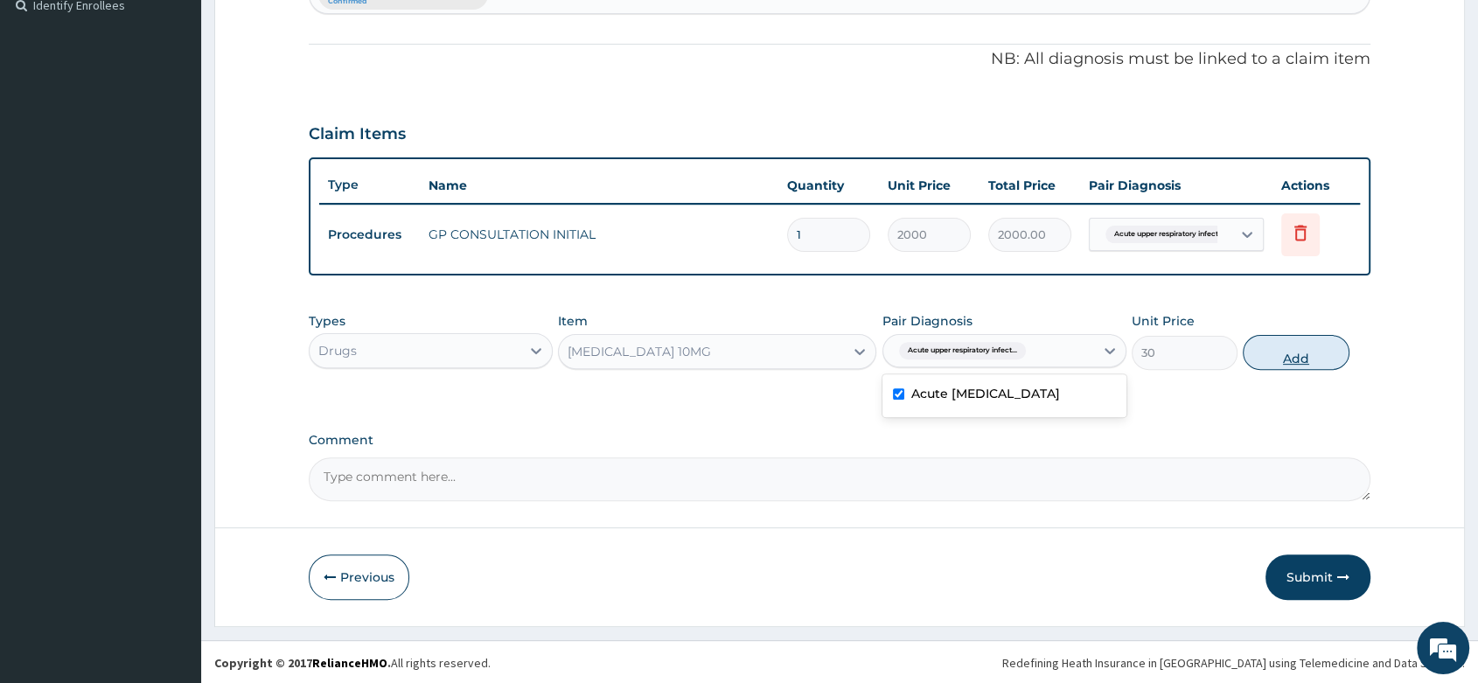
click at [1281, 358] on button "Add" at bounding box center [1296, 352] width 106 height 35
type input "0"
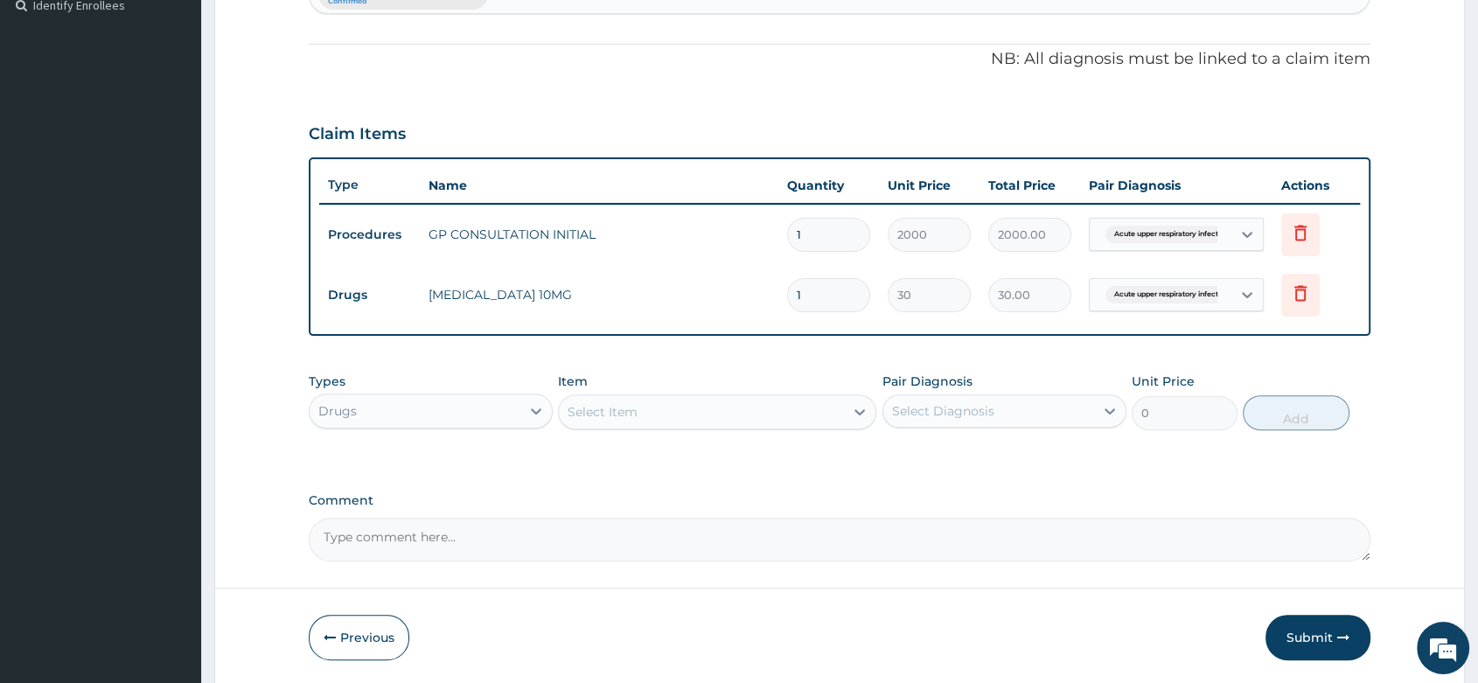
type input "0.00"
type input "5"
type input "150.00"
type input "5"
click at [650, 415] on div "Select Item" at bounding box center [701, 412] width 285 height 28
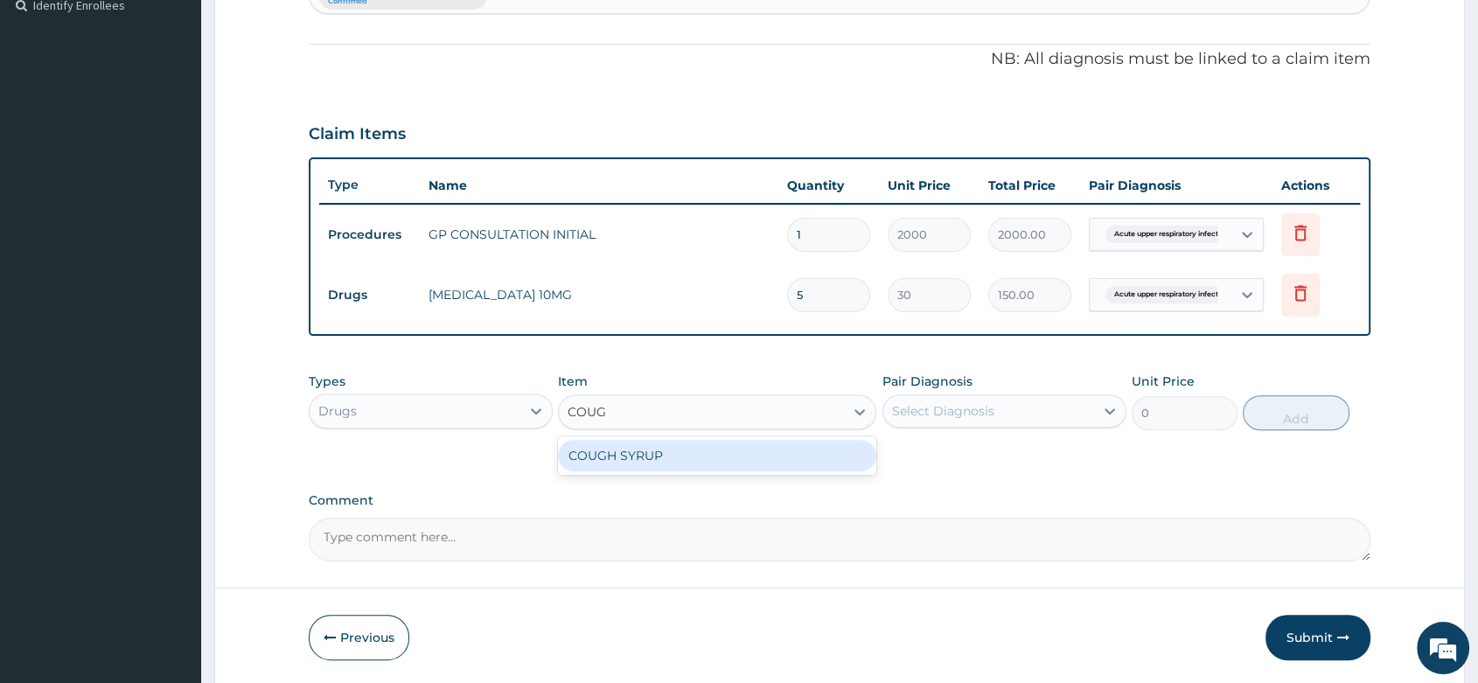
type input "COUGH"
click at [657, 446] on div "COUGH SYRUP" at bounding box center [717, 455] width 318 height 31
type input "700"
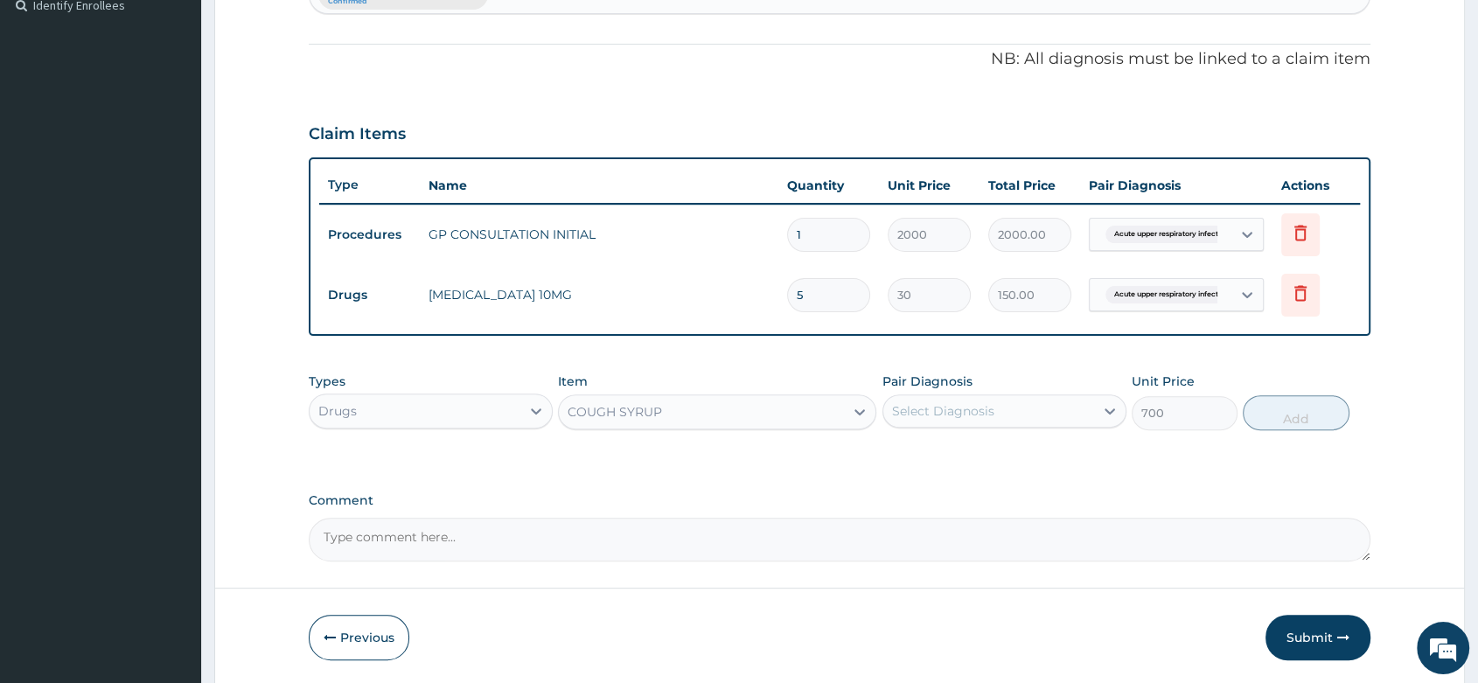
click at [929, 394] on div "Select Diagnosis" at bounding box center [1005, 410] width 244 height 33
click at [981, 463] on label "Acute upper respiratory infection" at bounding box center [985, 453] width 149 height 17
checkbox input "true"
click at [1295, 416] on button "Add" at bounding box center [1296, 412] width 106 height 35
type input "0"
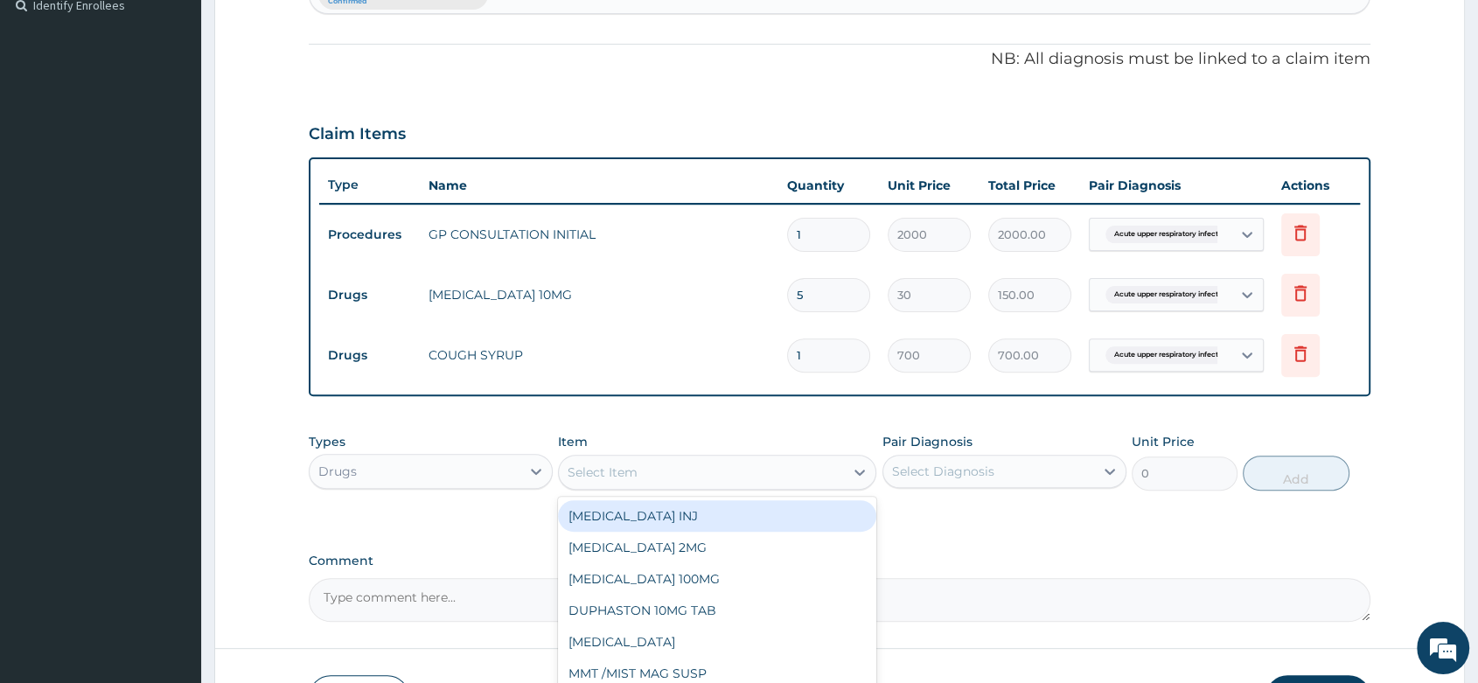
click at [623, 474] on div "Select Item" at bounding box center [603, 472] width 70 height 17
click at [609, 474] on div "Select Item" at bounding box center [603, 472] width 70 height 17
type input "AZITHR"
click at [668, 517] on div "SUSP [MEDICAL_DATA]" at bounding box center [717, 515] width 318 height 31
type input "2000"
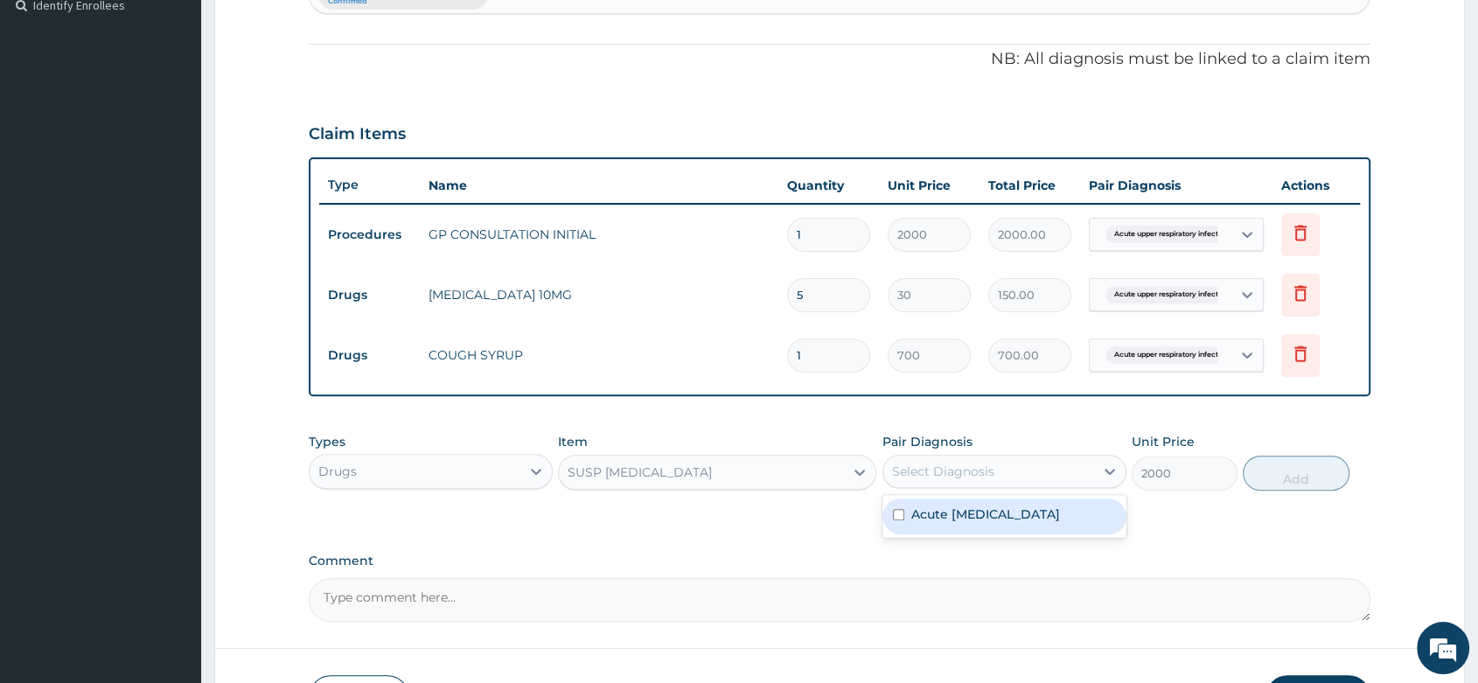
click at [892, 472] on div "Select Diagnosis" at bounding box center [943, 471] width 102 height 17
drag, startPoint x: 996, startPoint y: 520, endPoint x: 1214, endPoint y: 508, distance: 218.1
click at [1016, 520] on label "Acute upper respiratory infection" at bounding box center [985, 514] width 149 height 17
checkbox input "true"
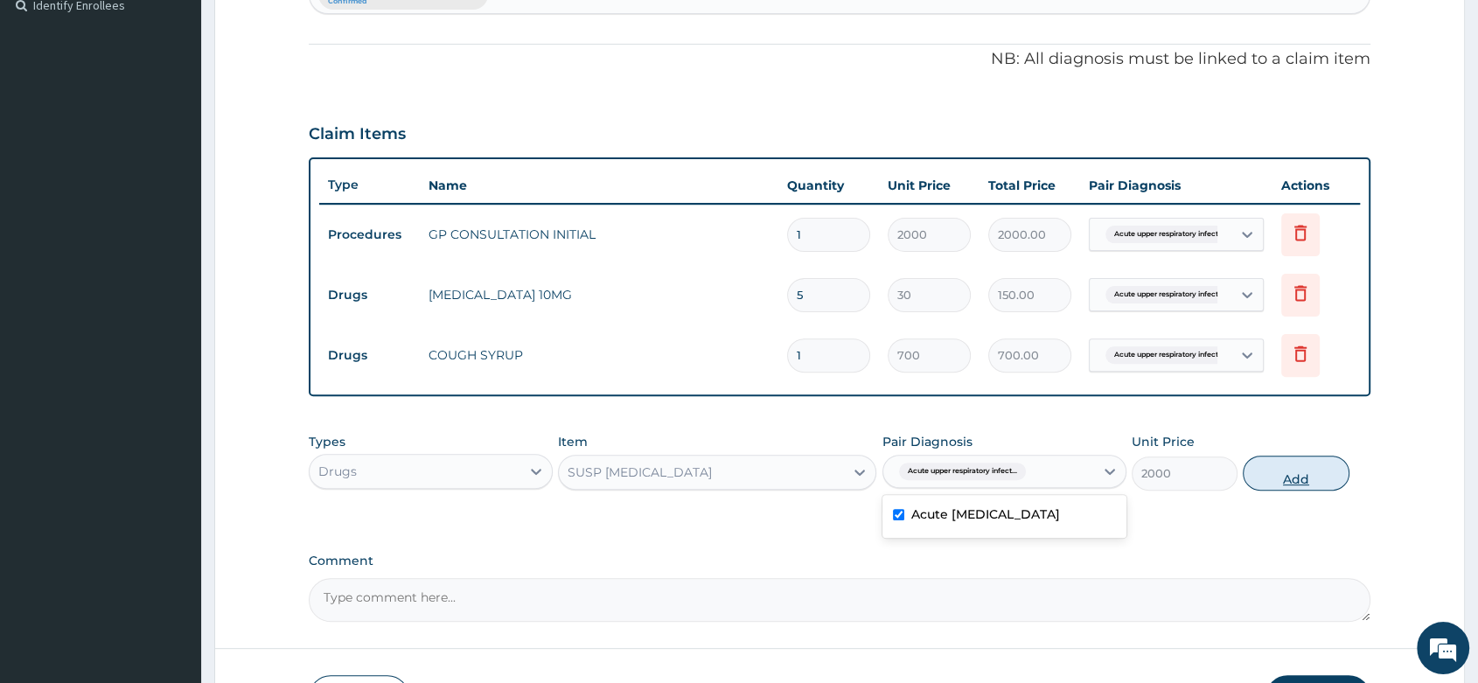
click at [1321, 478] on button "Add" at bounding box center [1296, 473] width 106 height 35
type input "0"
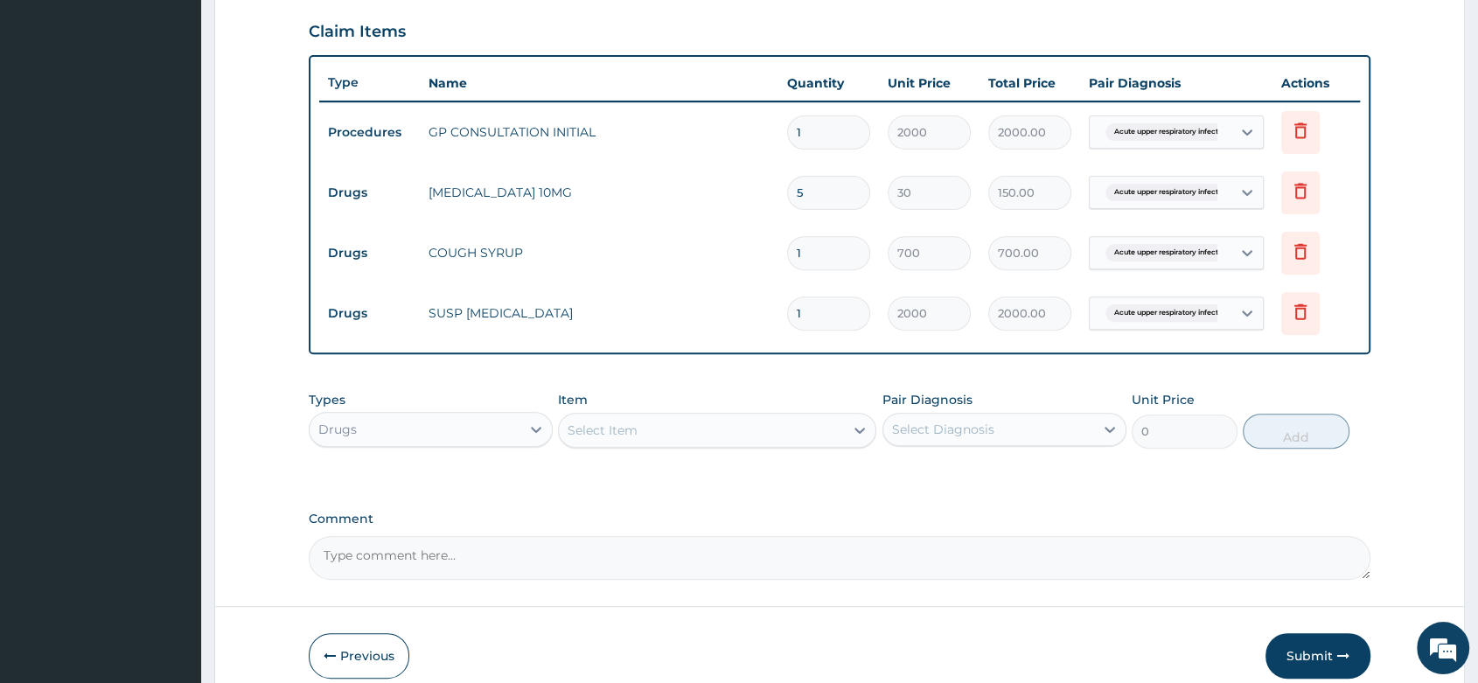
scroll to position [677, 0]
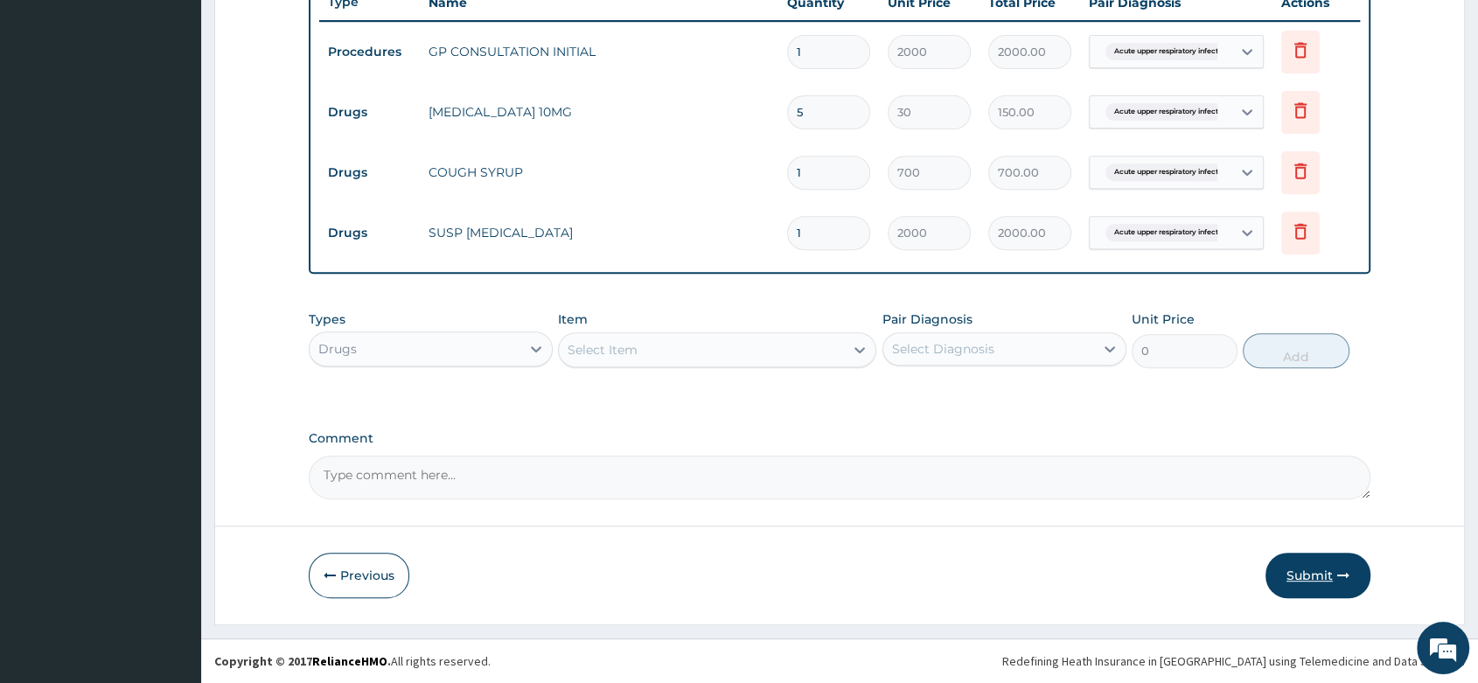
click at [1297, 576] on button "Submit" at bounding box center [1318, 575] width 105 height 45
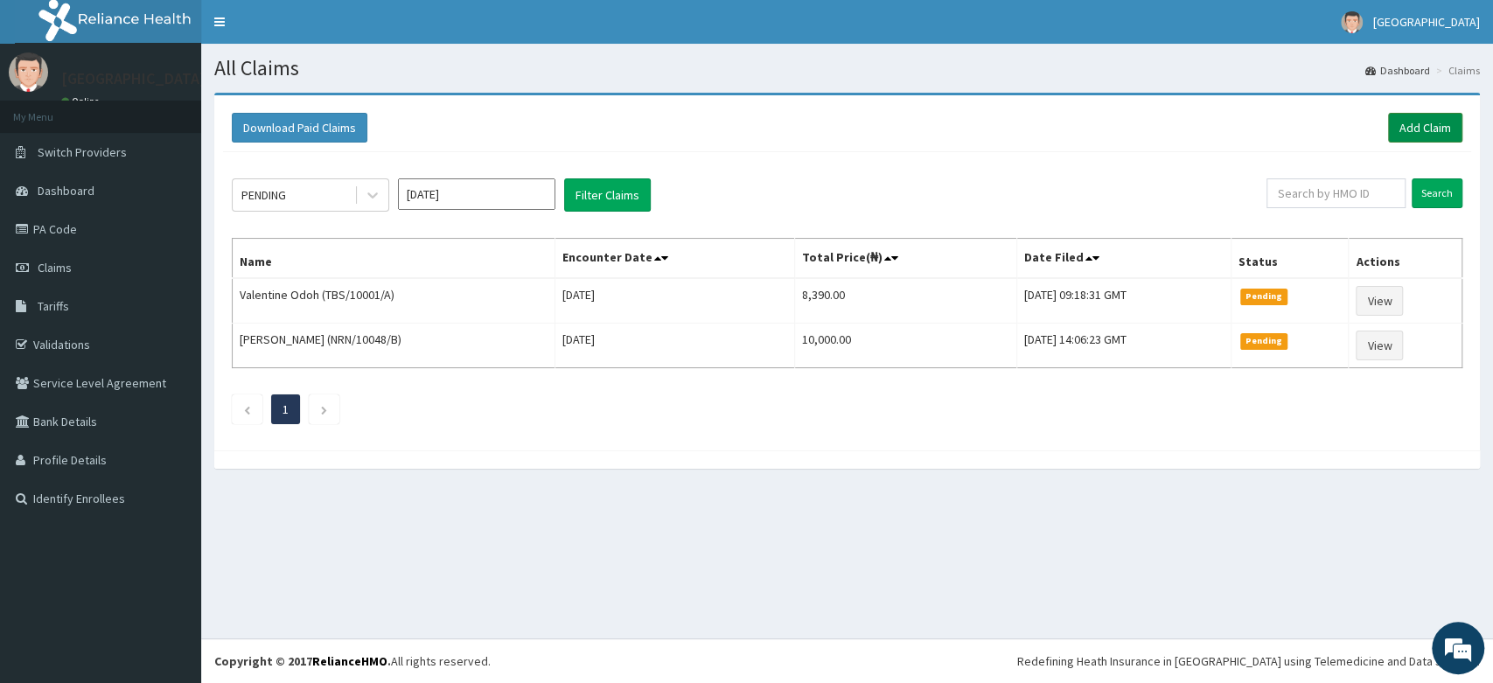
click at [1398, 115] on link "Add Claim" at bounding box center [1425, 128] width 74 height 30
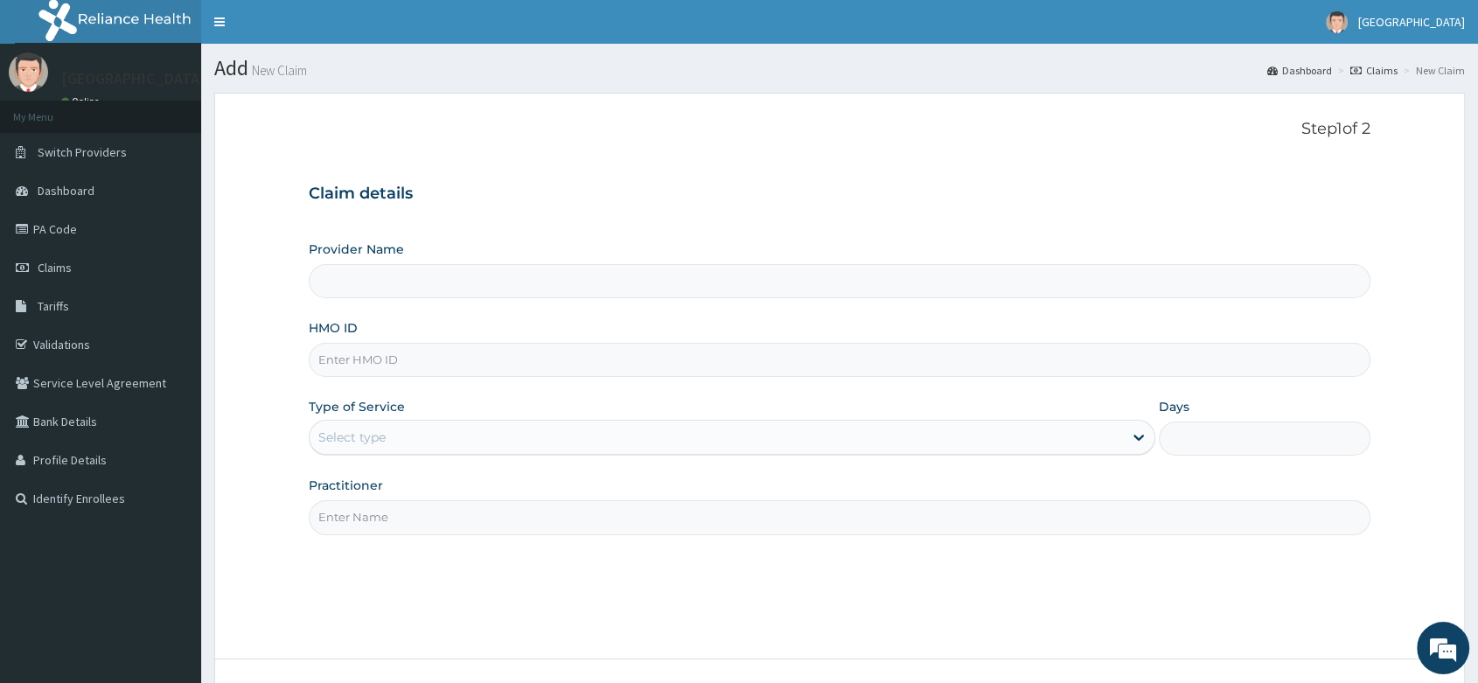
paste input "CHL/11034/C"
type input "CHL/11034/C"
type input "[PERSON_NAME] and [PERSON_NAME][GEOGRAPHIC_DATA]"
type input "CHL/11034/C"
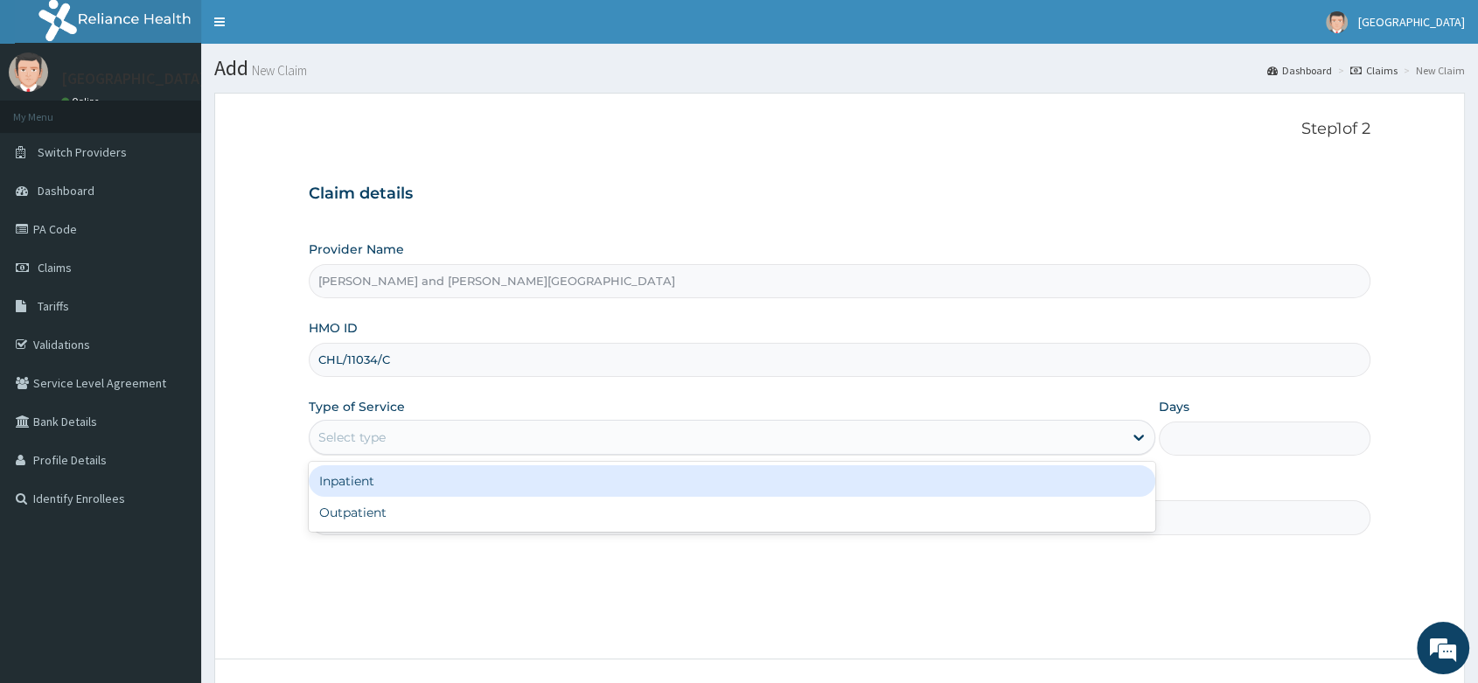
click at [368, 442] on div "Select type" at bounding box center [351, 437] width 67 height 17
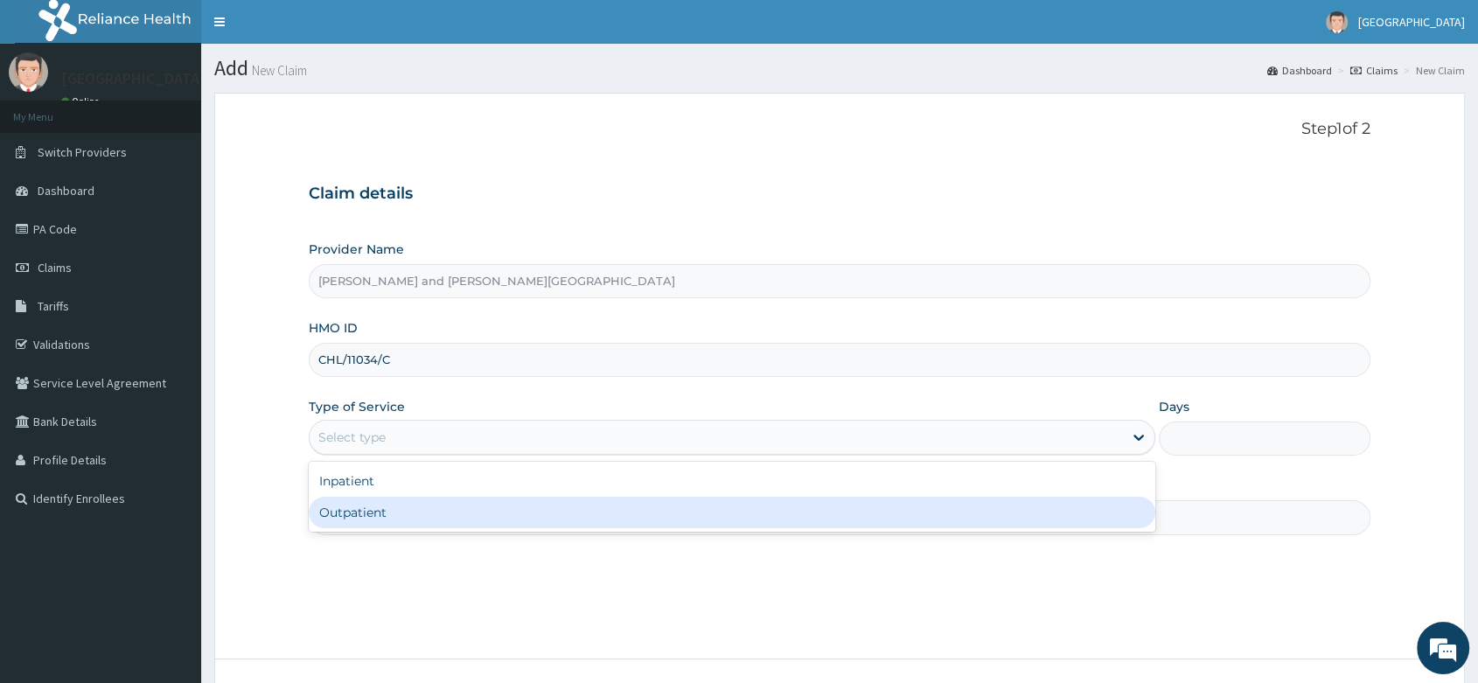
click at [382, 520] on div "Outpatient" at bounding box center [732, 512] width 847 height 31
type input "1"
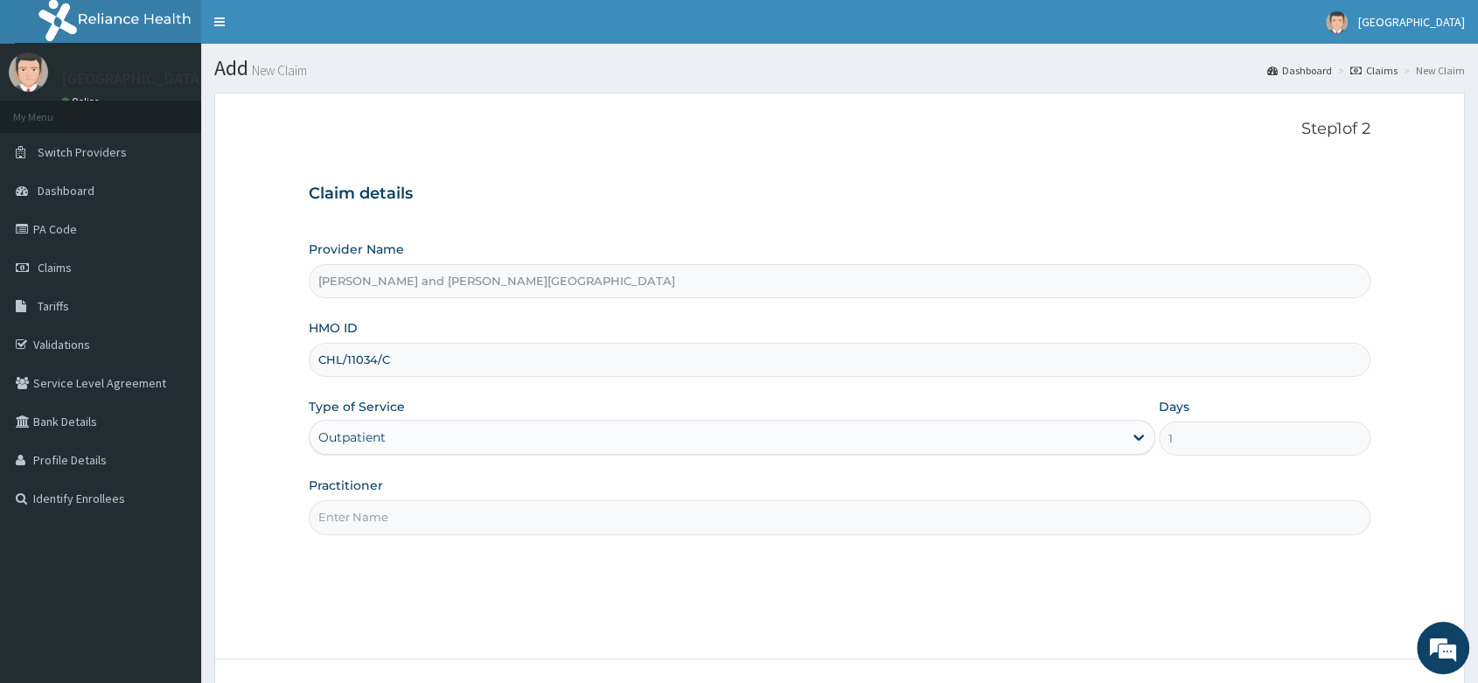
click at [380, 517] on input "Practitioner" at bounding box center [840, 517] width 1062 height 34
type input "[PERSON_NAME]"
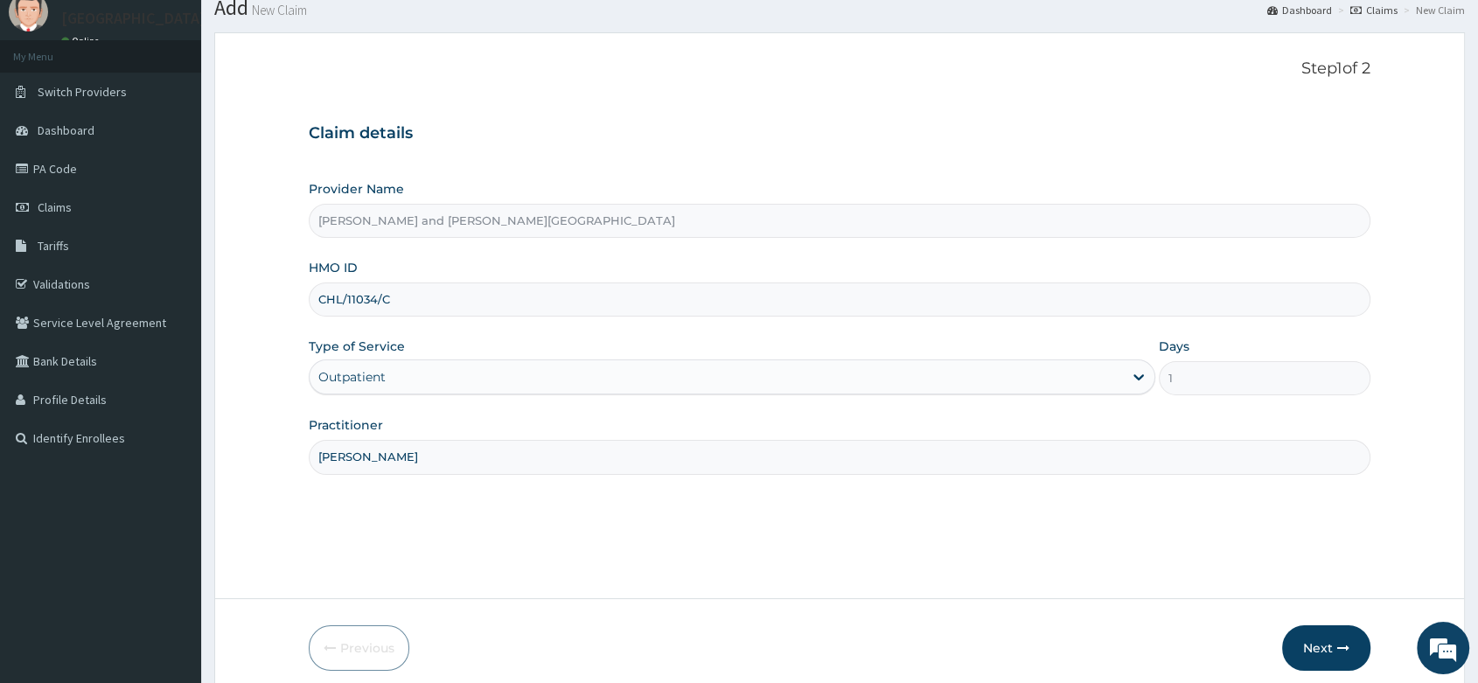
scroll to position [133, 0]
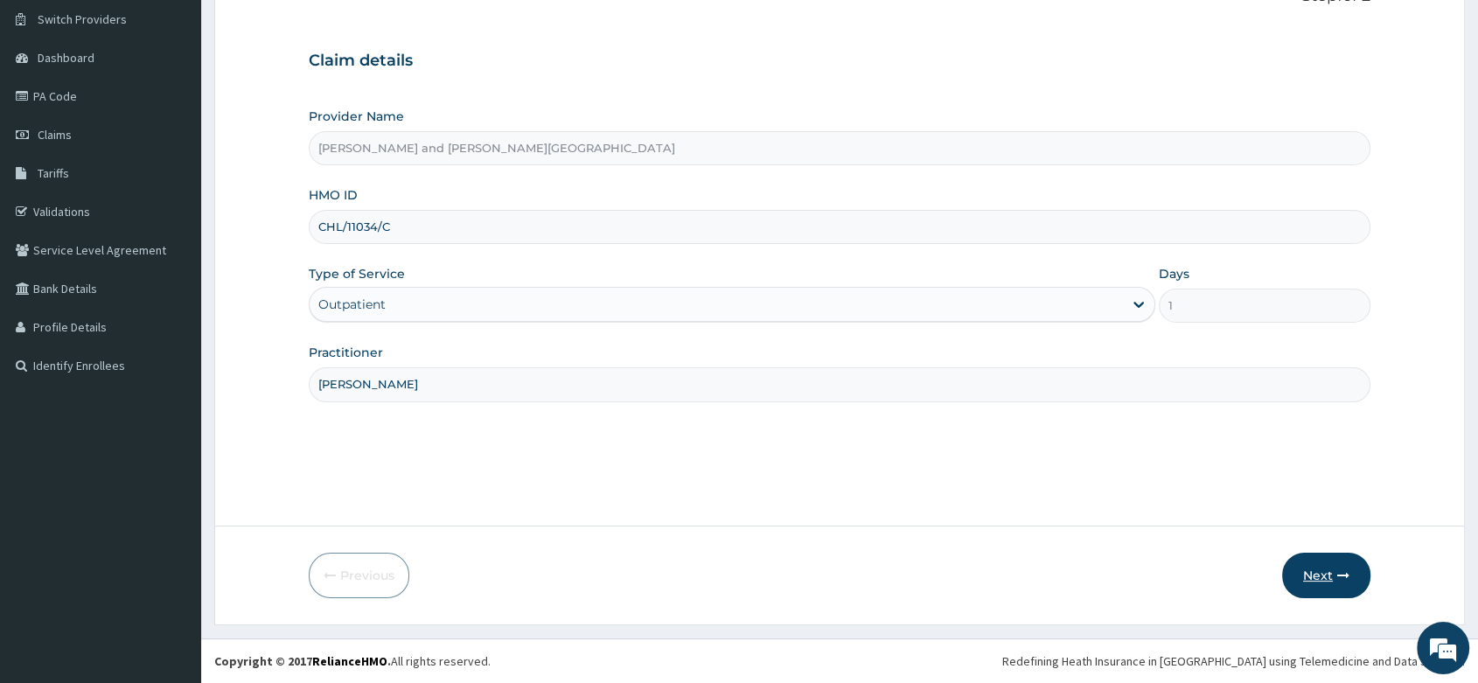
click at [1342, 583] on button "Next" at bounding box center [1326, 575] width 88 height 45
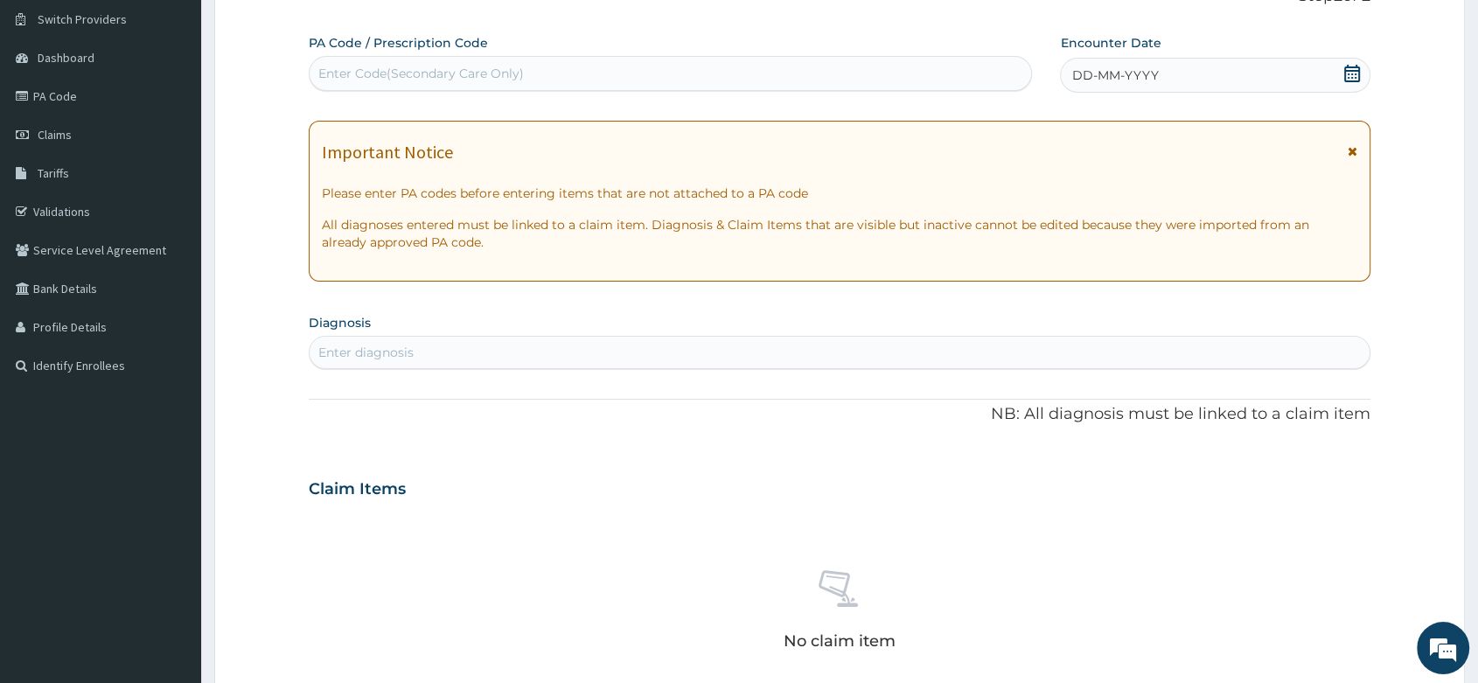
click at [1359, 70] on icon at bounding box center [1352, 73] width 16 height 17
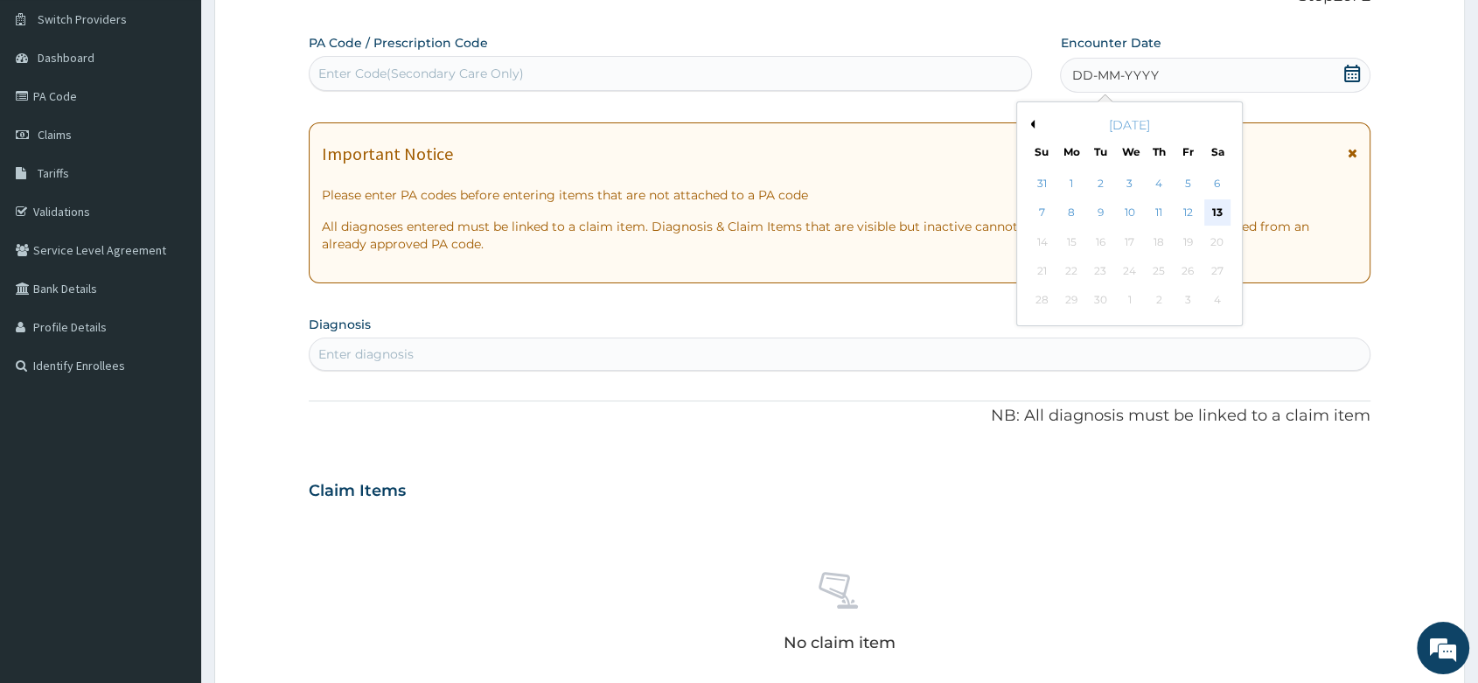
click at [1222, 209] on div "13" at bounding box center [1217, 213] width 26 height 26
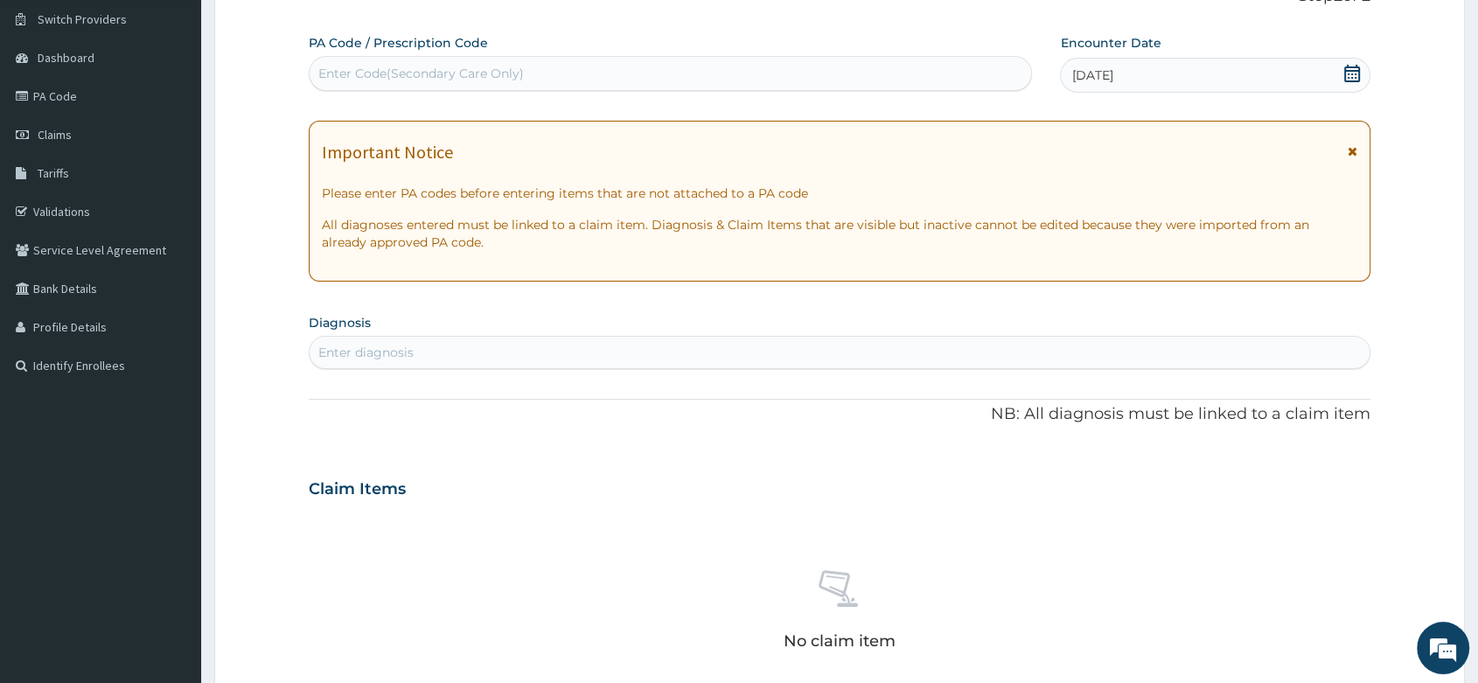
scroll to position [0, 0]
click at [344, 359] on div "Enter diagnosis" at bounding box center [365, 352] width 95 height 17
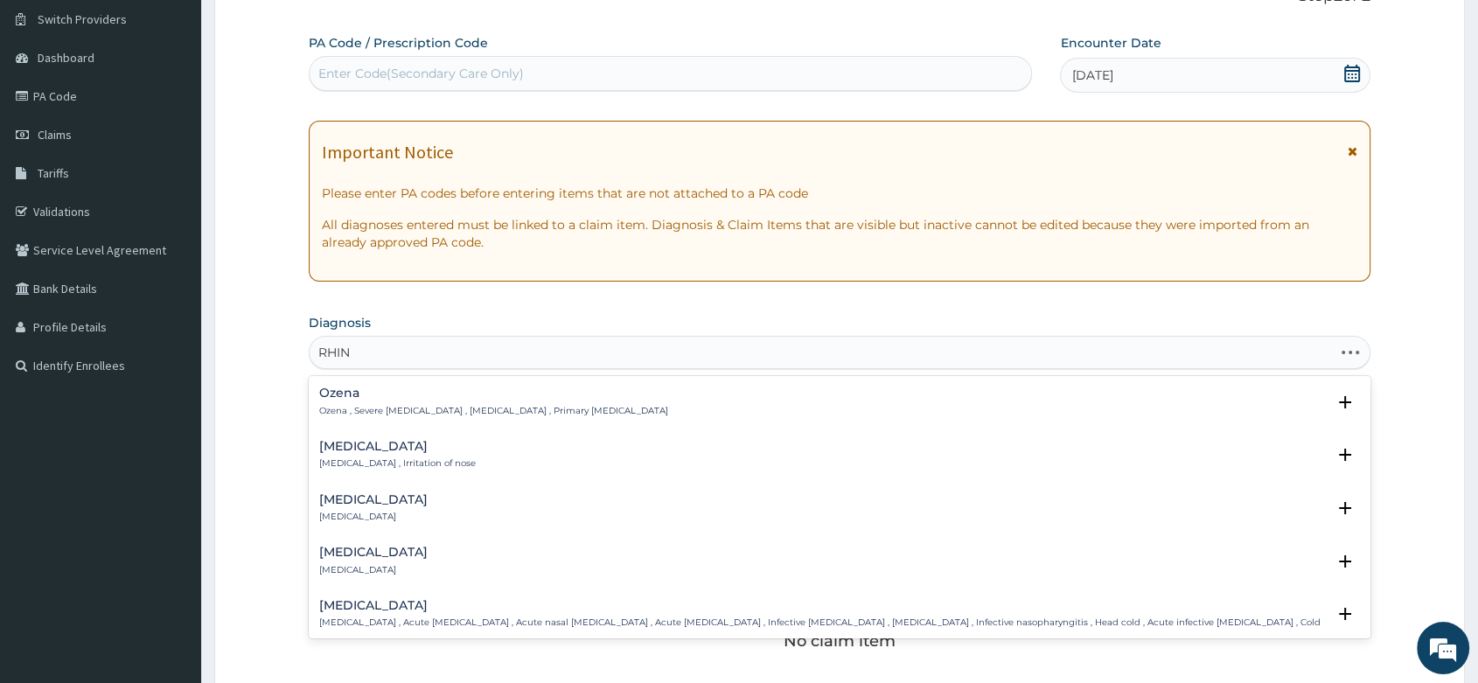
type input "RHINI"
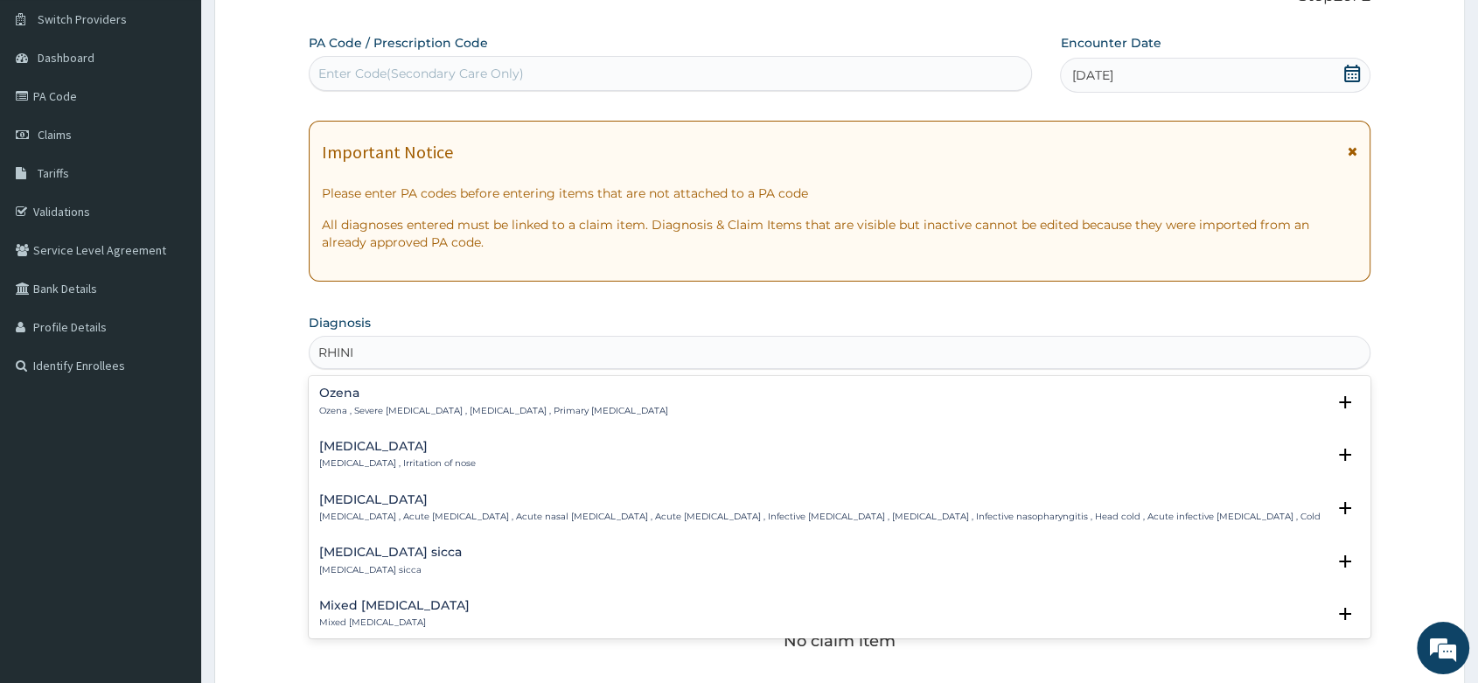
click at [365, 446] on h4 "[MEDICAL_DATA]" at bounding box center [397, 446] width 157 height 13
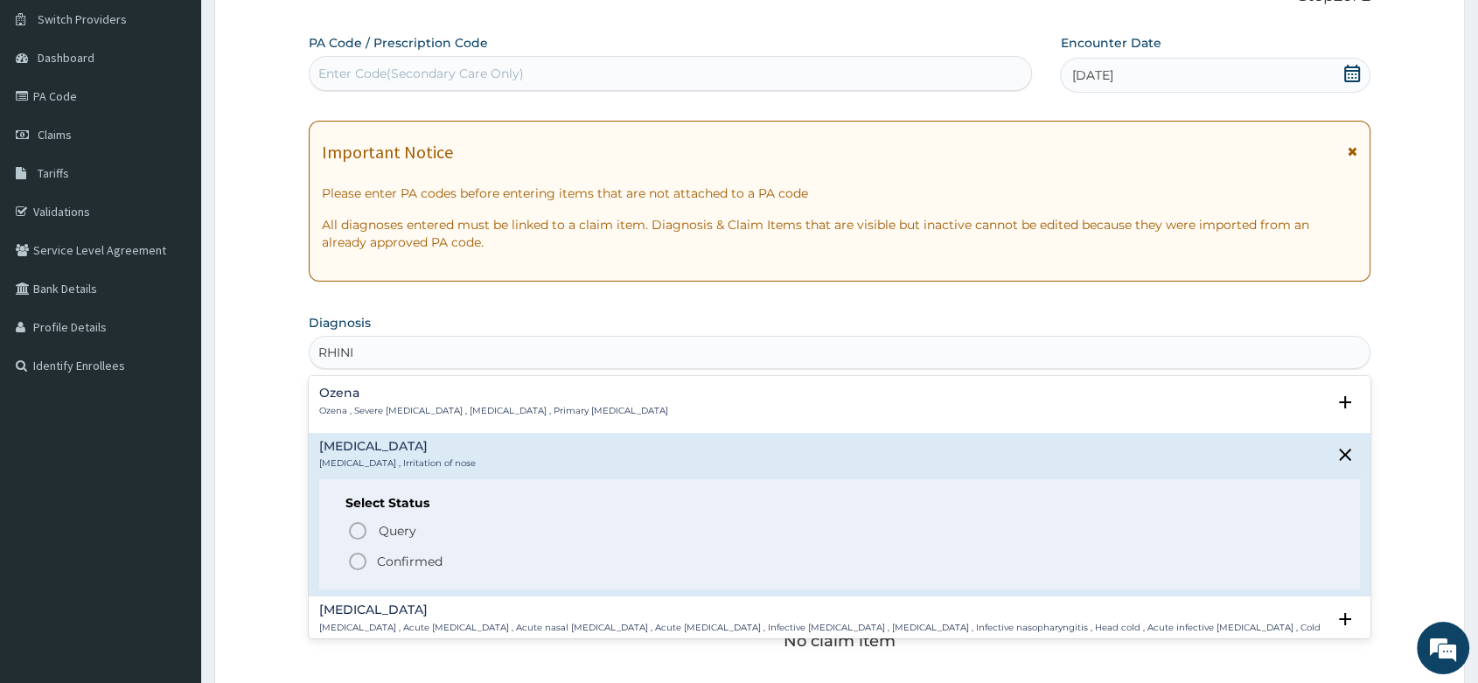
click at [357, 562] on icon "status option filled" at bounding box center [357, 561] width 21 height 21
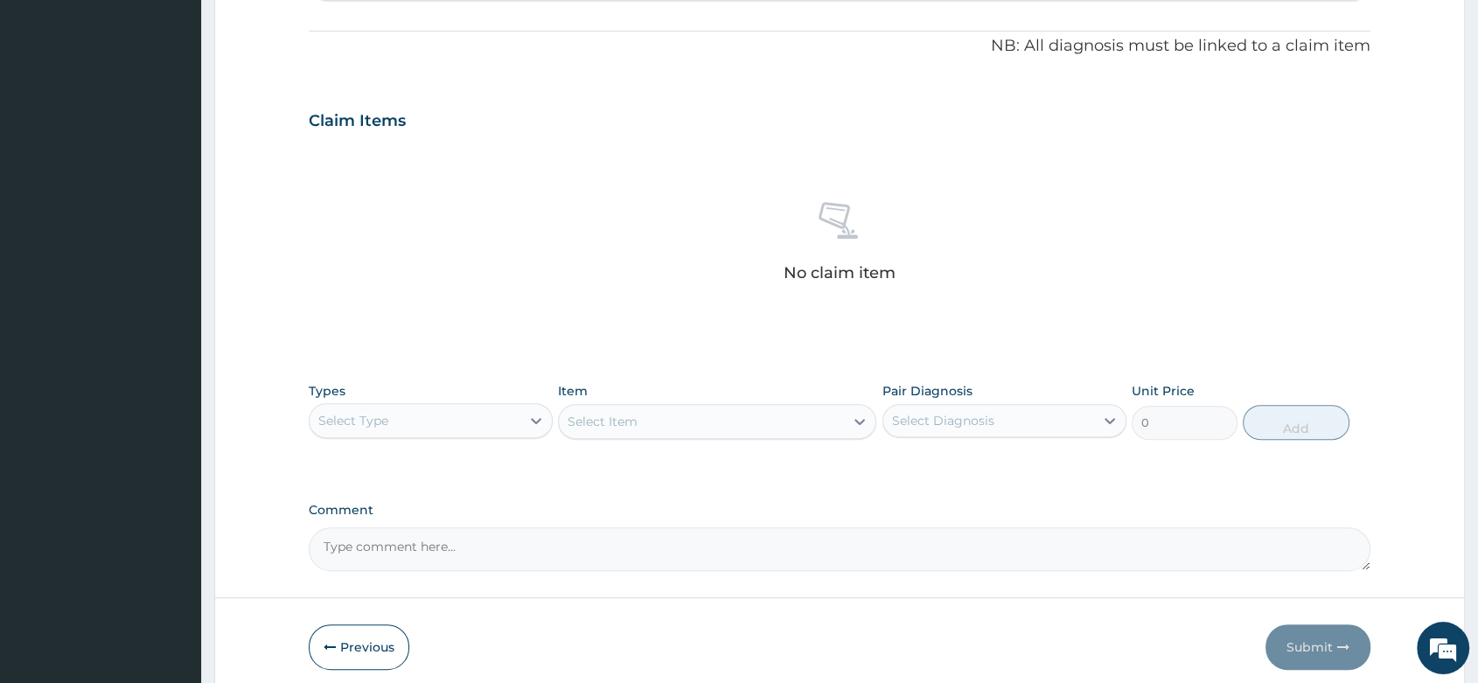
scroll to position [576, 0]
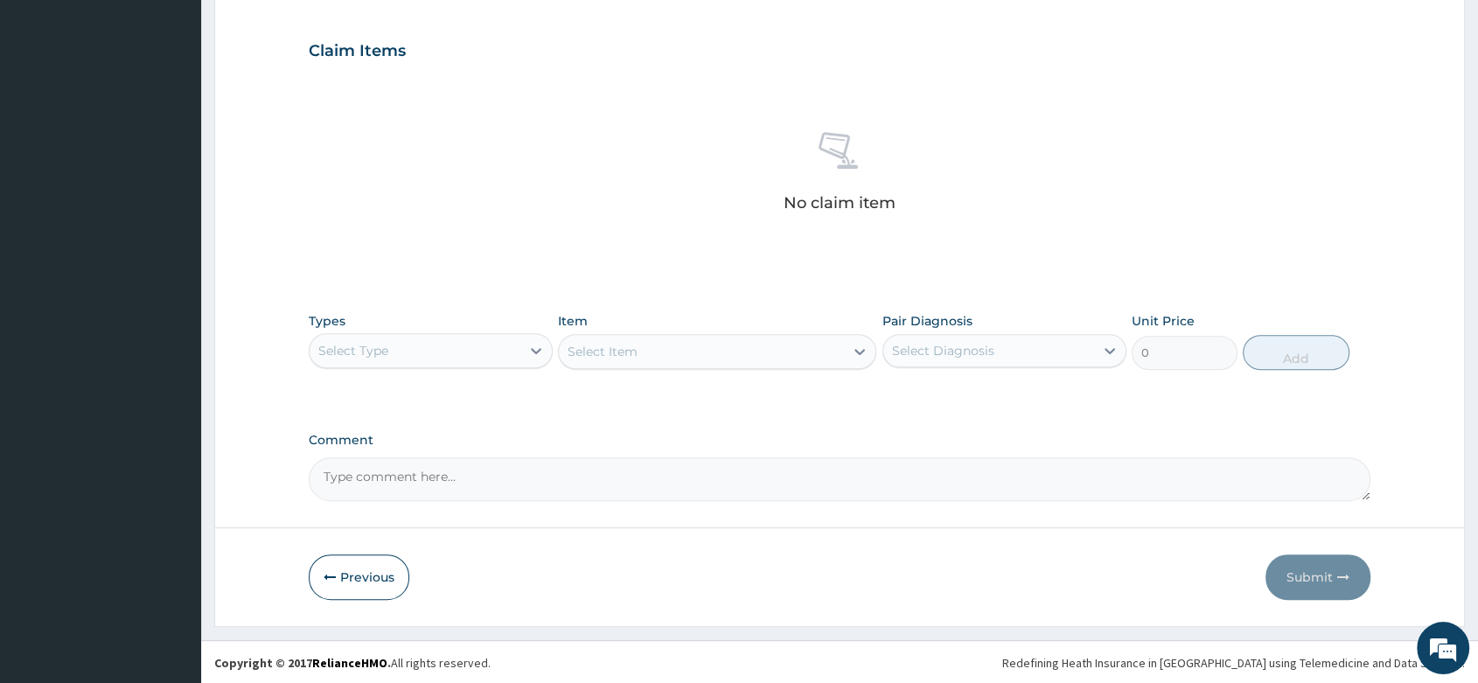
paste textarea "[MEDICAL_DATA]"
type textarea "[MEDICAL_DATA]"
click at [539, 348] on icon at bounding box center [536, 351] width 10 height 6
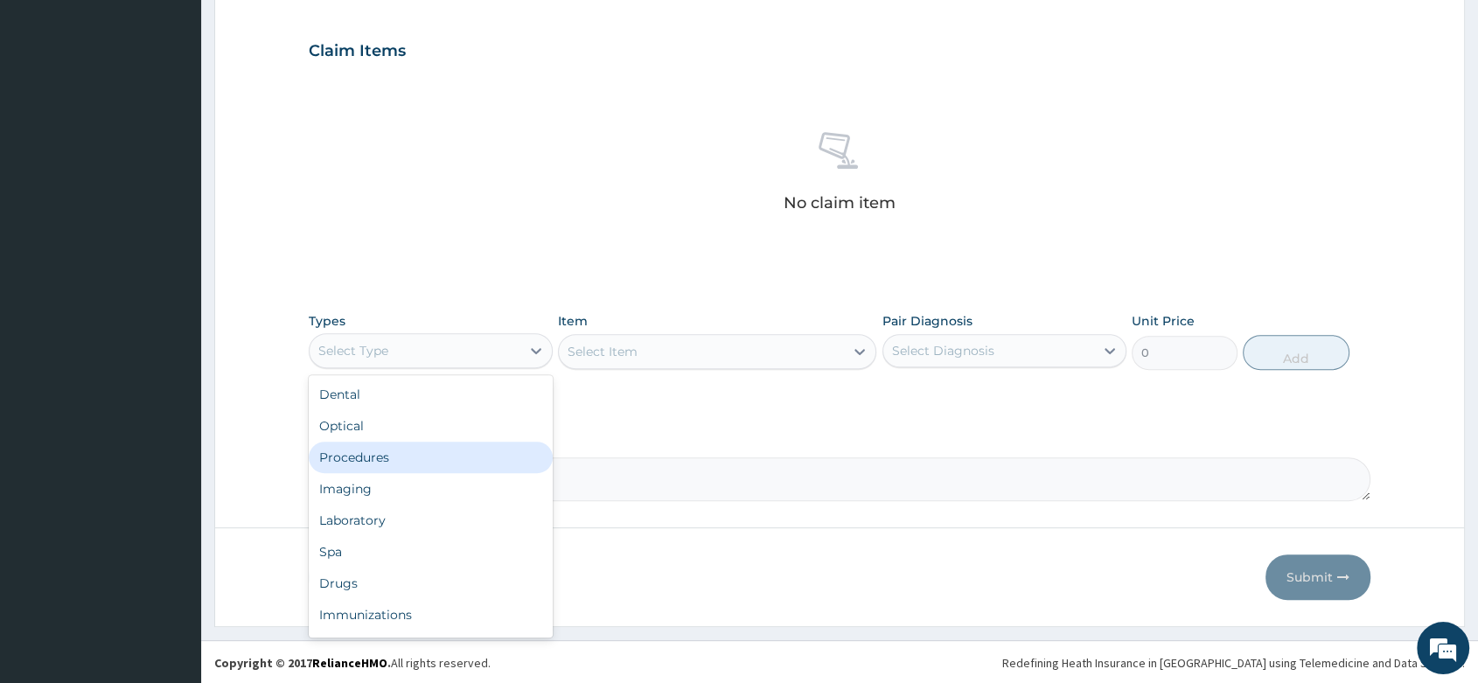
click at [378, 465] on div "Procedures" at bounding box center [431, 457] width 244 height 31
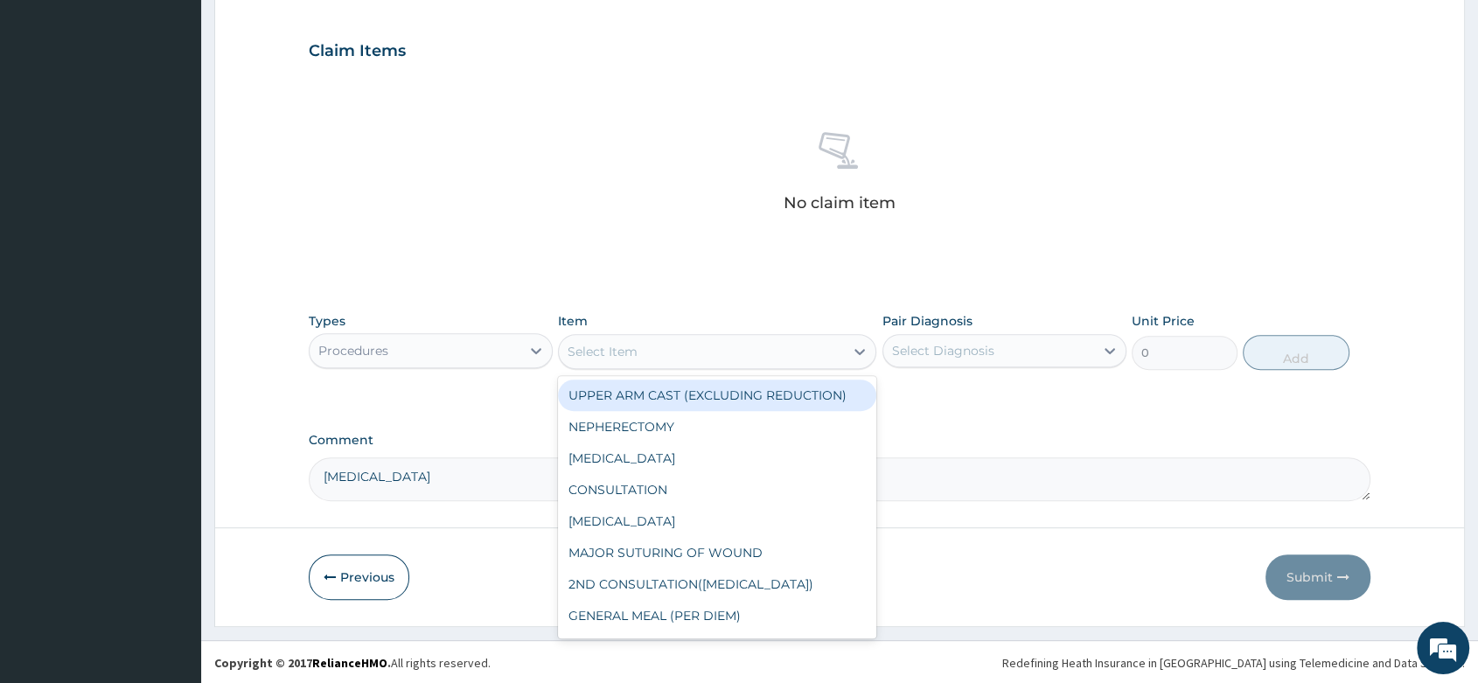
click at [653, 358] on div "Select Item" at bounding box center [701, 352] width 285 height 28
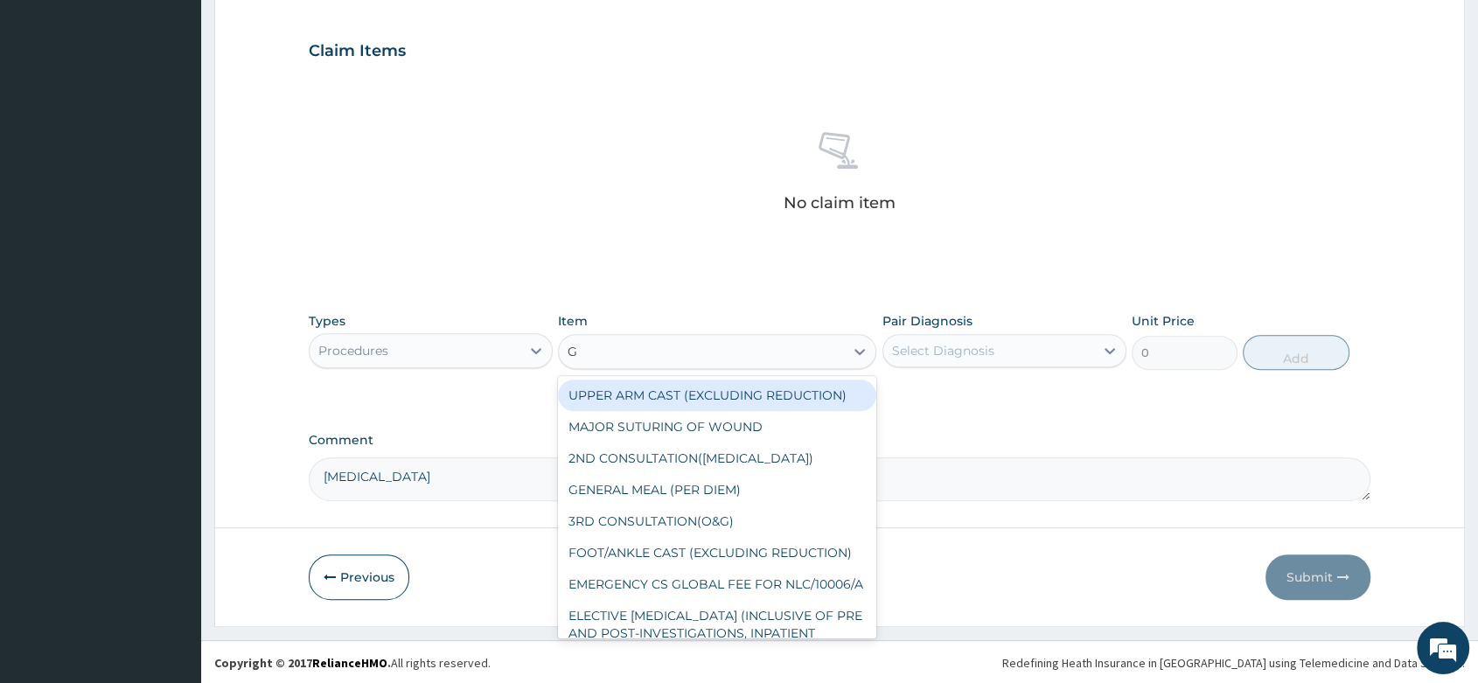
type input "GP"
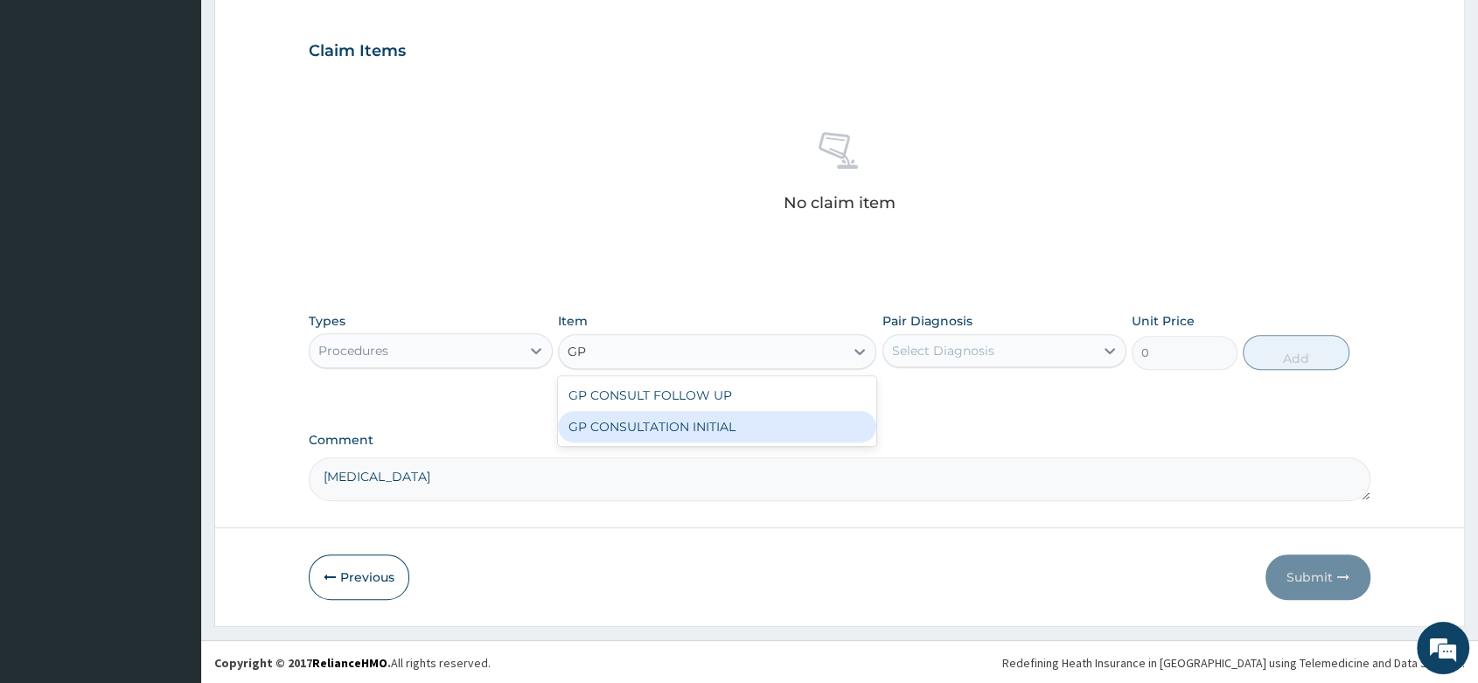
click at [688, 440] on div "GP CONSULTATION INITIAL" at bounding box center [717, 426] width 318 height 31
type input "2000"
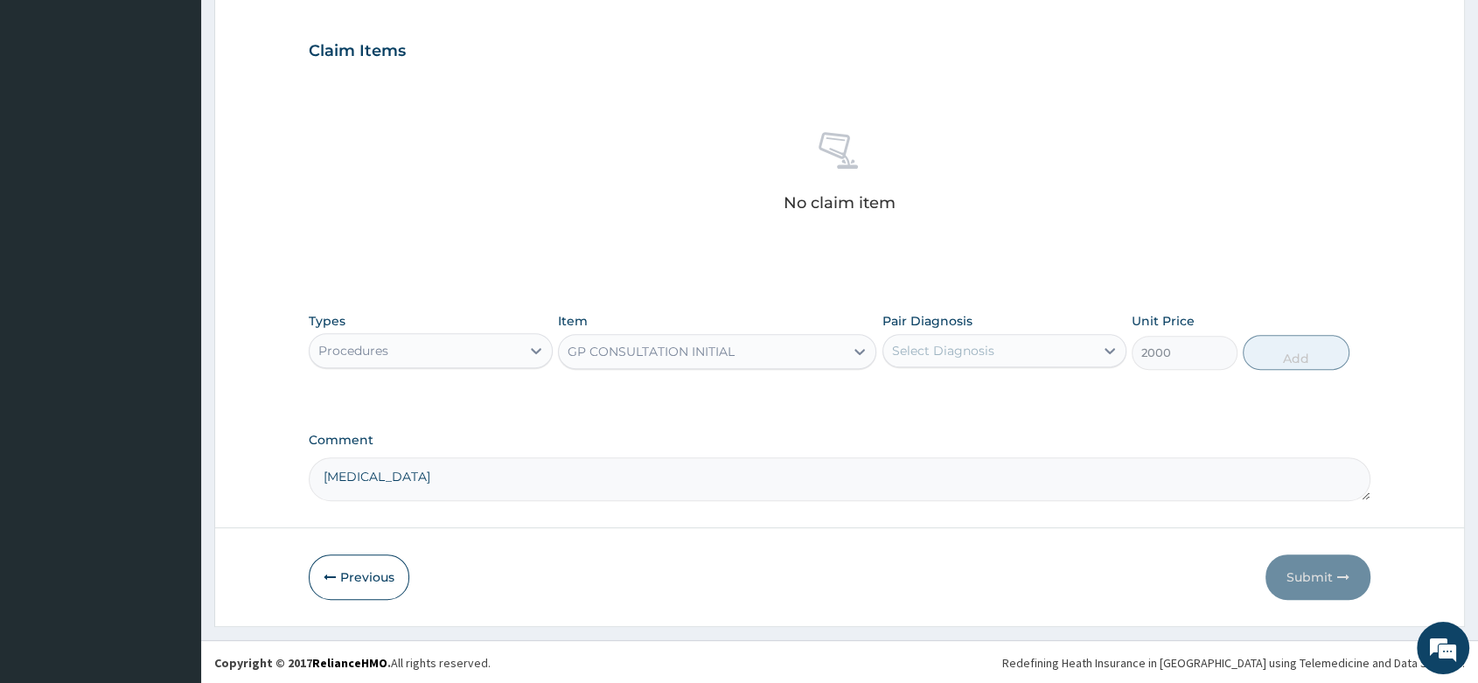
click at [960, 337] on div "Select Diagnosis" at bounding box center [988, 351] width 211 height 28
click at [954, 381] on div "[MEDICAL_DATA]" at bounding box center [1005, 396] width 244 height 36
checkbox input "true"
click at [1314, 346] on button "Add" at bounding box center [1296, 352] width 106 height 35
type input "0"
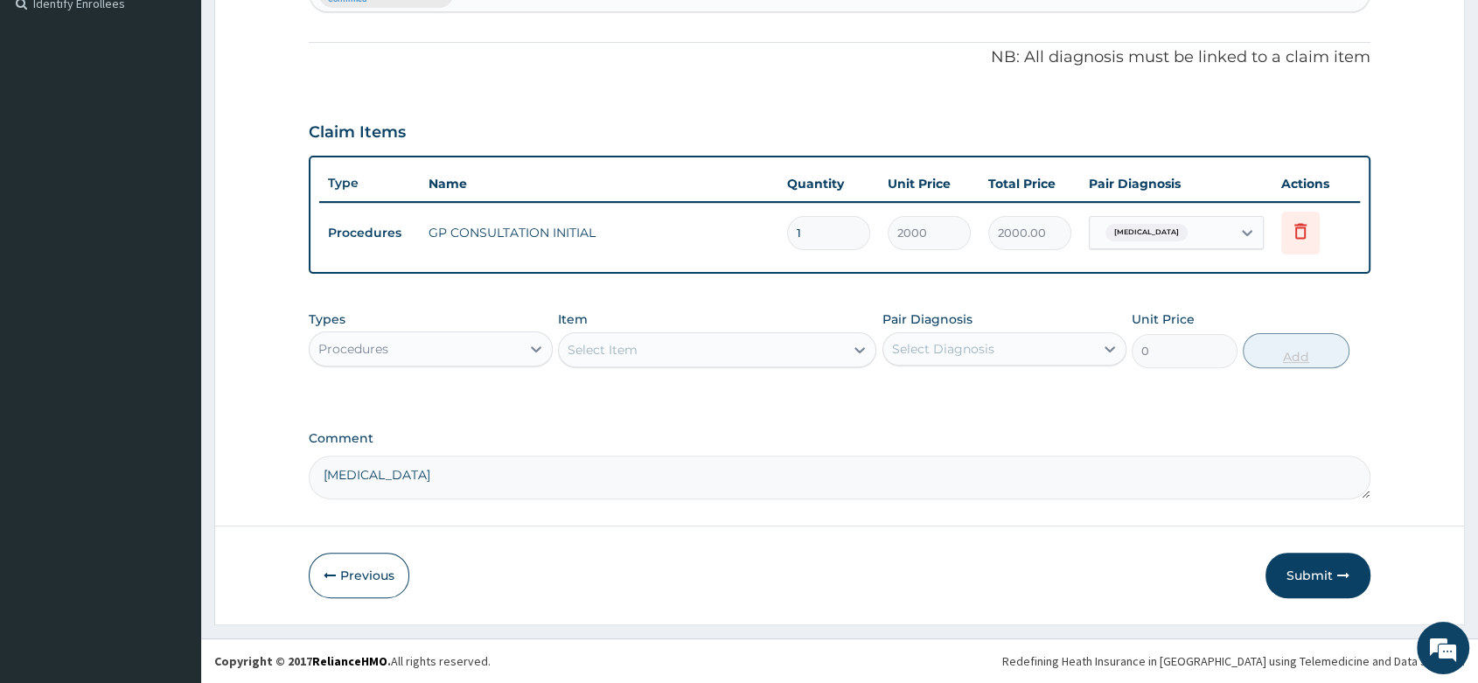
scroll to position [493, 0]
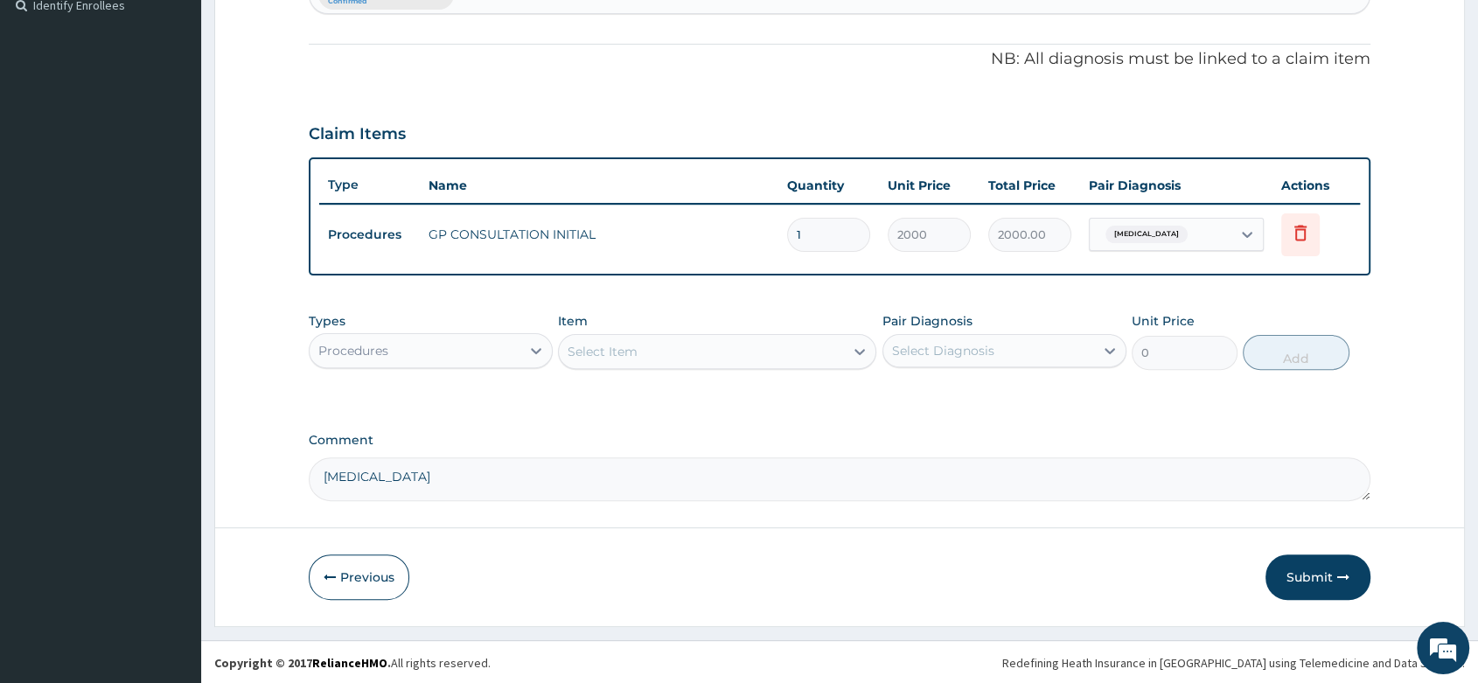
drag, startPoint x: 466, startPoint y: 348, endPoint x: 434, endPoint y: 370, distance: 39.1
click at [466, 349] on div "Procedures" at bounding box center [415, 351] width 211 height 28
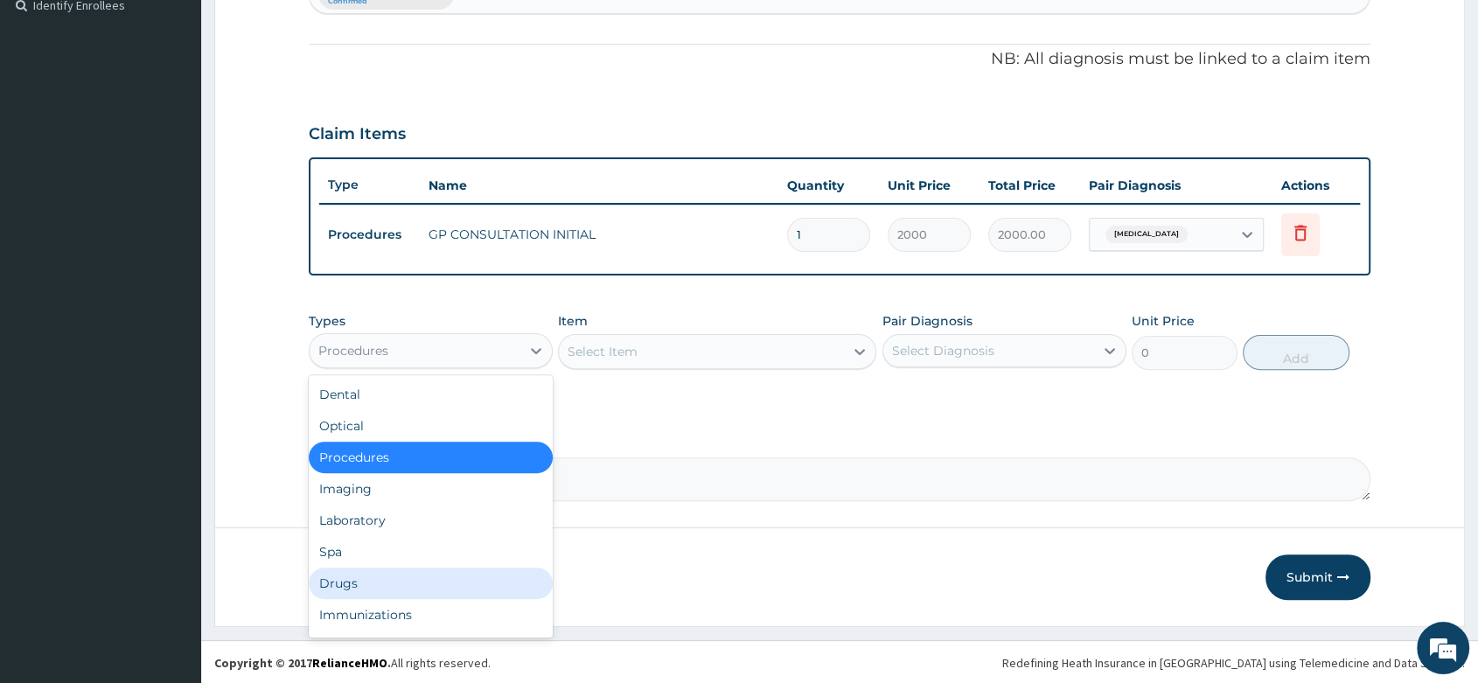
click at [352, 580] on div "Drugs" at bounding box center [431, 583] width 244 height 31
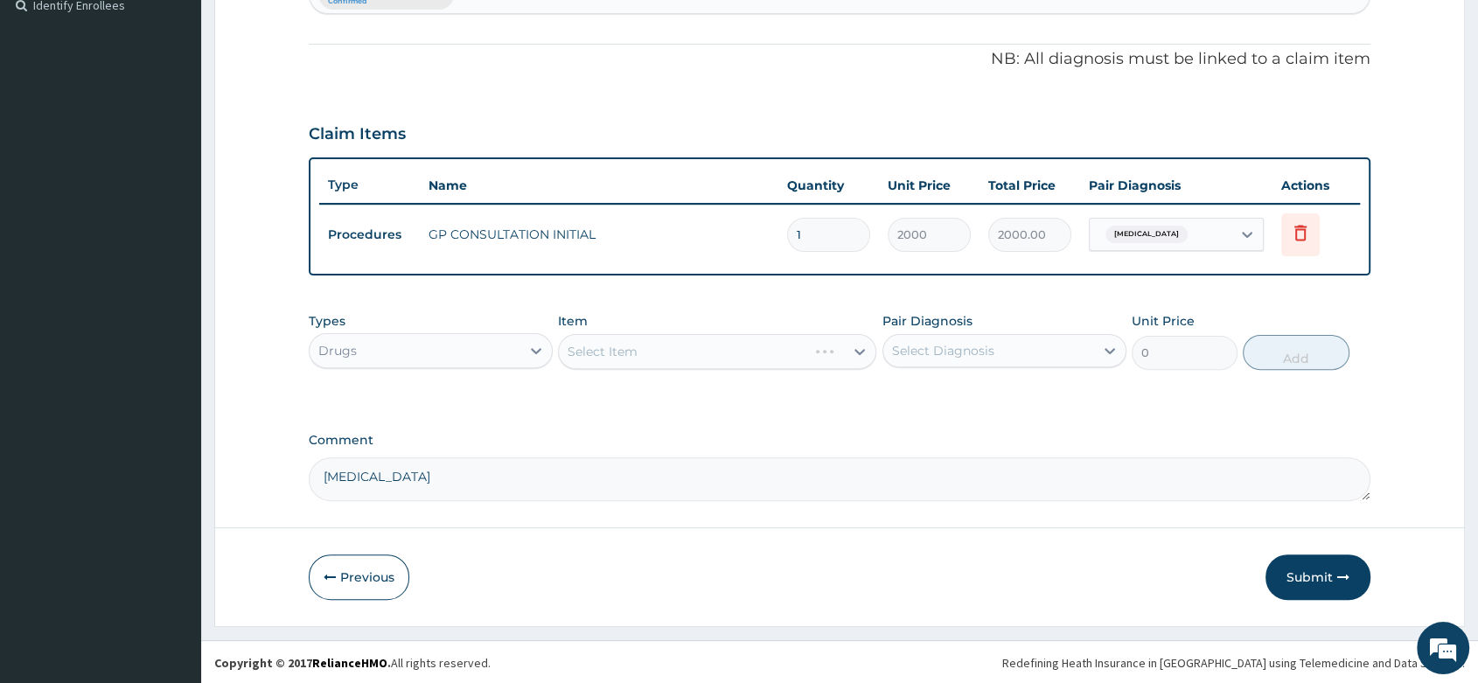
click at [611, 360] on div "Select Item" at bounding box center [717, 351] width 318 height 35
click at [609, 350] on div "Select Item" at bounding box center [717, 351] width 318 height 35
click at [624, 343] on div "Select Item" at bounding box center [717, 351] width 318 height 35
click at [579, 341] on div "Select Item" at bounding box center [717, 351] width 318 height 35
click at [630, 352] on div "Select Item" at bounding box center [717, 351] width 318 height 35
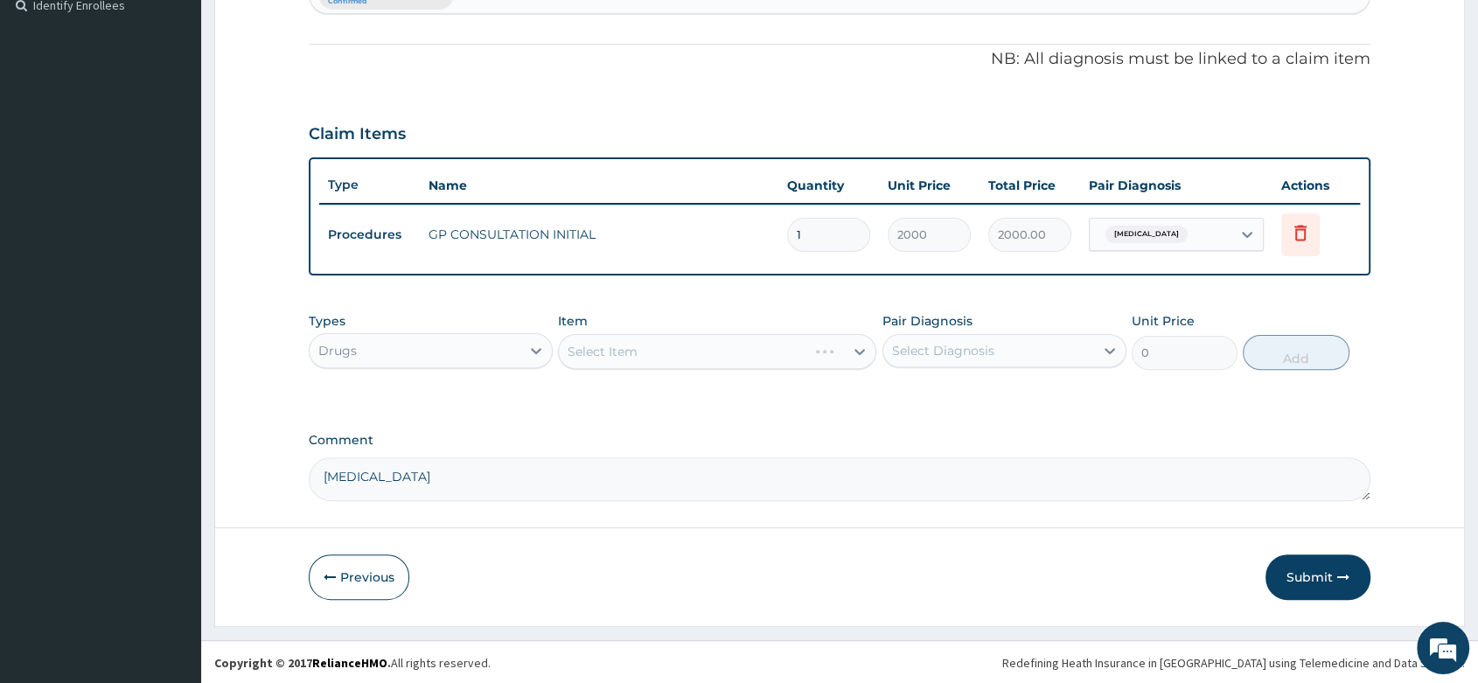
click at [623, 349] on div "Select Item" at bounding box center [717, 351] width 318 height 35
click at [590, 348] on div "Select Item" at bounding box center [717, 351] width 318 height 35
click at [667, 349] on div "Select Item" at bounding box center [717, 351] width 318 height 35
click at [583, 359] on div "Select Item" at bounding box center [717, 351] width 318 height 35
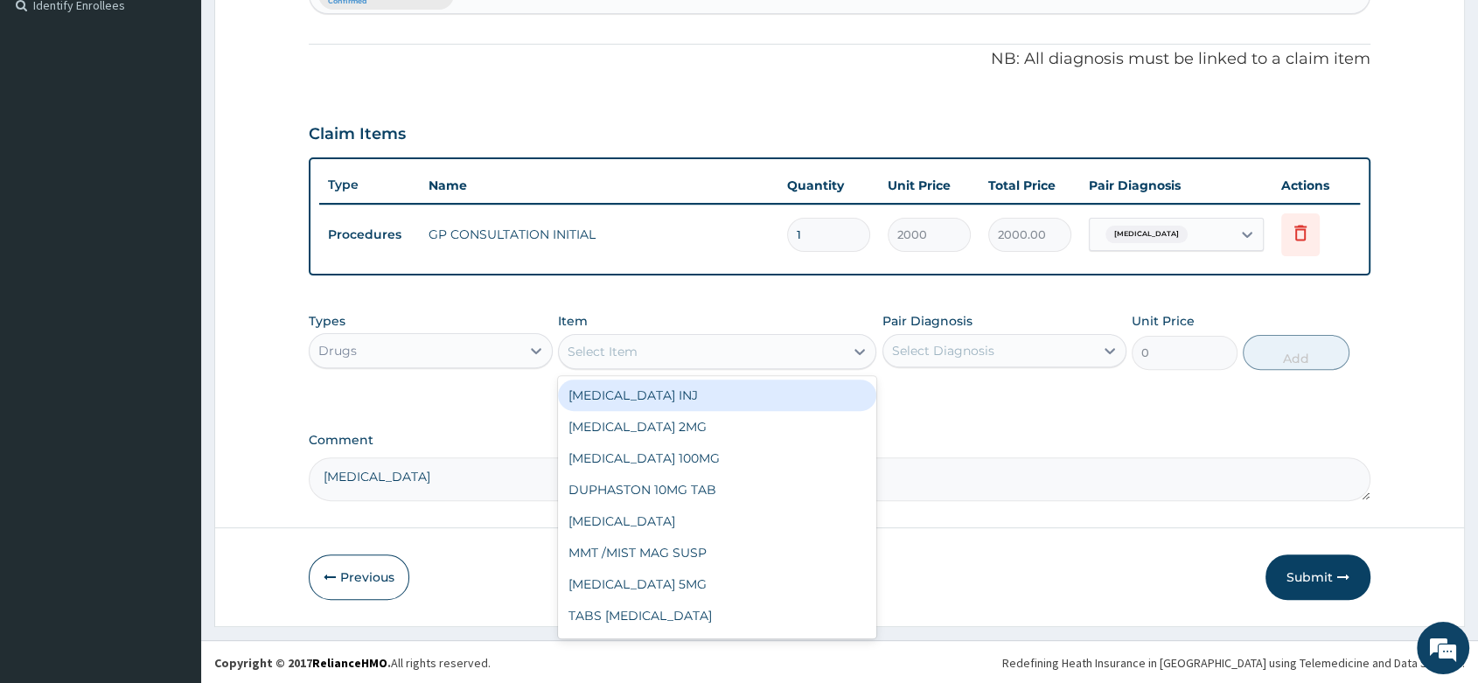
click at [591, 351] on div "Select Item" at bounding box center [603, 351] width 70 height 17
type input "AZITHR"
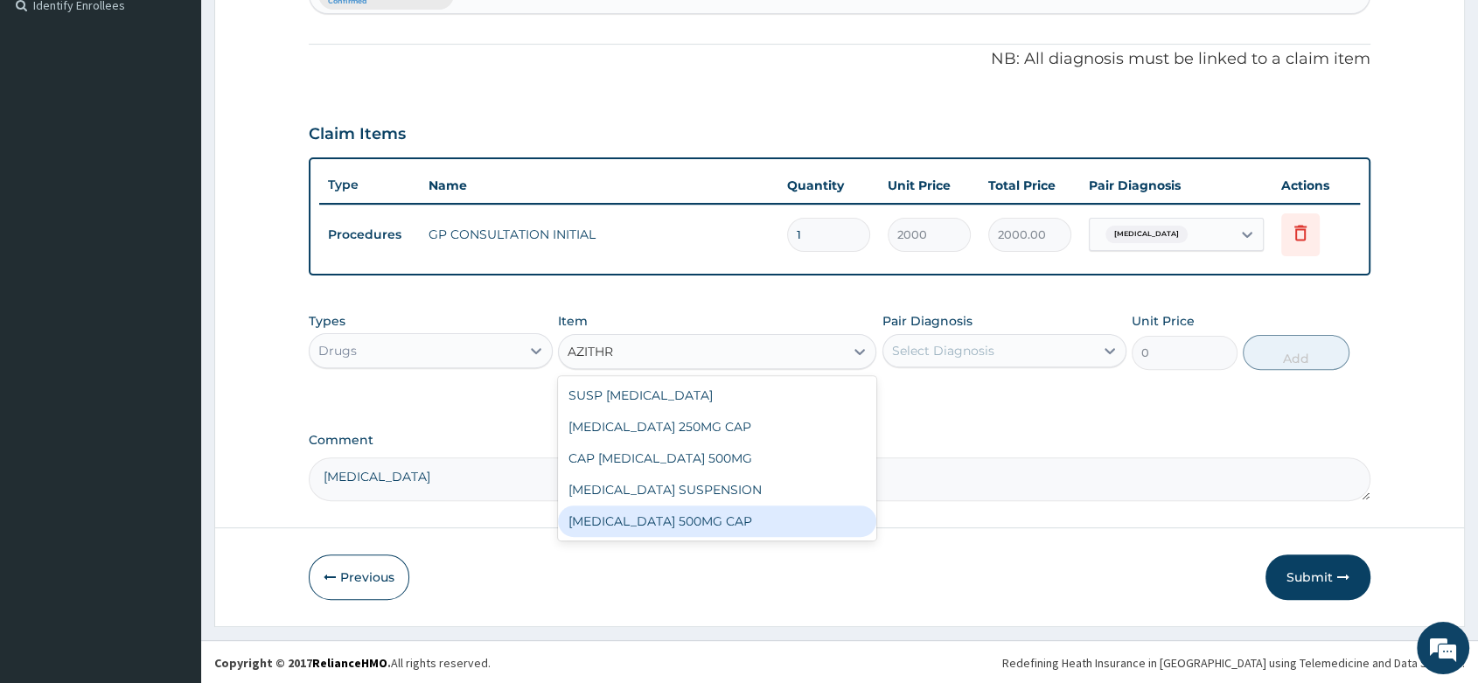
click at [679, 523] on div "[MEDICAL_DATA] 500MG CAP" at bounding box center [717, 521] width 318 height 31
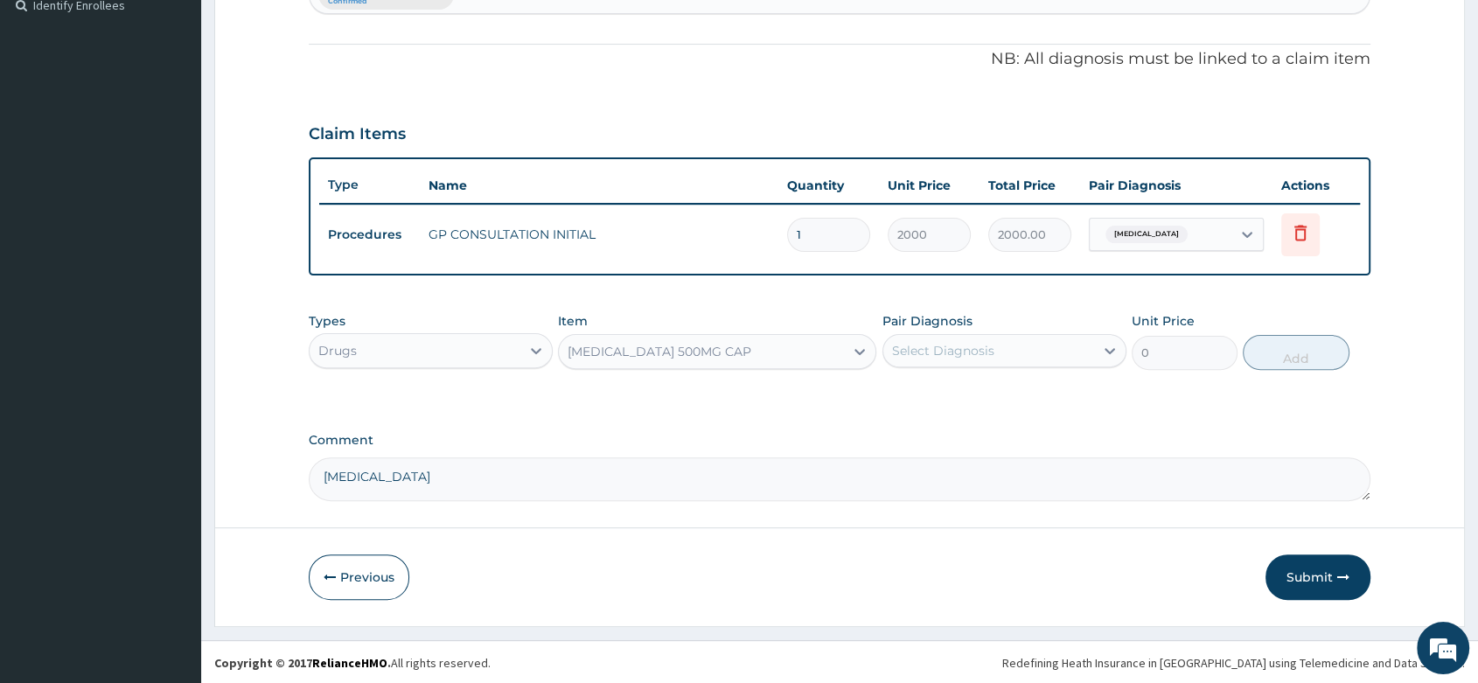
type input "145"
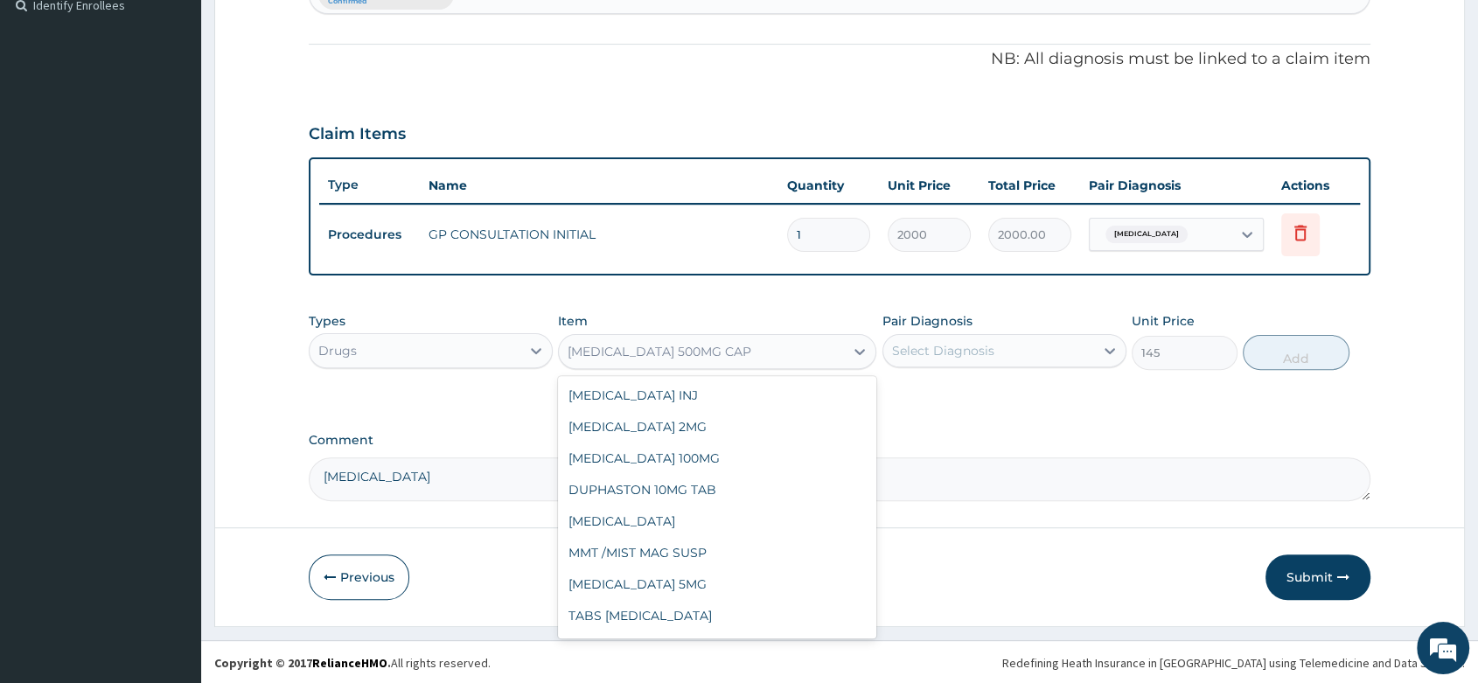
click at [686, 353] on div "[MEDICAL_DATA] 500MG CAP" at bounding box center [660, 351] width 184 height 17
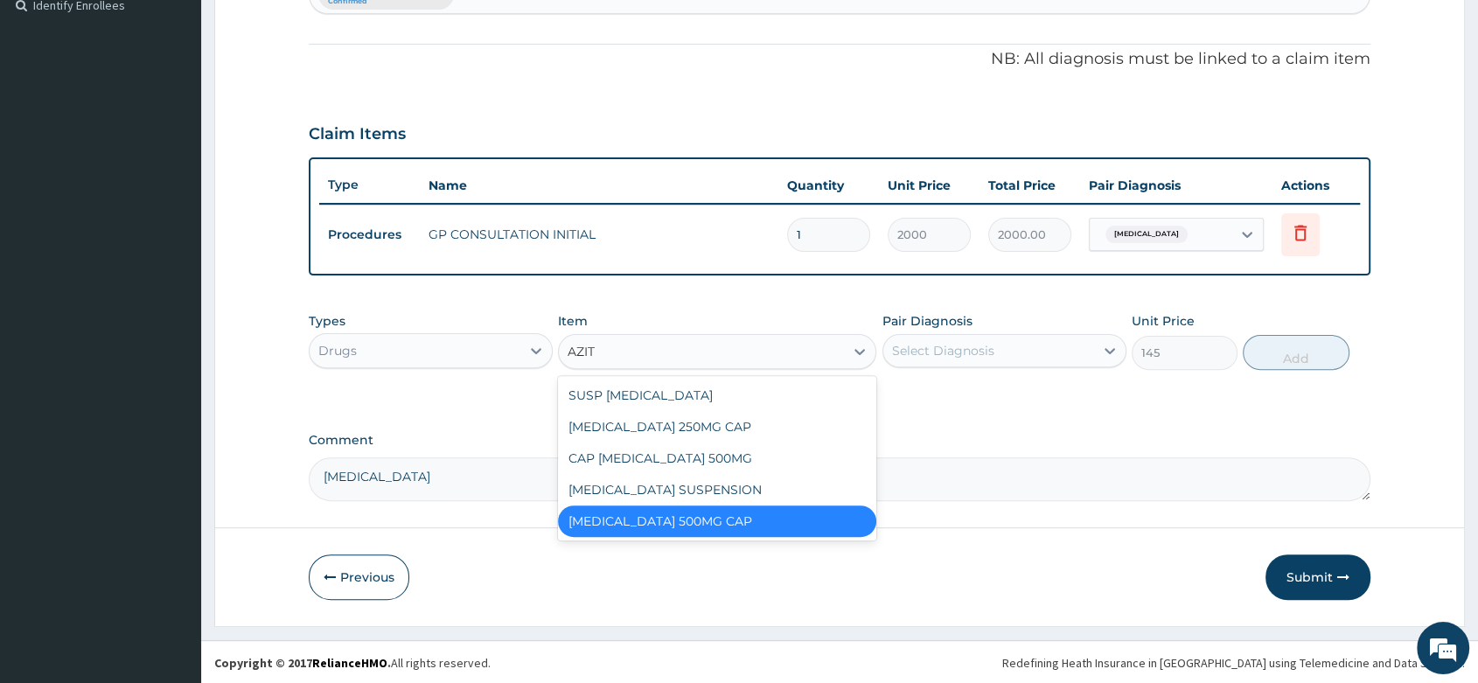
scroll to position [0, 0]
type input "AZITH"
click at [687, 423] on div "[MEDICAL_DATA] 250MG CAP" at bounding box center [717, 426] width 318 height 31
type input "60"
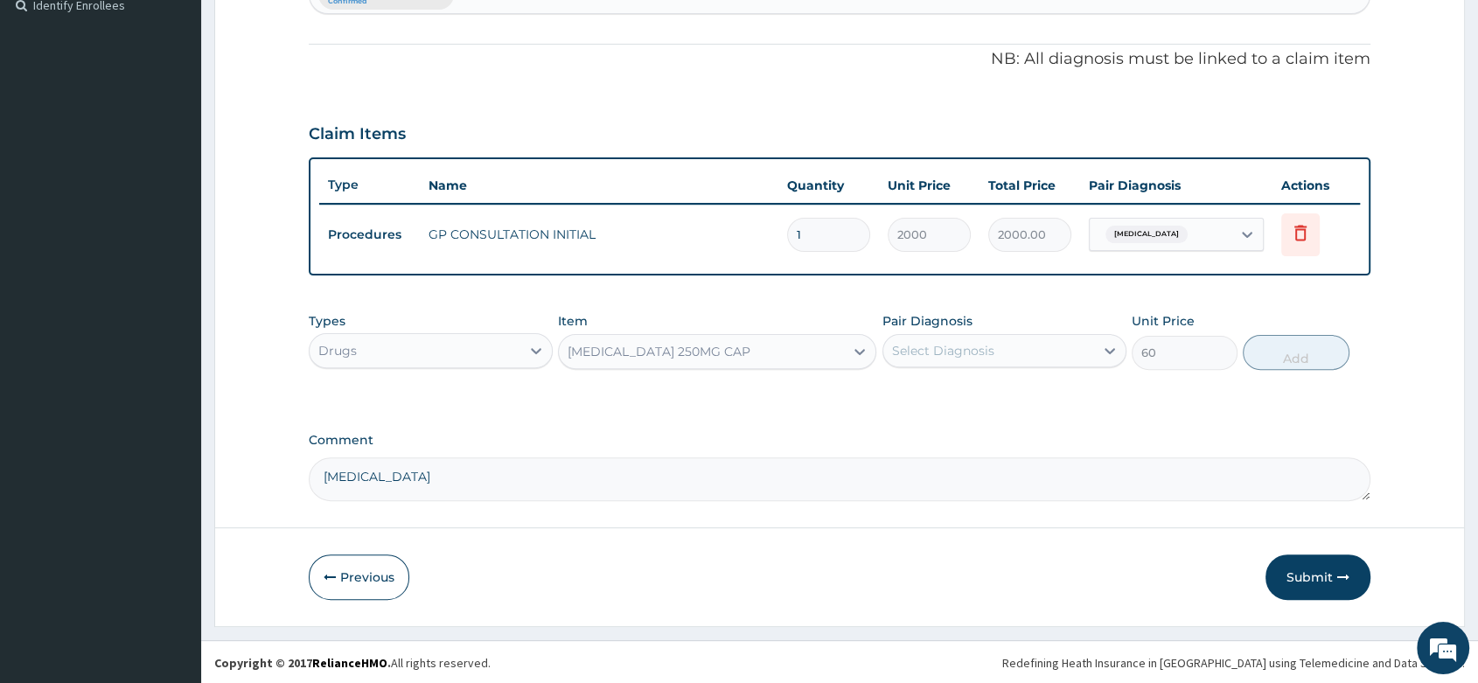
click at [933, 348] on div "Select Diagnosis" at bounding box center [943, 350] width 102 height 17
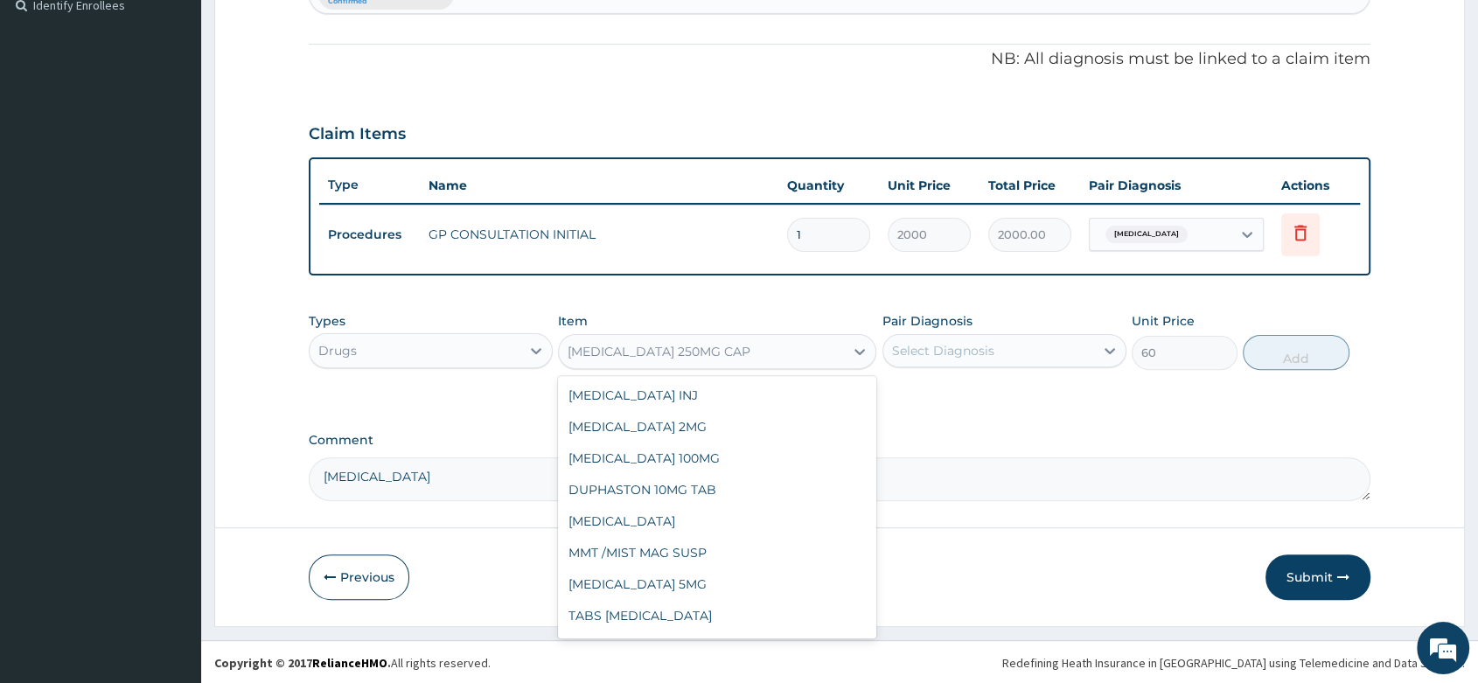
click at [658, 353] on div "[MEDICAL_DATA] 250MG CAP" at bounding box center [659, 351] width 183 height 17
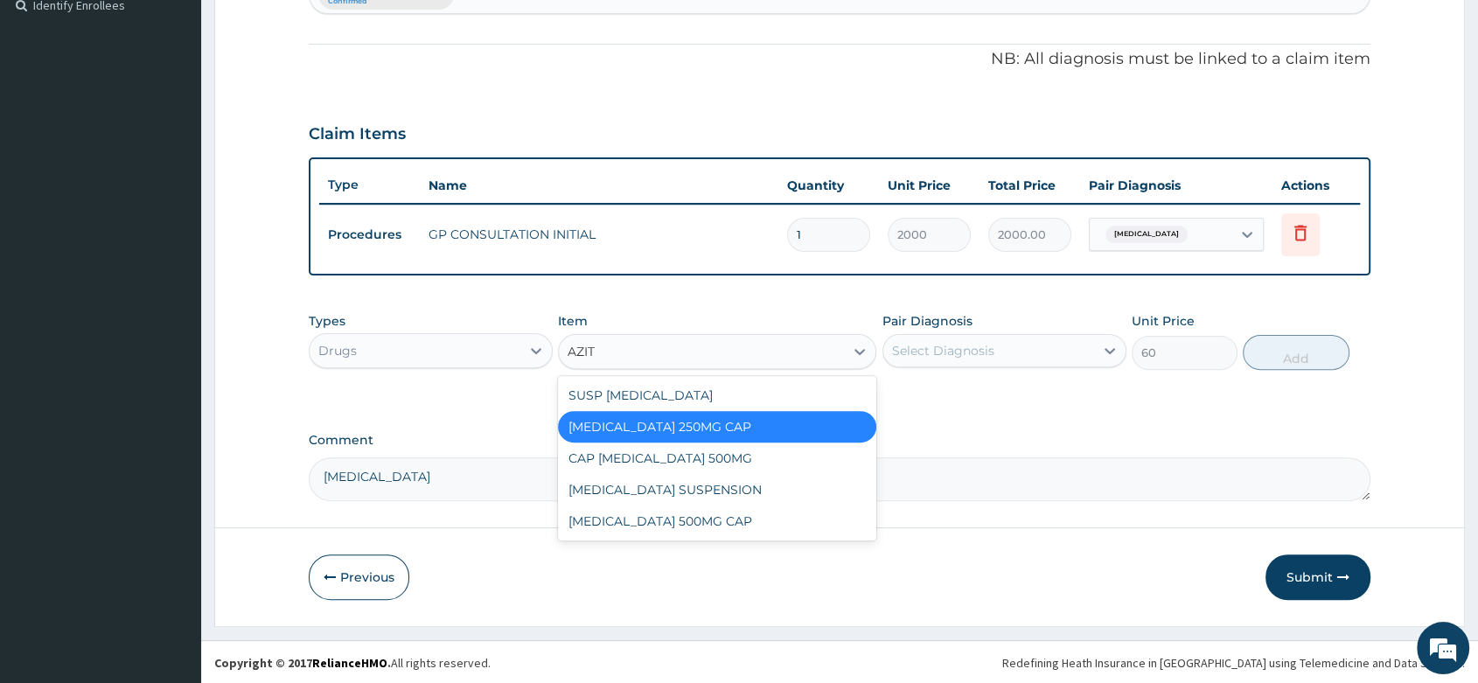
type input "AZITH"
click at [692, 459] on div "CAP [MEDICAL_DATA] 500MG" at bounding box center [717, 458] width 318 height 31
type input "250"
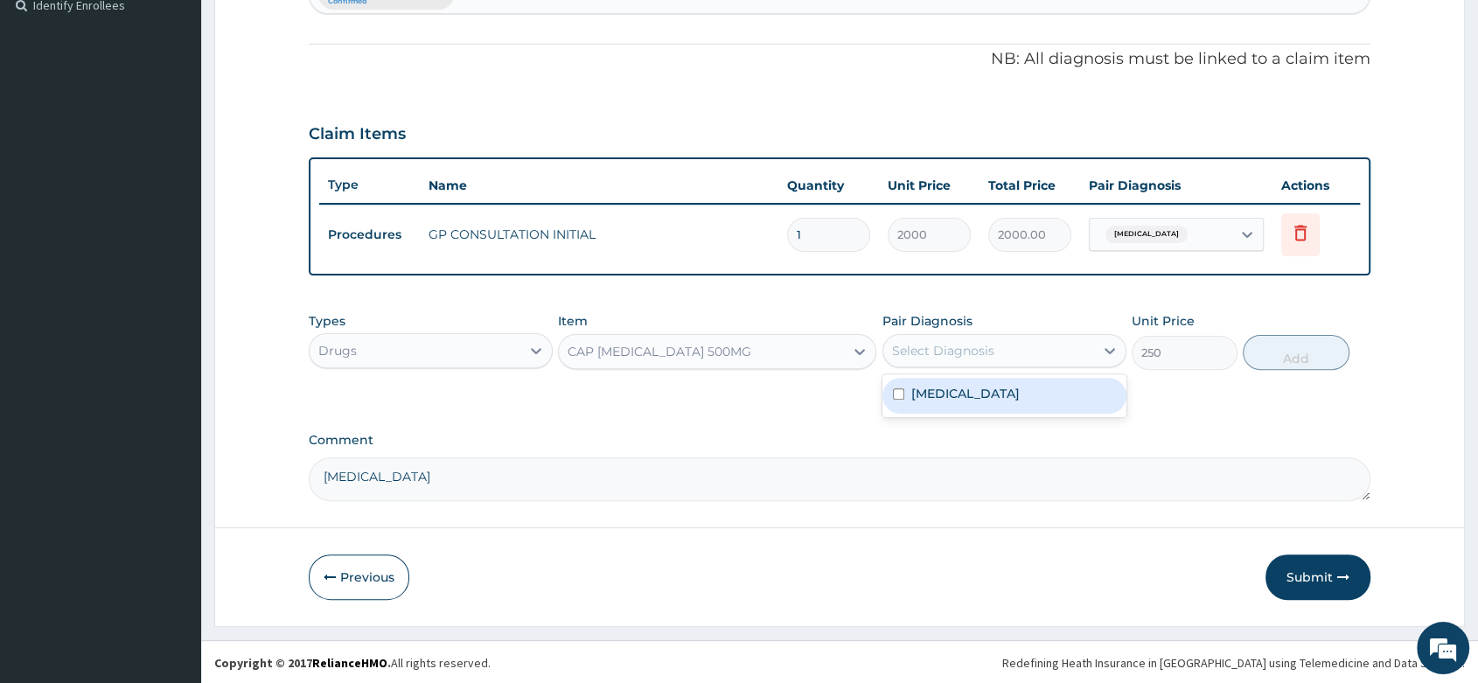
click at [916, 354] on div "Select Diagnosis" at bounding box center [943, 350] width 102 height 17
click at [966, 397] on div "[MEDICAL_DATA]" at bounding box center [1005, 396] width 244 height 36
checkbox input "true"
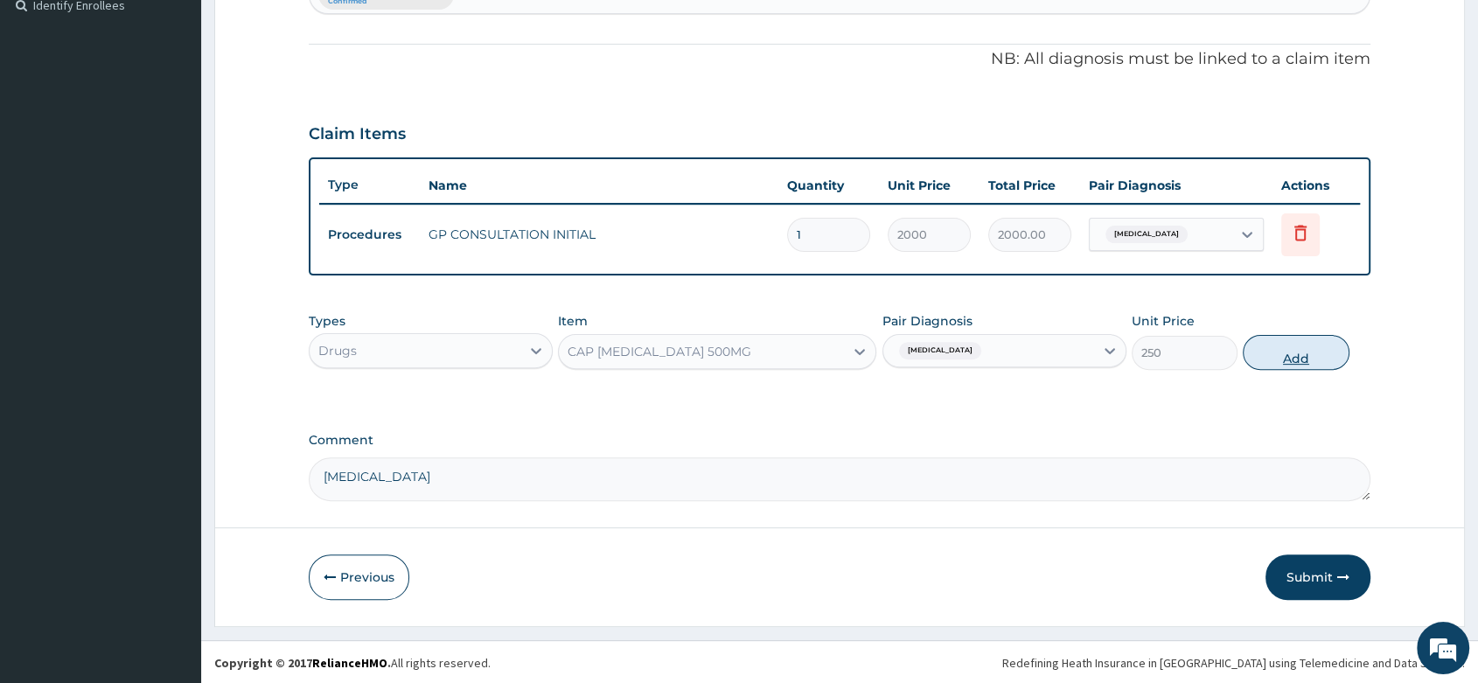
click at [1253, 355] on button "Add" at bounding box center [1296, 352] width 106 height 35
type input "0"
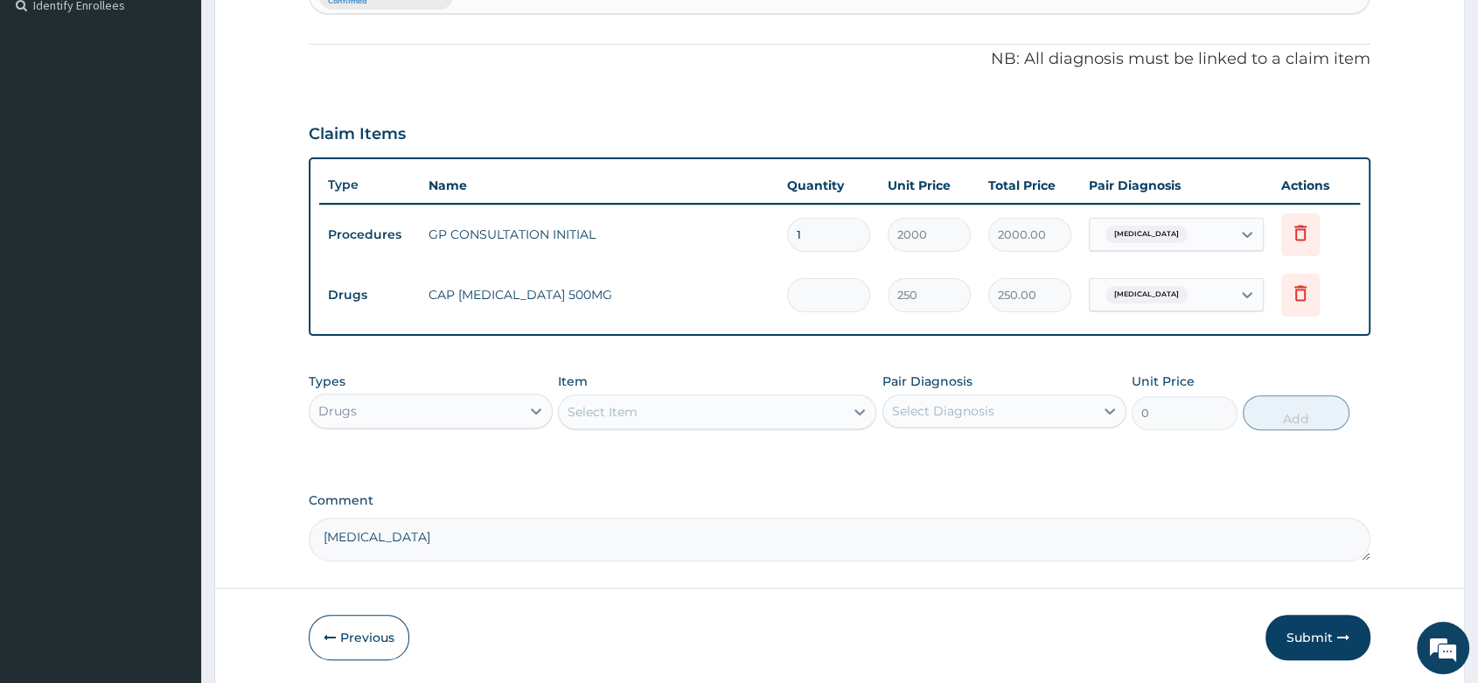
type input "0.00"
type input "3"
type input "750.00"
type input "3"
click at [602, 398] on div "Select Item" at bounding box center [701, 412] width 285 height 28
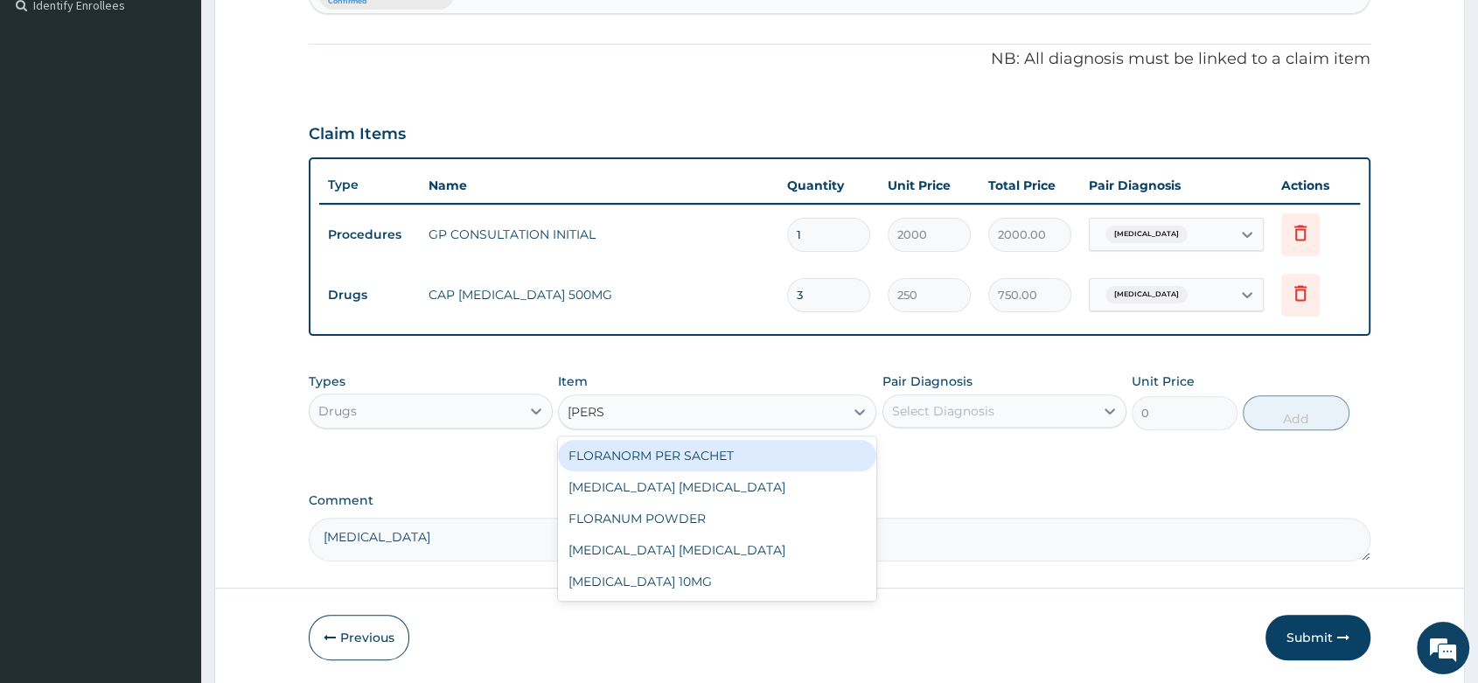
type input "LORAT"
drag, startPoint x: 792, startPoint y: 457, endPoint x: 791, endPoint y: 437, distance: 20.1
click at [792, 450] on div "[MEDICAL_DATA] 10MG" at bounding box center [717, 455] width 318 height 31
type input "30"
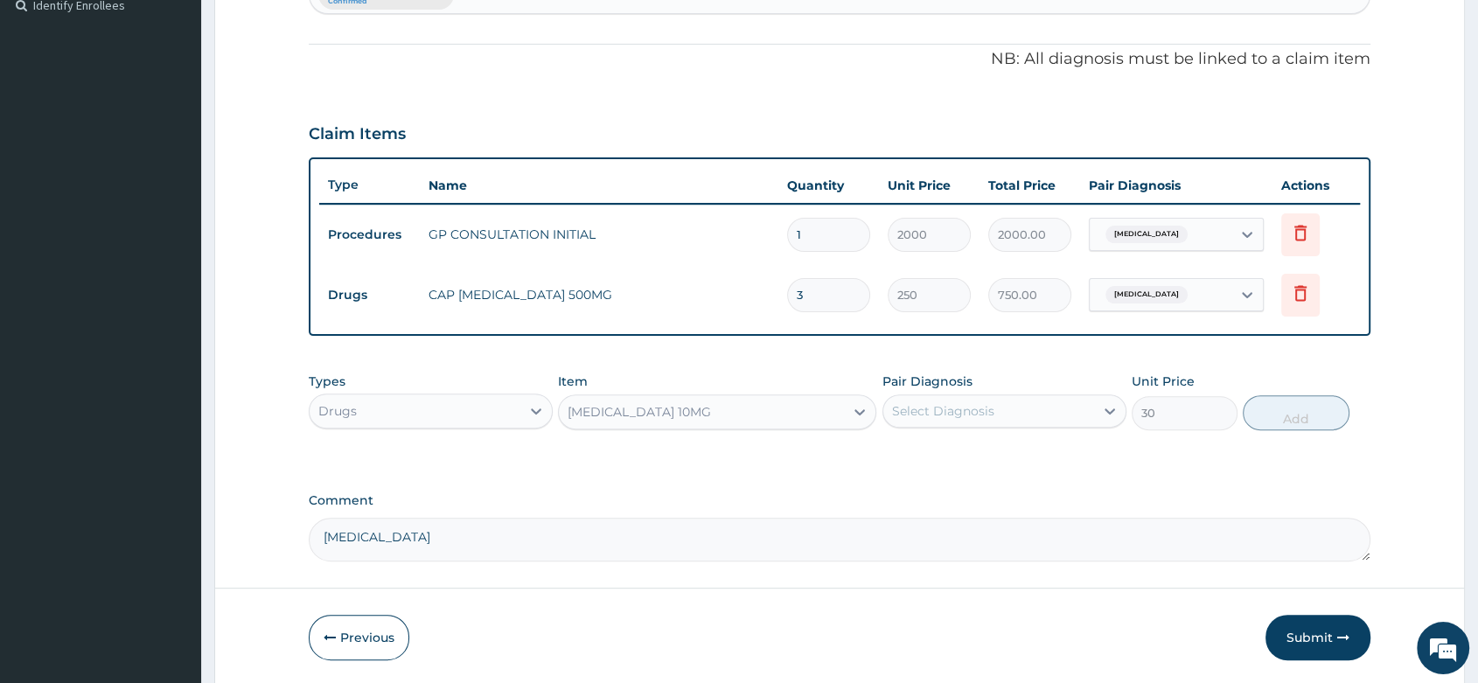
click at [972, 392] on div "Pair Diagnosis Select Diagnosis" at bounding box center [1005, 402] width 244 height 58
click at [1003, 404] on div "Select Diagnosis" at bounding box center [988, 411] width 211 height 28
click at [952, 457] on label "[MEDICAL_DATA]" at bounding box center [965, 453] width 108 height 17
checkbox input "true"
click at [1294, 412] on button "Add" at bounding box center [1296, 412] width 106 height 35
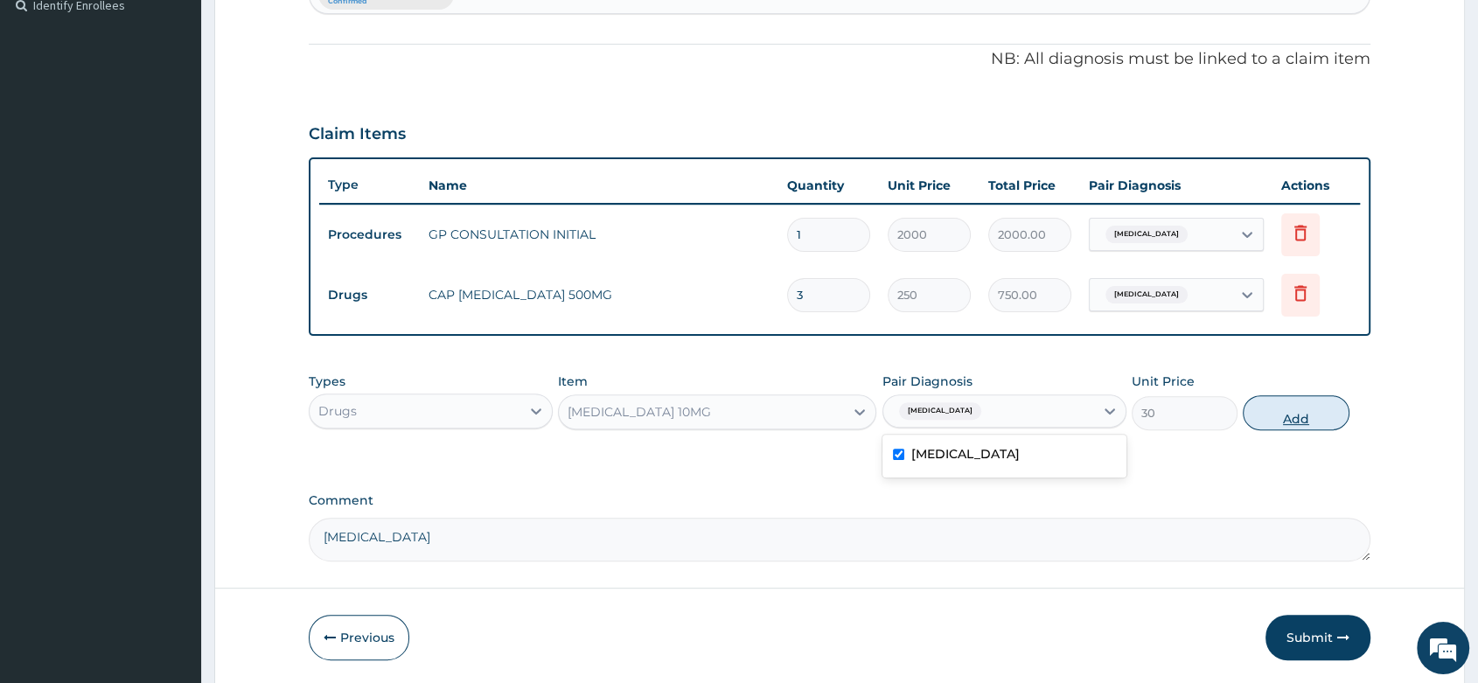
type input "0"
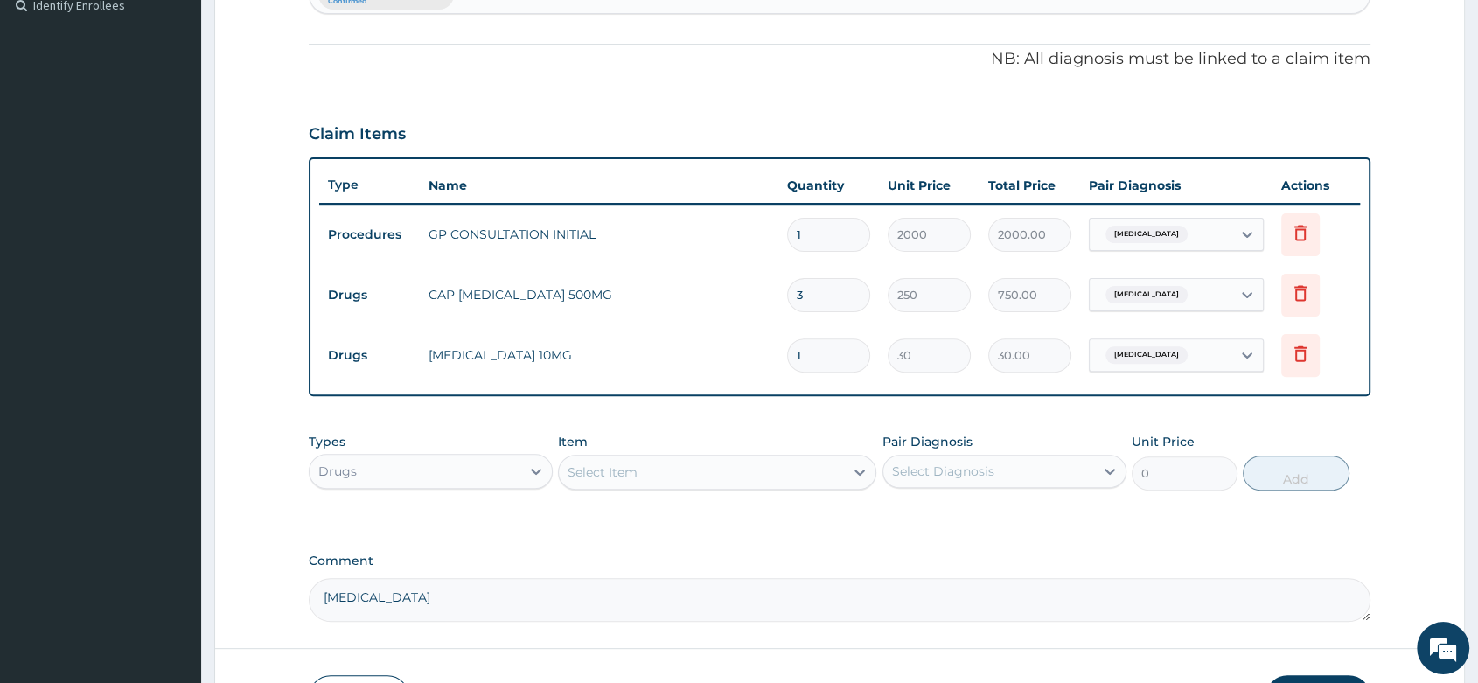
type input "0.00"
type input "5"
type input "150.00"
type input "5"
click at [634, 494] on div "Types Drugs Item Select Item Pair Diagnosis Select Diagnosis Unit Price 0 Add" at bounding box center [840, 461] width 1062 height 75
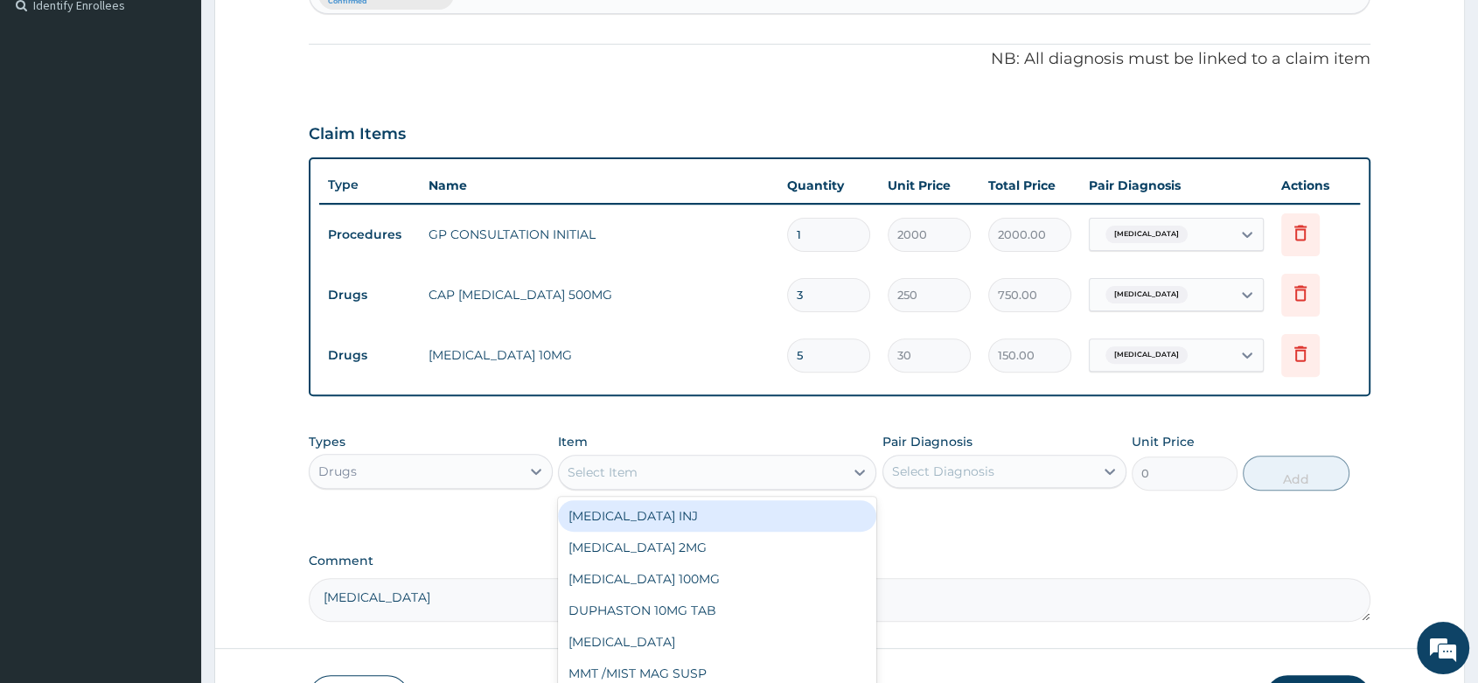
click at [644, 471] on div "Select Item" at bounding box center [701, 472] width 285 height 28
type input "COUGH"
click at [639, 526] on div "COUGH SYRUP" at bounding box center [717, 515] width 318 height 31
type input "700"
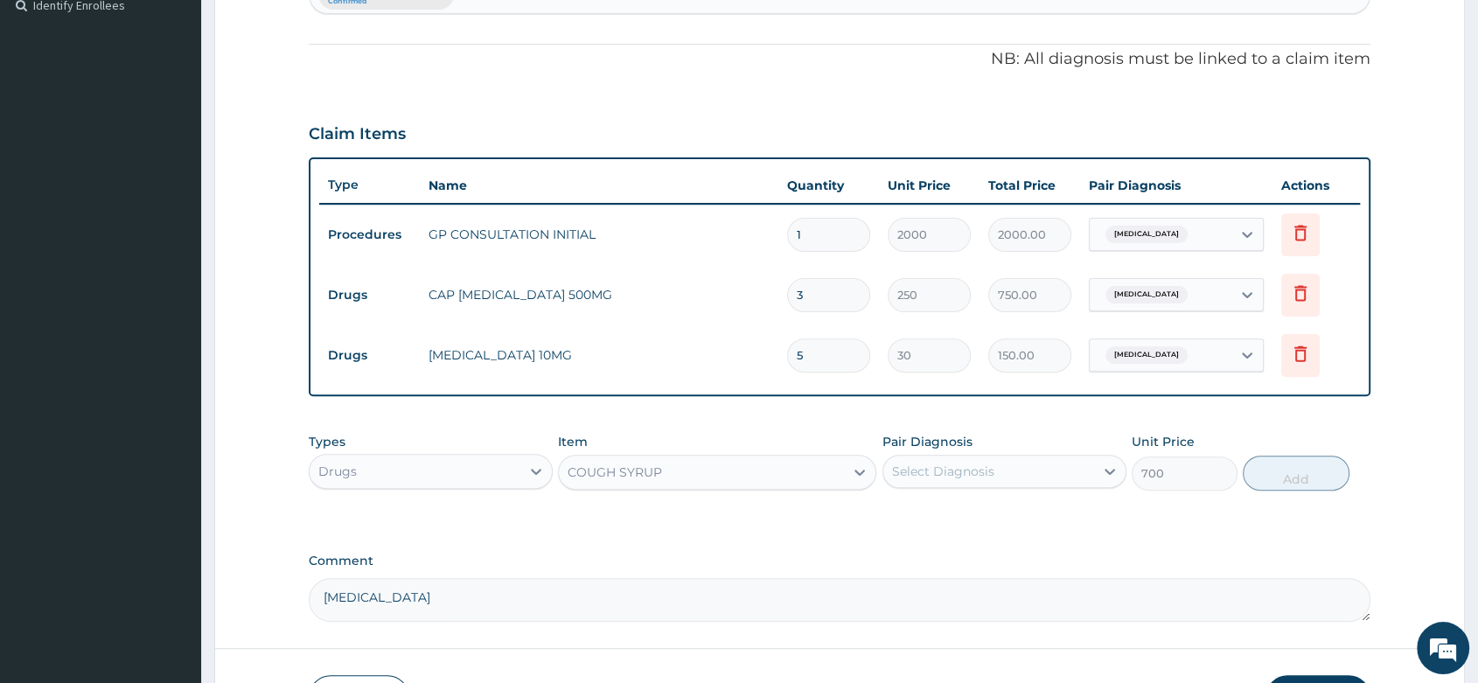
click at [932, 481] on div "Select Diagnosis" at bounding box center [988, 471] width 211 height 28
drag, startPoint x: 932, startPoint y: 527, endPoint x: 1218, endPoint y: 514, distance: 285.4
click at [947, 524] on div "[MEDICAL_DATA]" at bounding box center [1005, 517] width 244 height 36
checkbox input "true"
click at [1312, 478] on button "Add" at bounding box center [1296, 473] width 106 height 35
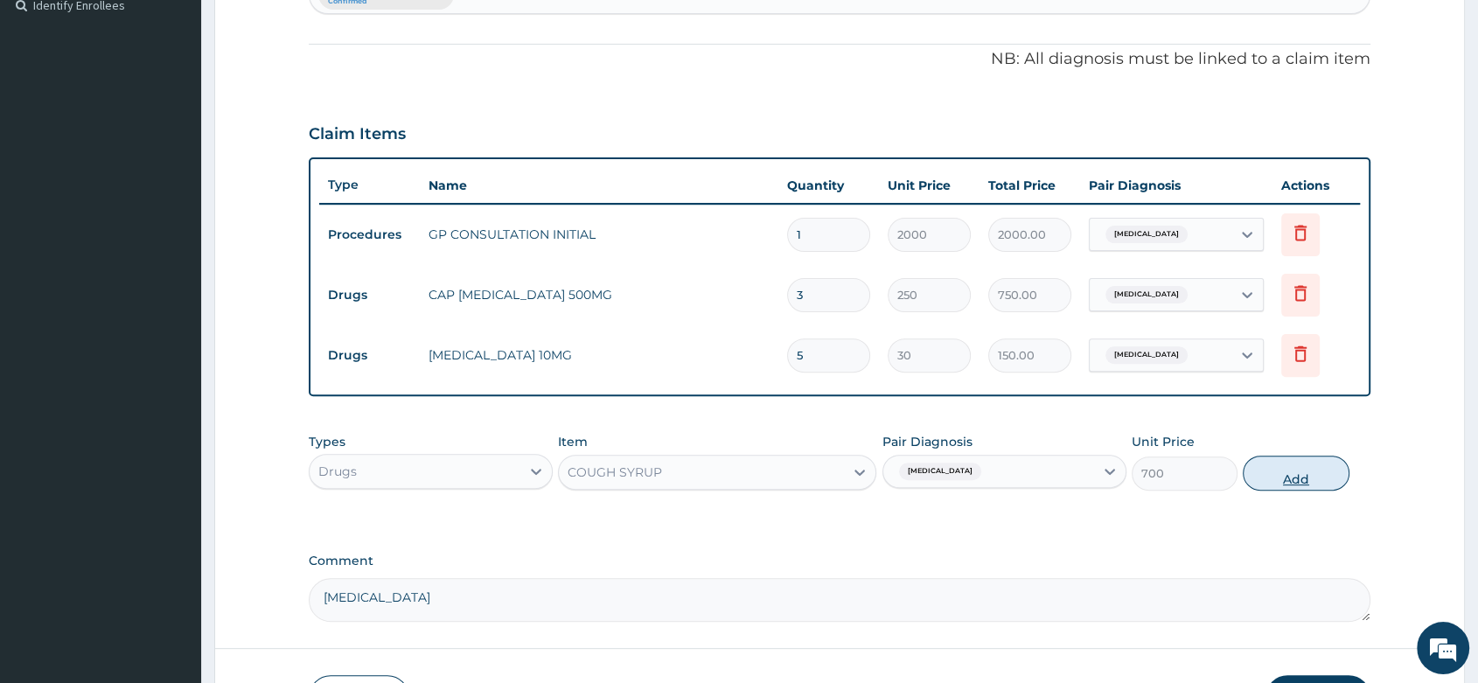
type input "0"
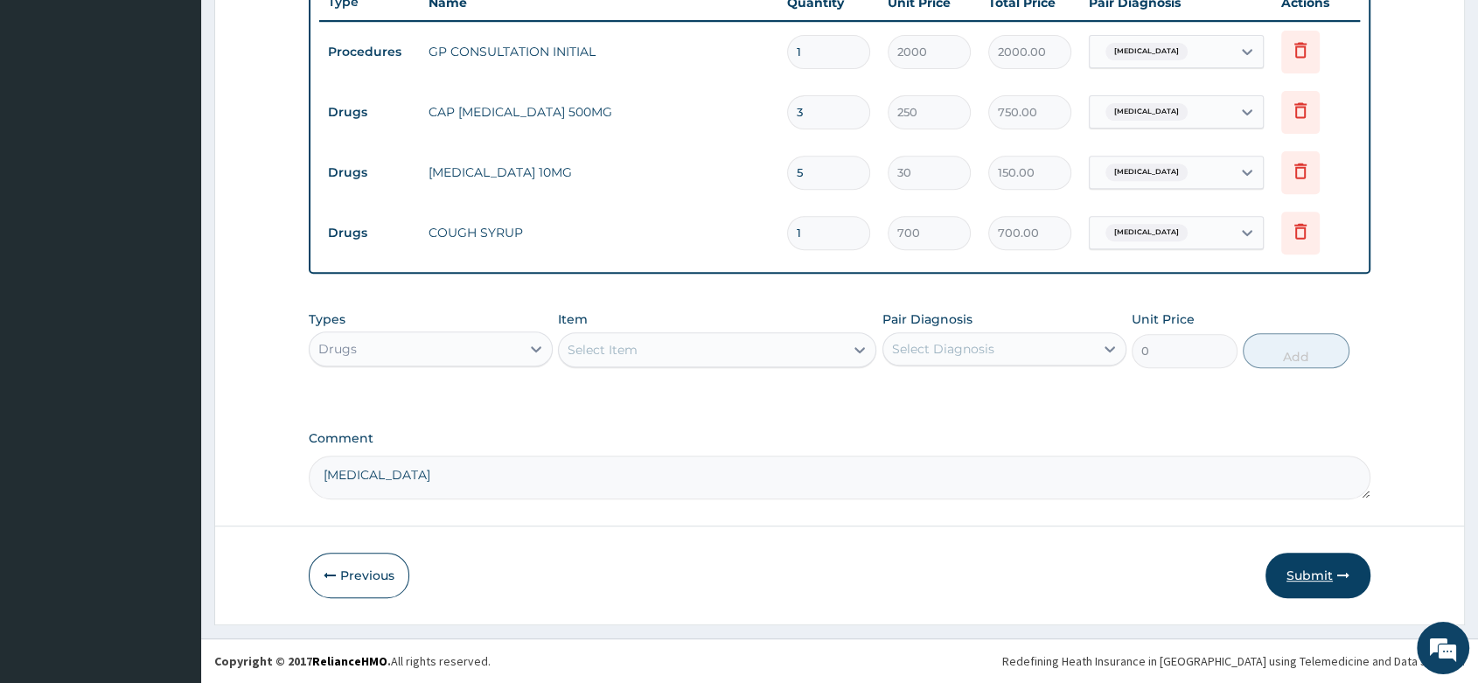
click at [1274, 577] on button "Submit" at bounding box center [1318, 575] width 105 height 45
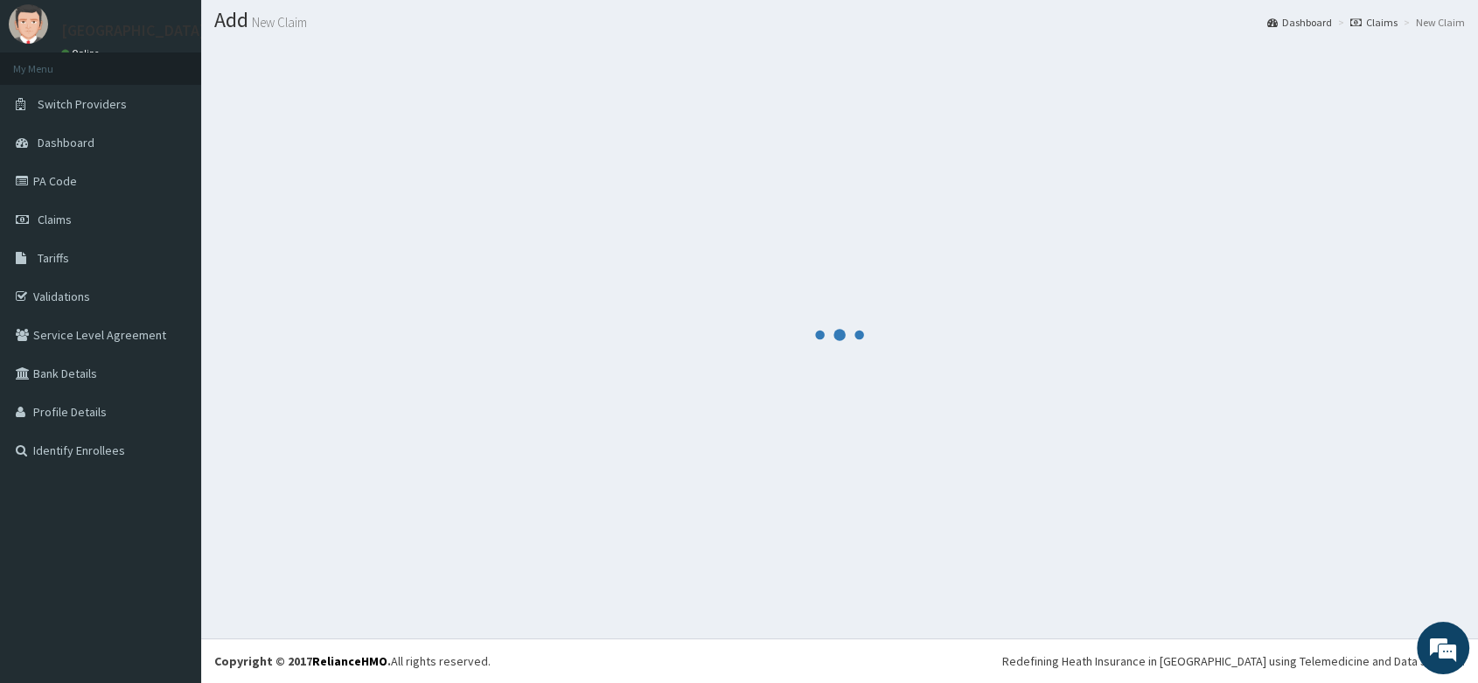
scroll to position [677, 0]
